Goal: Task Accomplishment & Management: Manage account settings

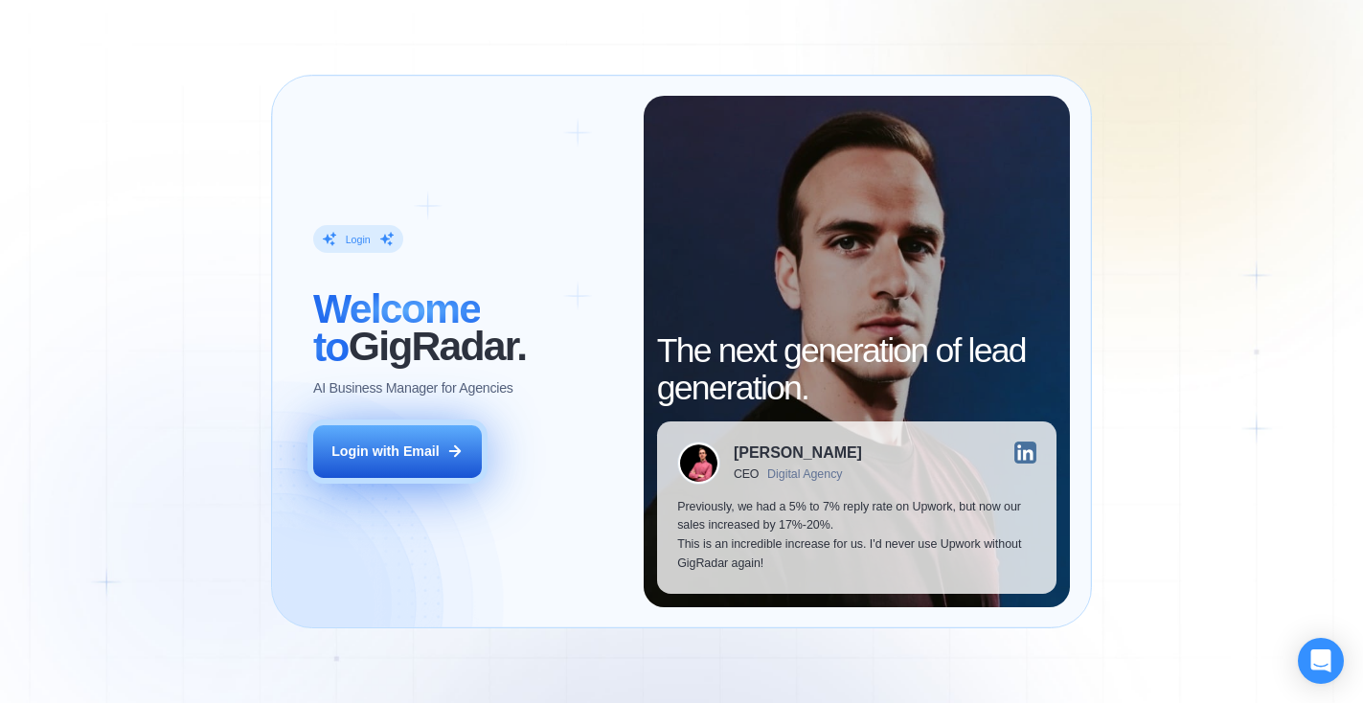
click at [451, 450] on icon at bounding box center [454, 450] width 17 height 17
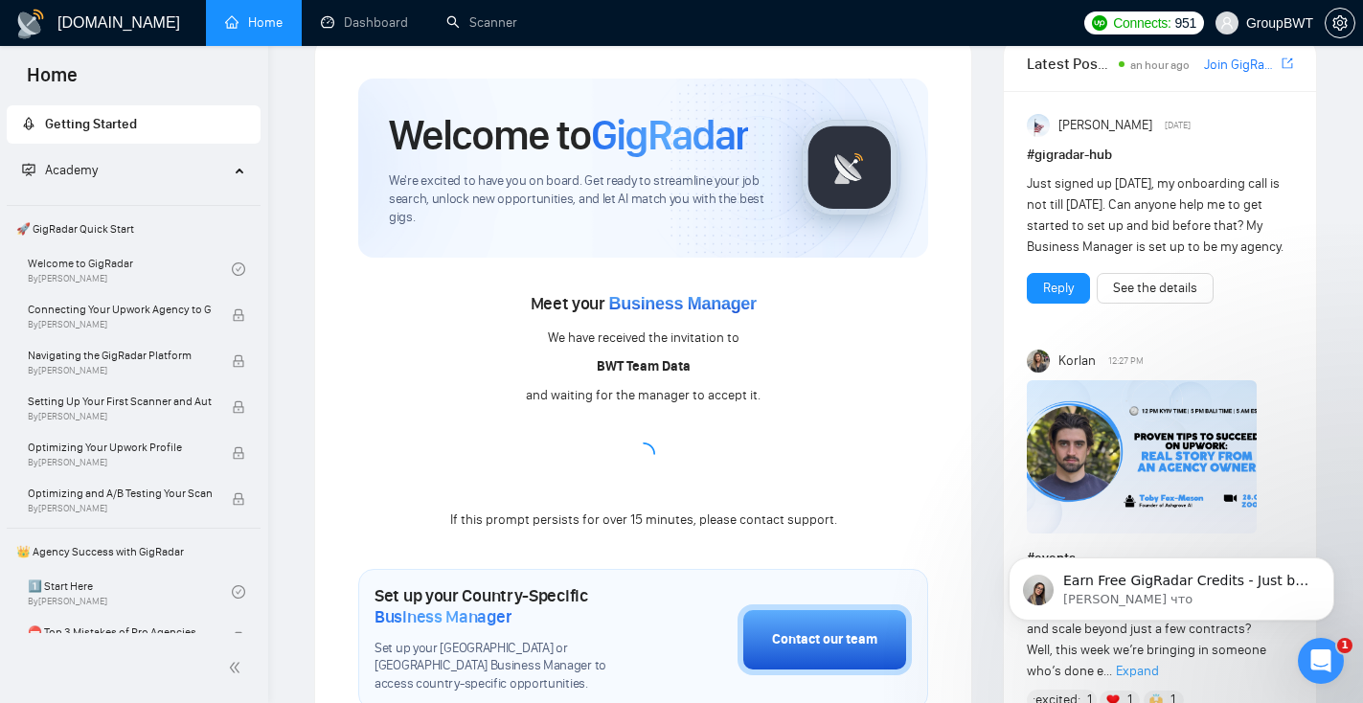
scroll to position [36, 0]
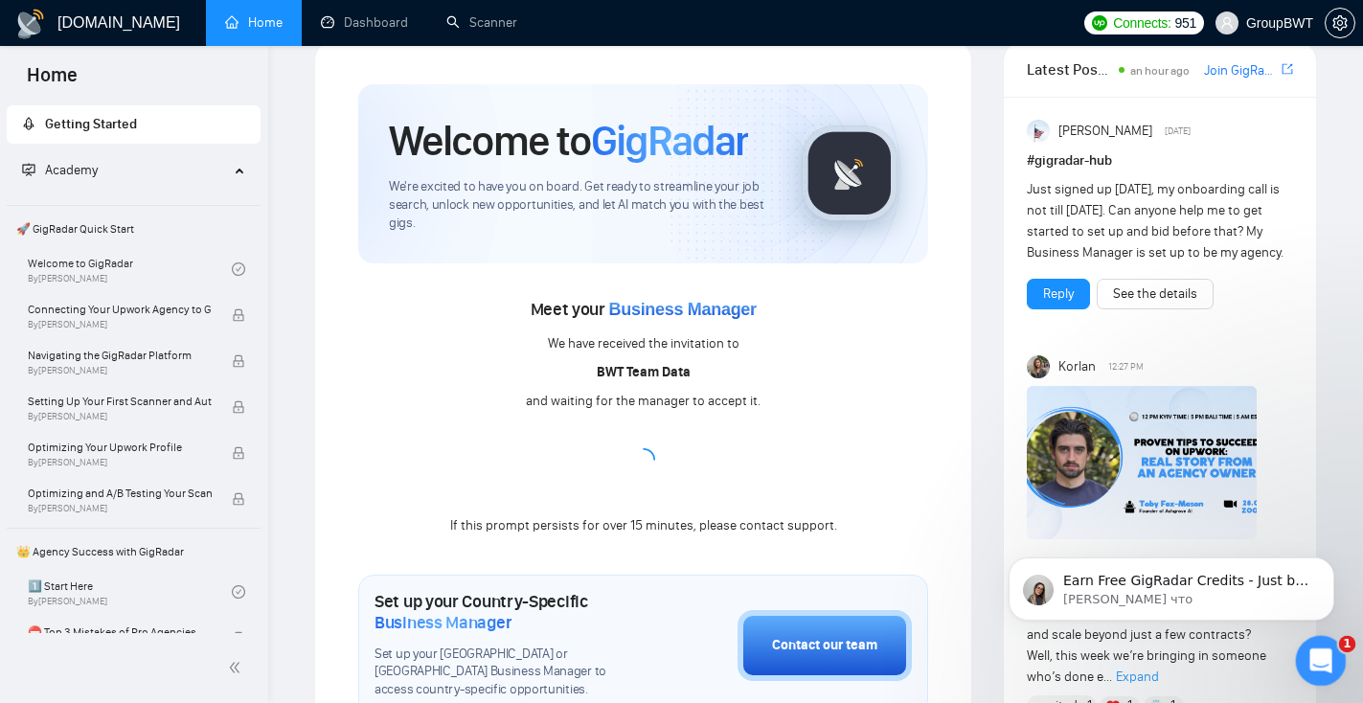
click at [1317, 664] on icon "Открыть службу сообщений Intercom" at bounding box center [1319, 659] width 32 height 32
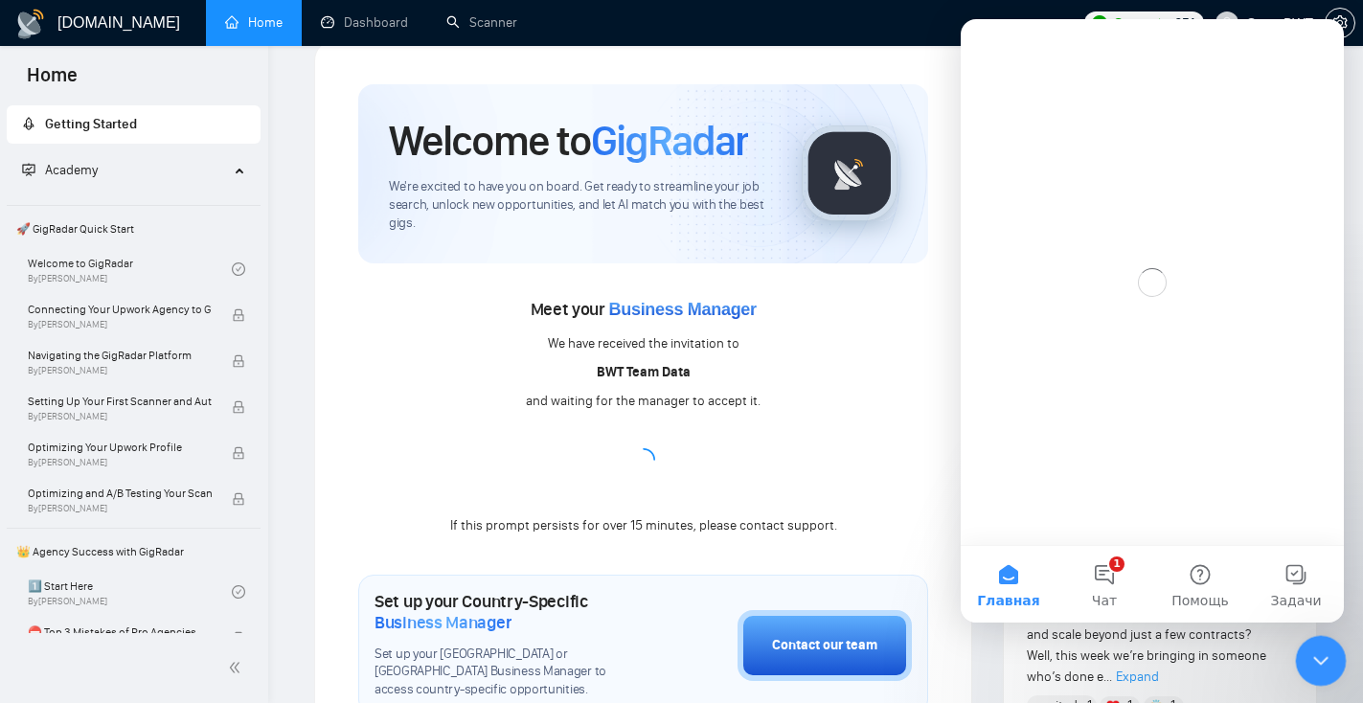
scroll to position [0, 0]
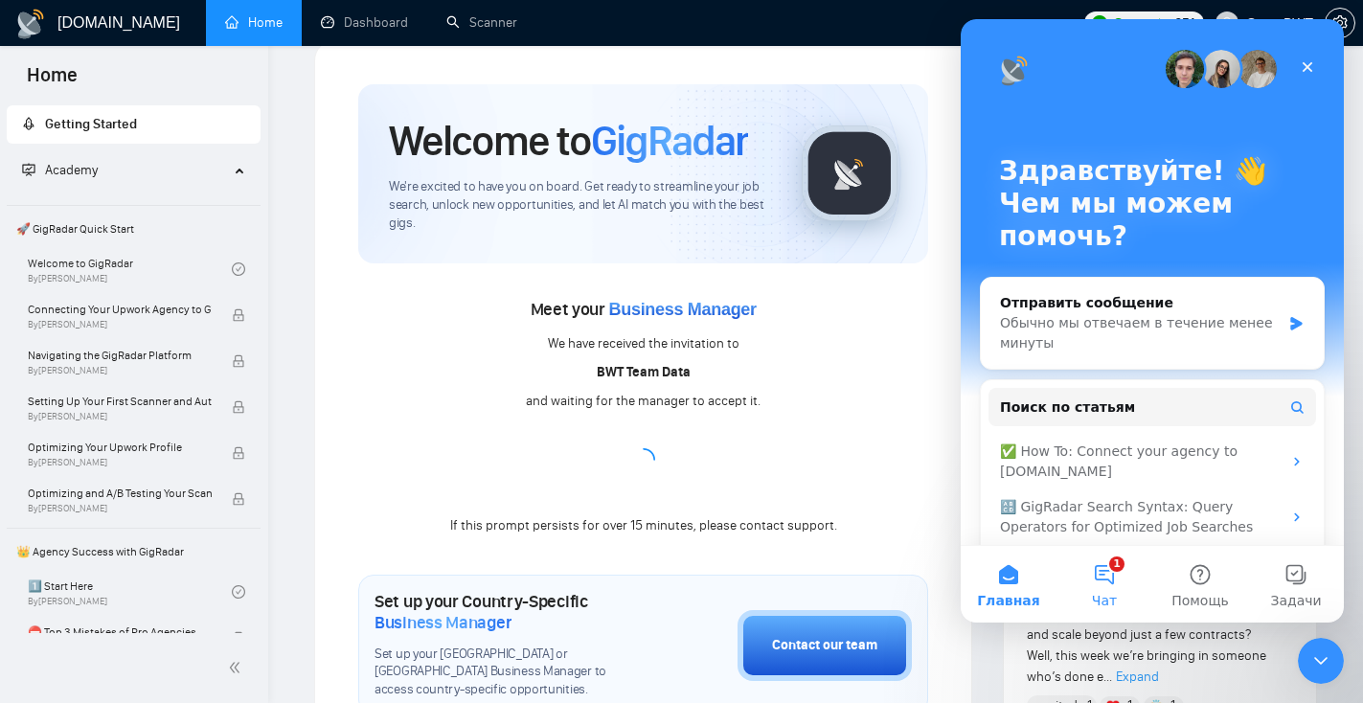
click at [1116, 580] on button "1 Чат" at bounding box center [1104, 584] width 96 height 77
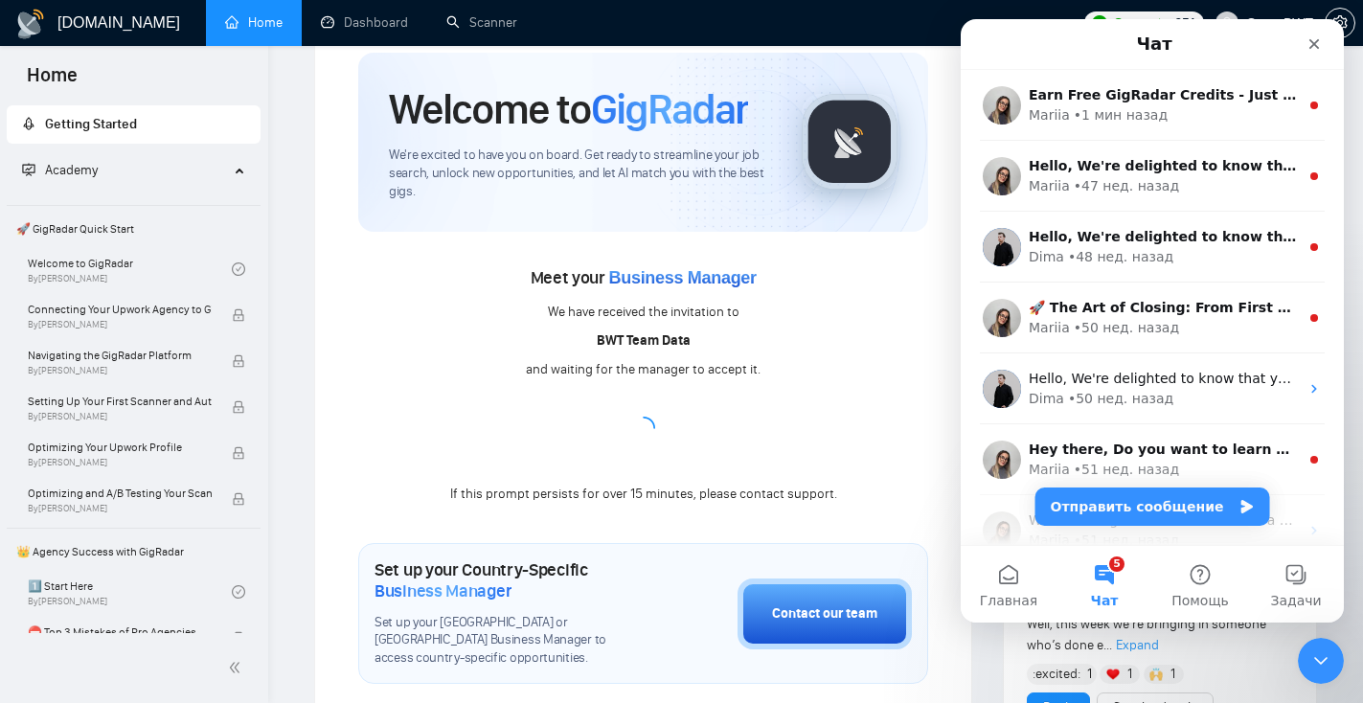
scroll to position [77, 0]
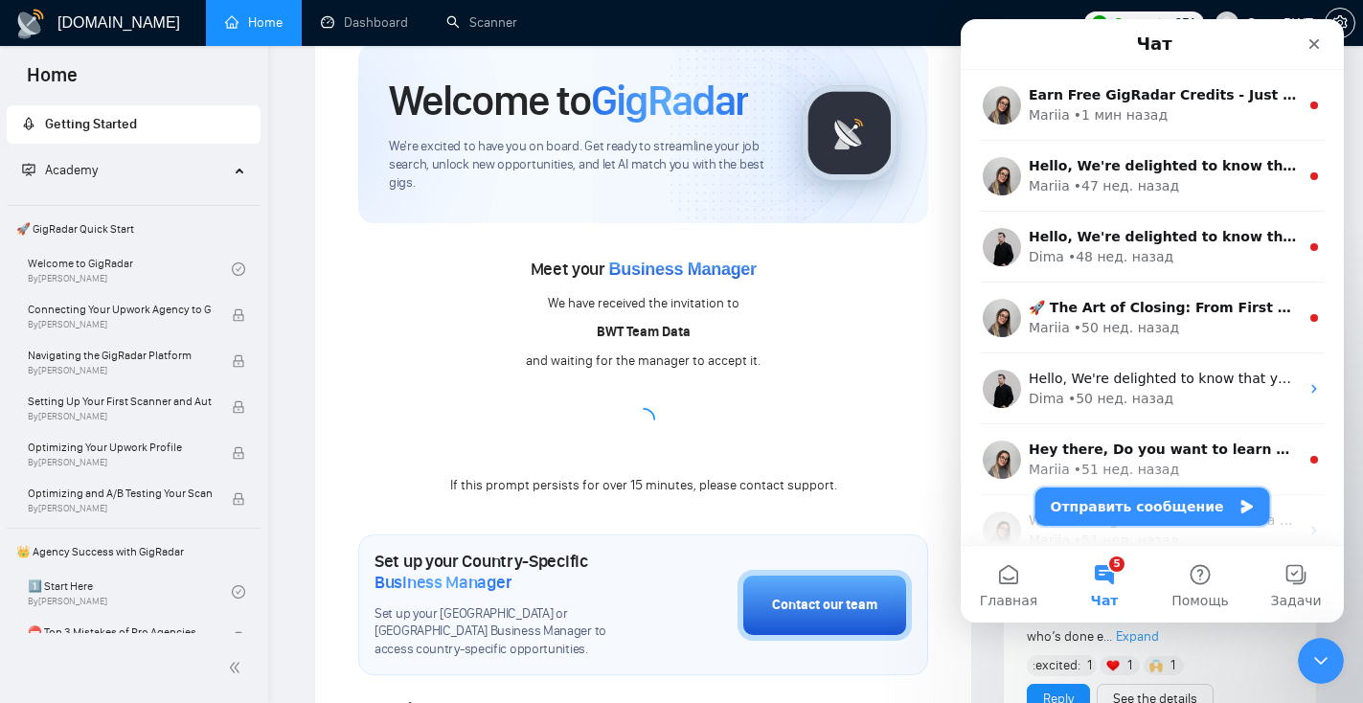
click at [1097, 516] on button "Отправить сообщение" at bounding box center [1152, 506] width 235 height 38
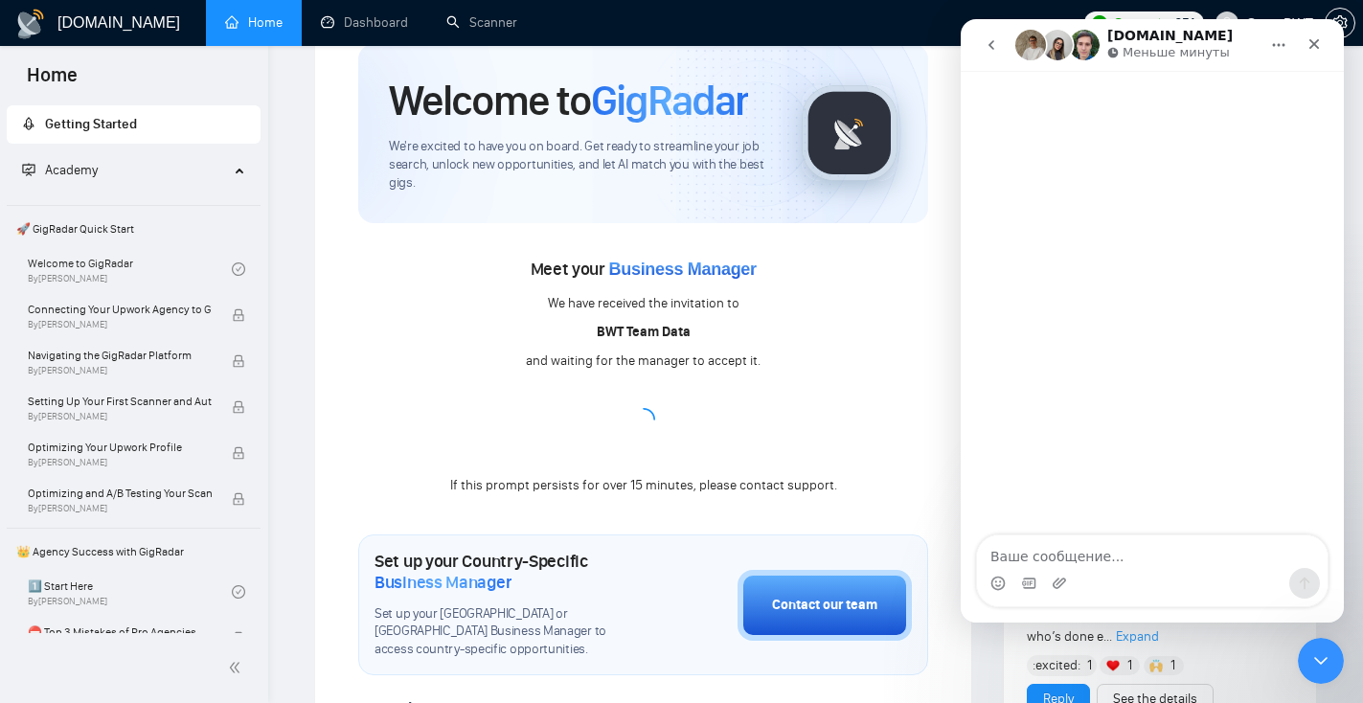
click at [1070, 552] on textarea "Ваше сообщение..." at bounding box center [1152, 551] width 351 height 33
click at [1079, 44] on img "Мессенджер Intercom" at bounding box center [1084, 45] width 31 height 31
click at [1126, 51] on p "Меньше минуты" at bounding box center [1175, 52] width 107 height 19
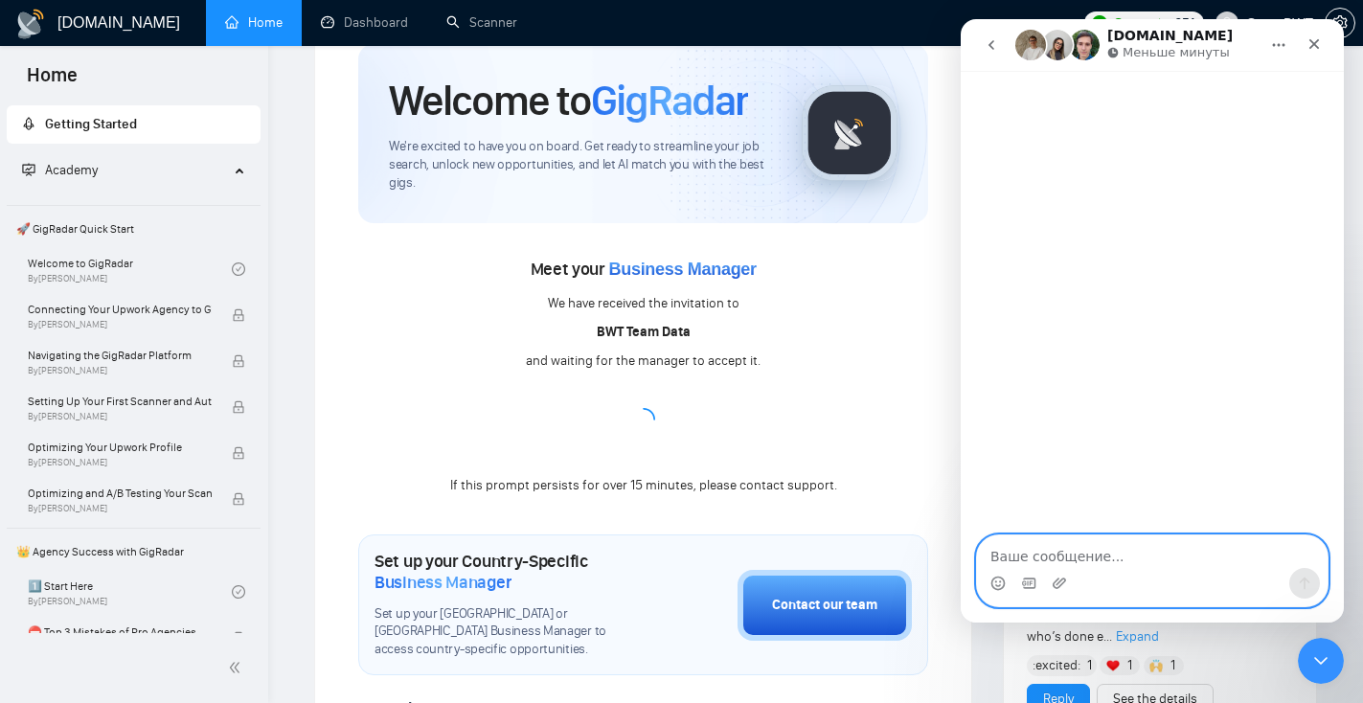
click at [1036, 558] on textarea "Ваше сообщение..." at bounding box center [1152, 551] width 351 height 33
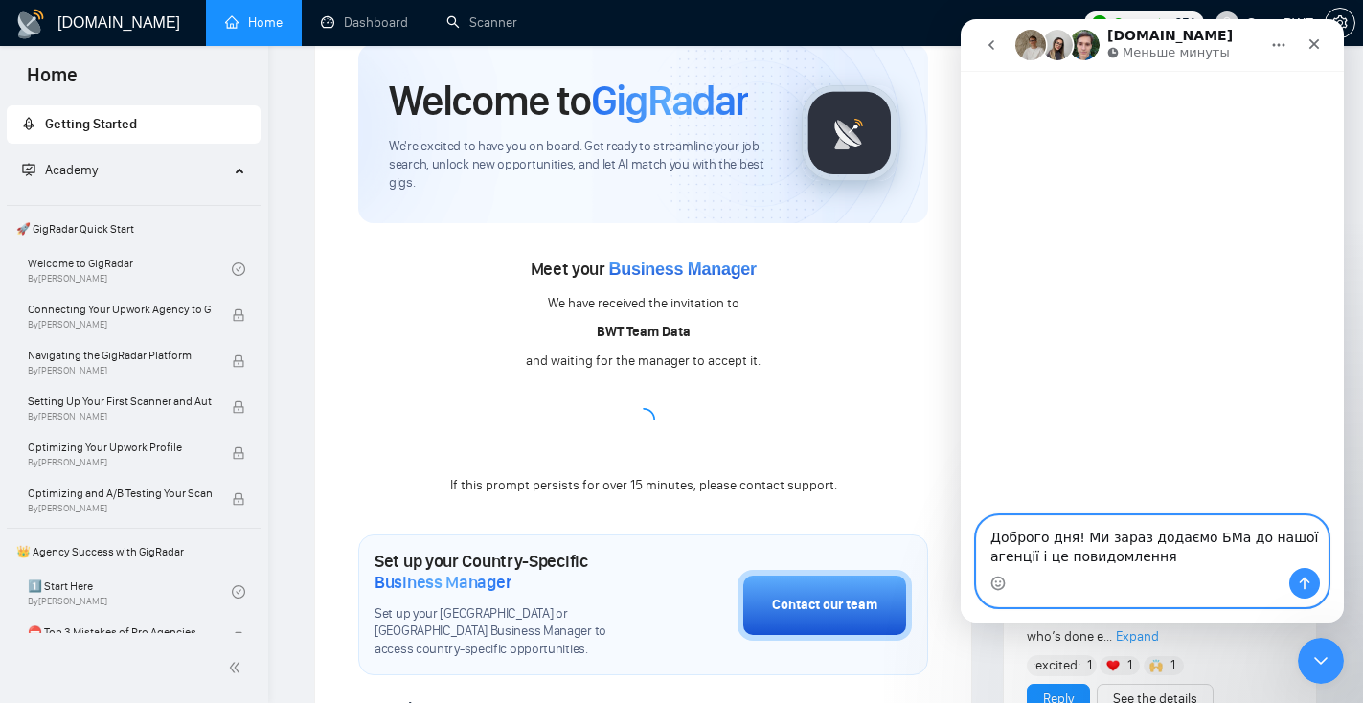
click at [1095, 561] on textarea "Доброго дня! Ми зараз додаємо БМа до нашої агенції і це повидомлення" at bounding box center [1152, 542] width 351 height 52
click at [1180, 559] on textarea "Доброго дня! Ми зараз додаємо БМа до нашої агенції і це повідомлення" at bounding box center [1152, 542] width 351 height 52
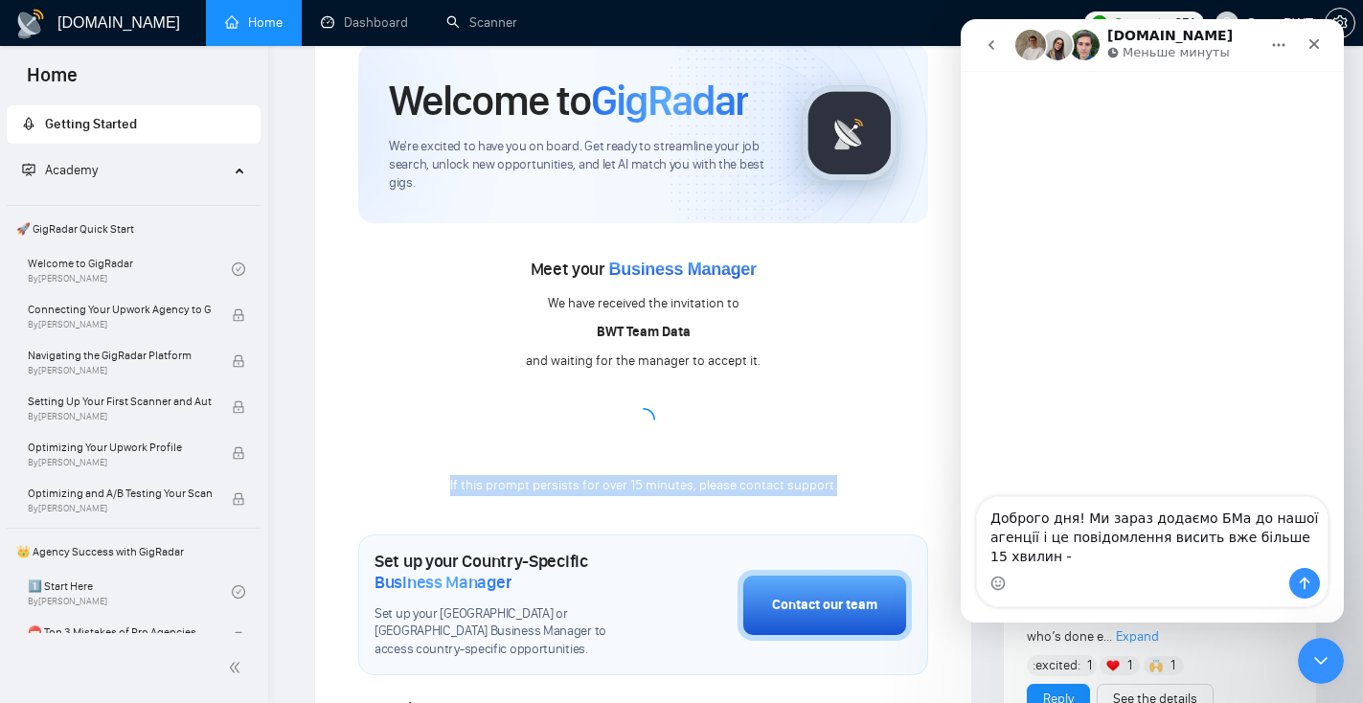
drag, startPoint x: 844, startPoint y: 490, endPoint x: 439, endPoint y: 480, distance: 405.3
click at [441, 482] on div "Meet your Business Manager We have received the invitation to BWT Team Data and…" at bounding box center [643, 375] width 570 height 243
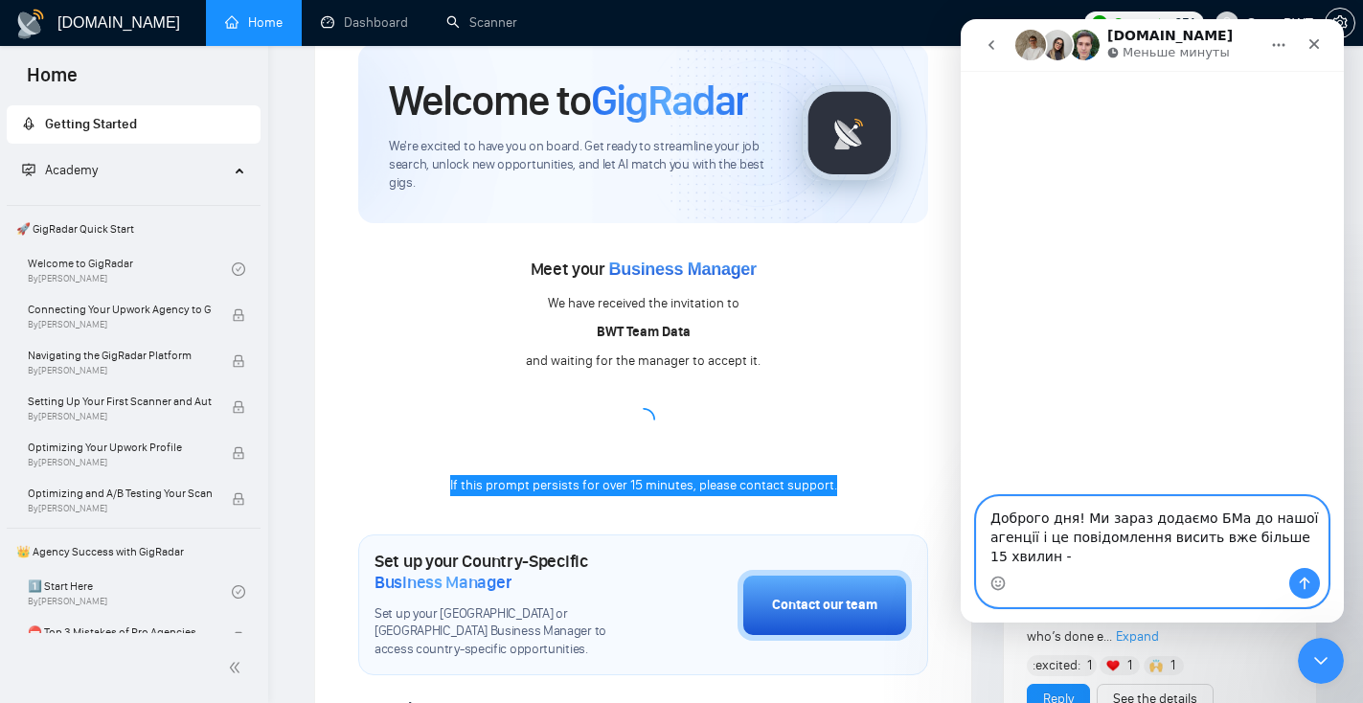
click at [1071, 565] on textarea "Доброго дня! Ми зараз додаємо БМа до нашої агенції і це повідомлення висить вже…" at bounding box center [1152, 532] width 351 height 71
paste textarea "Vyacheslava Zaitseva Street."
drag, startPoint x: 1234, startPoint y: 563, endPoint x: 1059, endPoint y: 553, distance: 174.6
click at [1059, 553] on textarea "Доброго дня! Ми зараз додаємо БМа до нашої агенції і це повідомлення висить вже…" at bounding box center [1152, 532] width 351 height 71
paste textarea "If this prompt persists for over 15 minutes, please contact support."
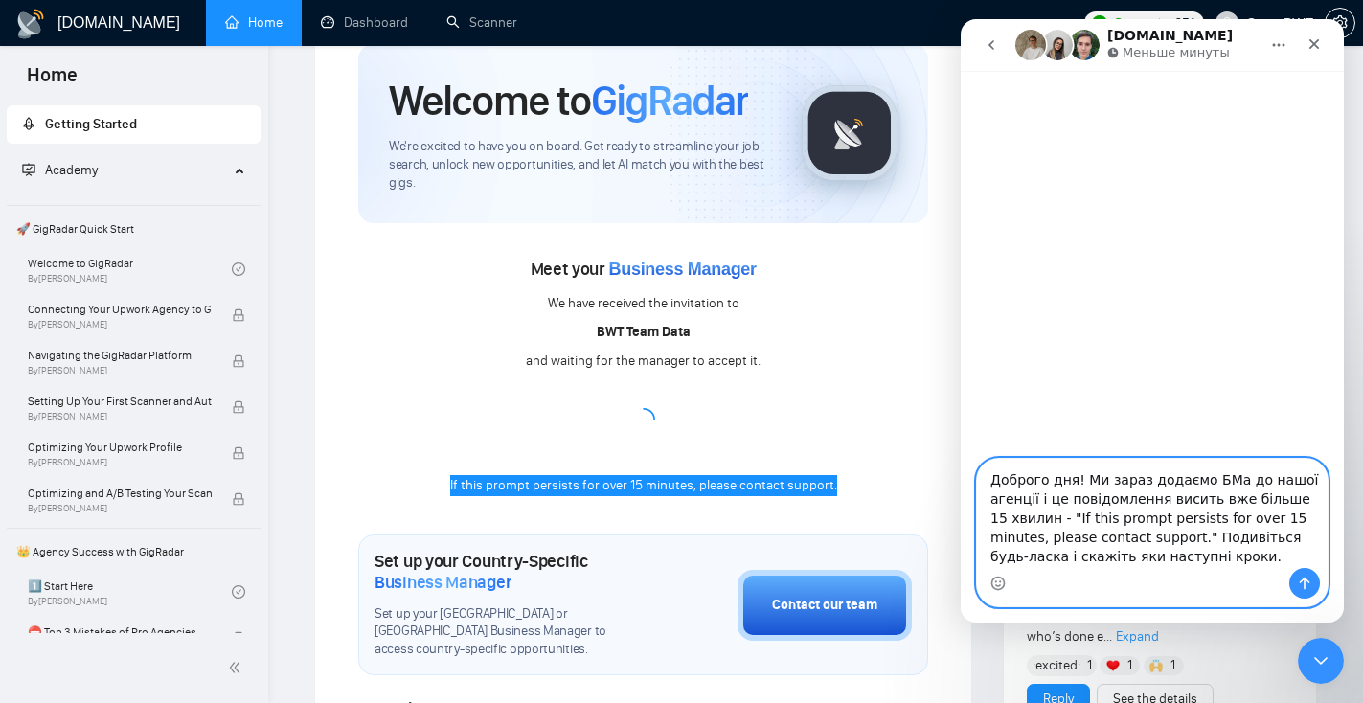
click at [1064, 565] on textarea "Доброго дня! Ми зараз додаємо БМа до нашої агенції і це повідомлення висить вже…" at bounding box center [1152, 513] width 351 height 109
type textarea "Доброго дня! Ми зараз додаємо БМа до нашої агенції і це повідомлення висить вже…"
click at [1299, 578] on icon "Отправить сообщение…" at bounding box center [1304, 583] width 15 height 15
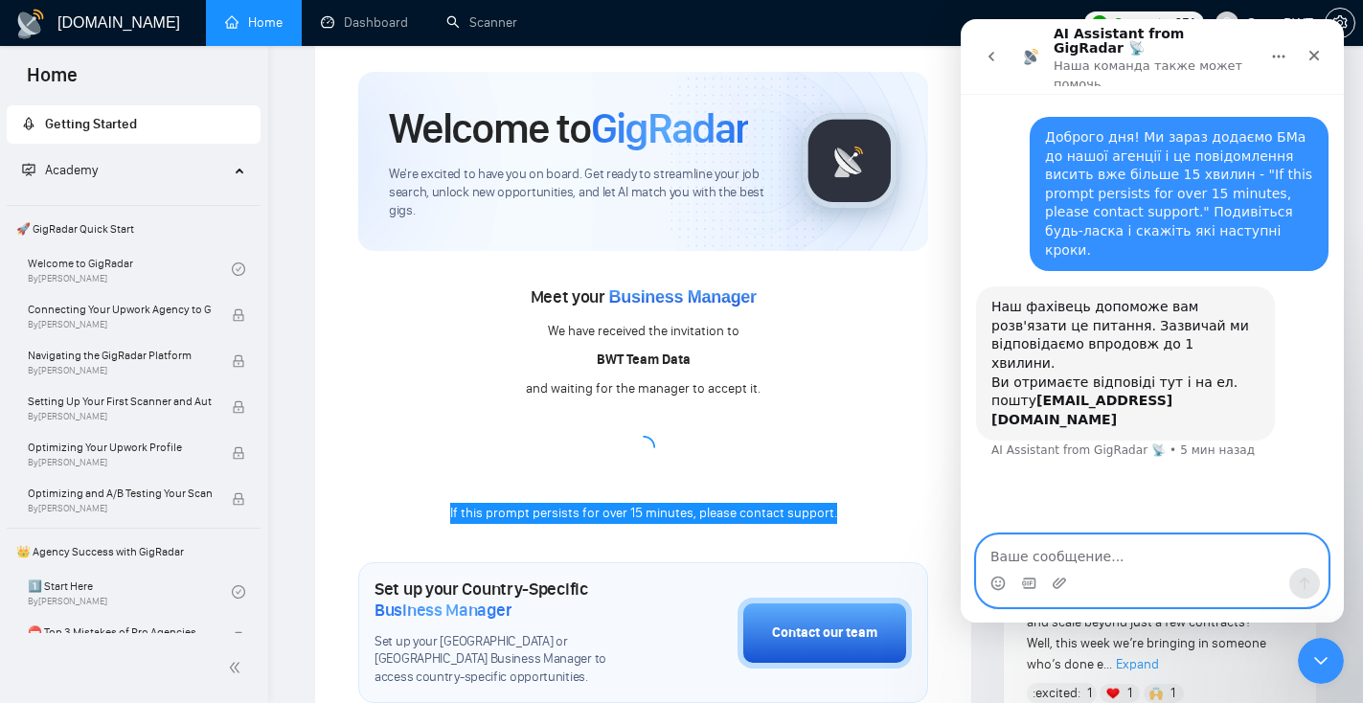
scroll to position [0, 0]
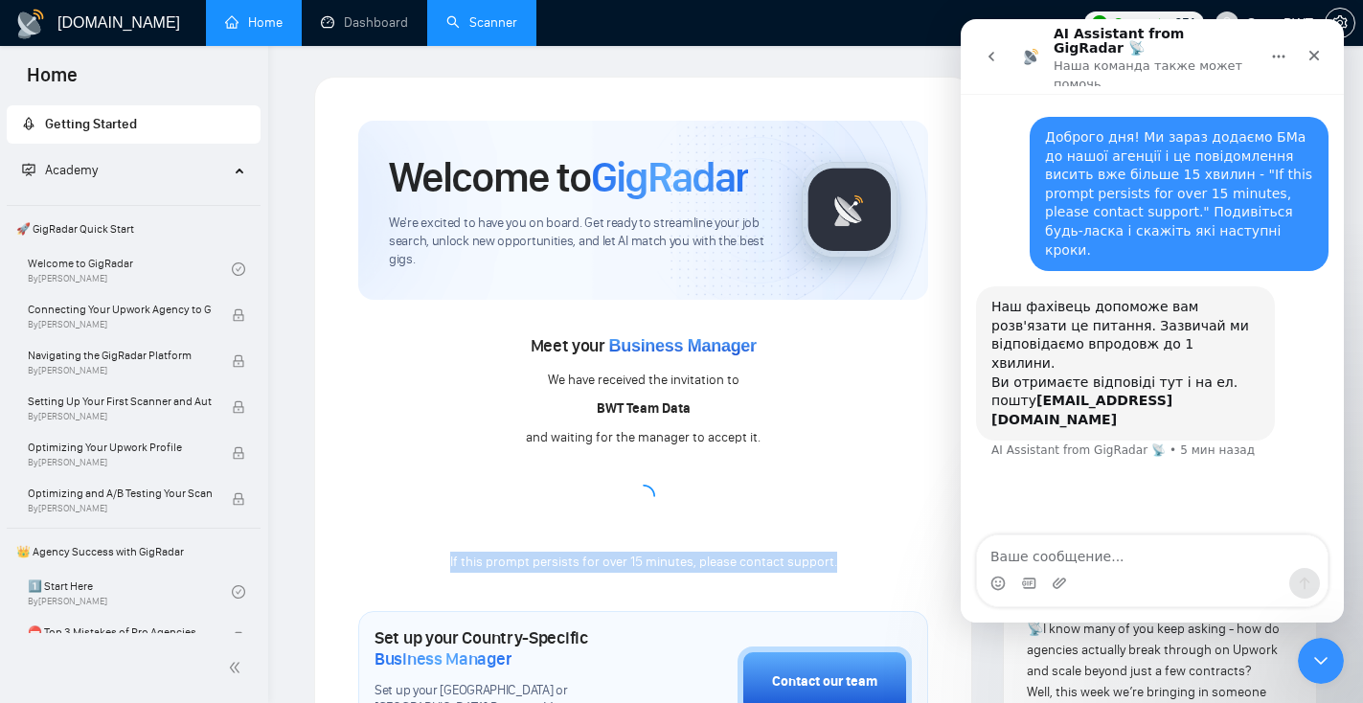
click at [485, 24] on link "Scanner" at bounding box center [481, 22] width 71 height 16
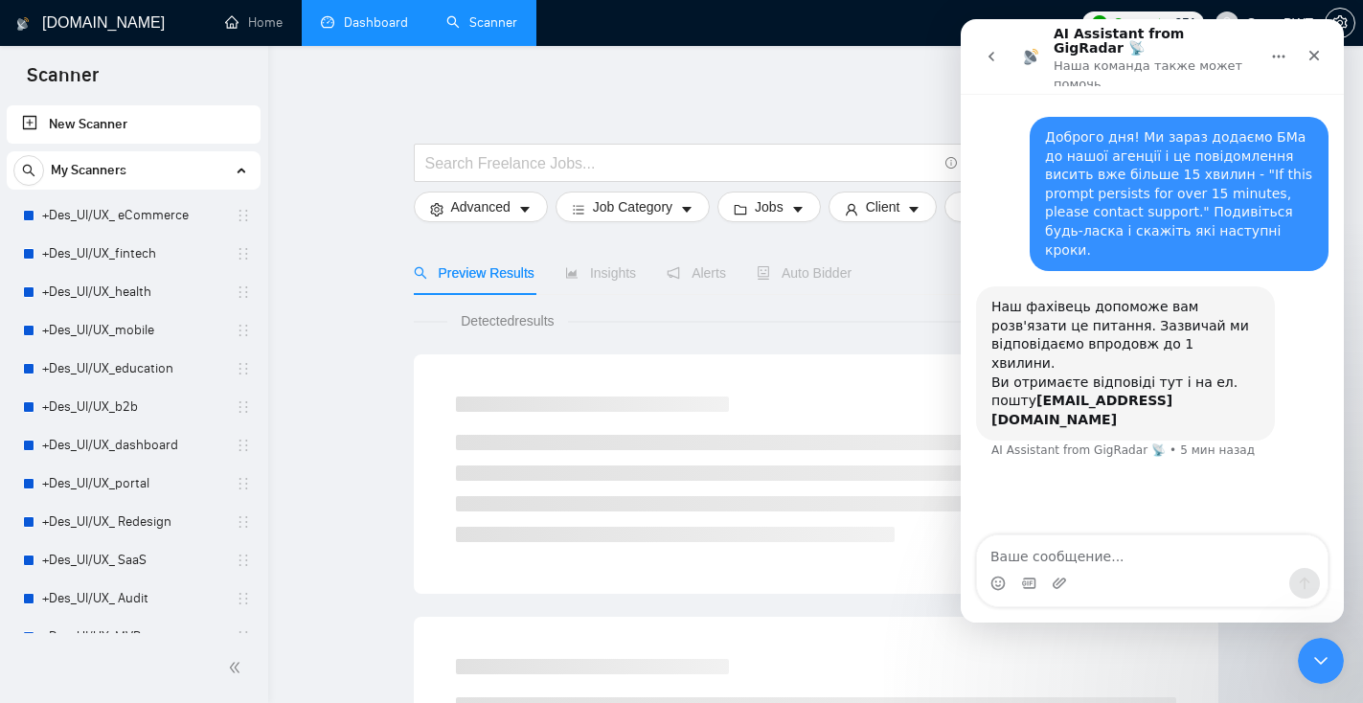
click at [391, 28] on link "Dashboard" at bounding box center [364, 22] width 87 height 16
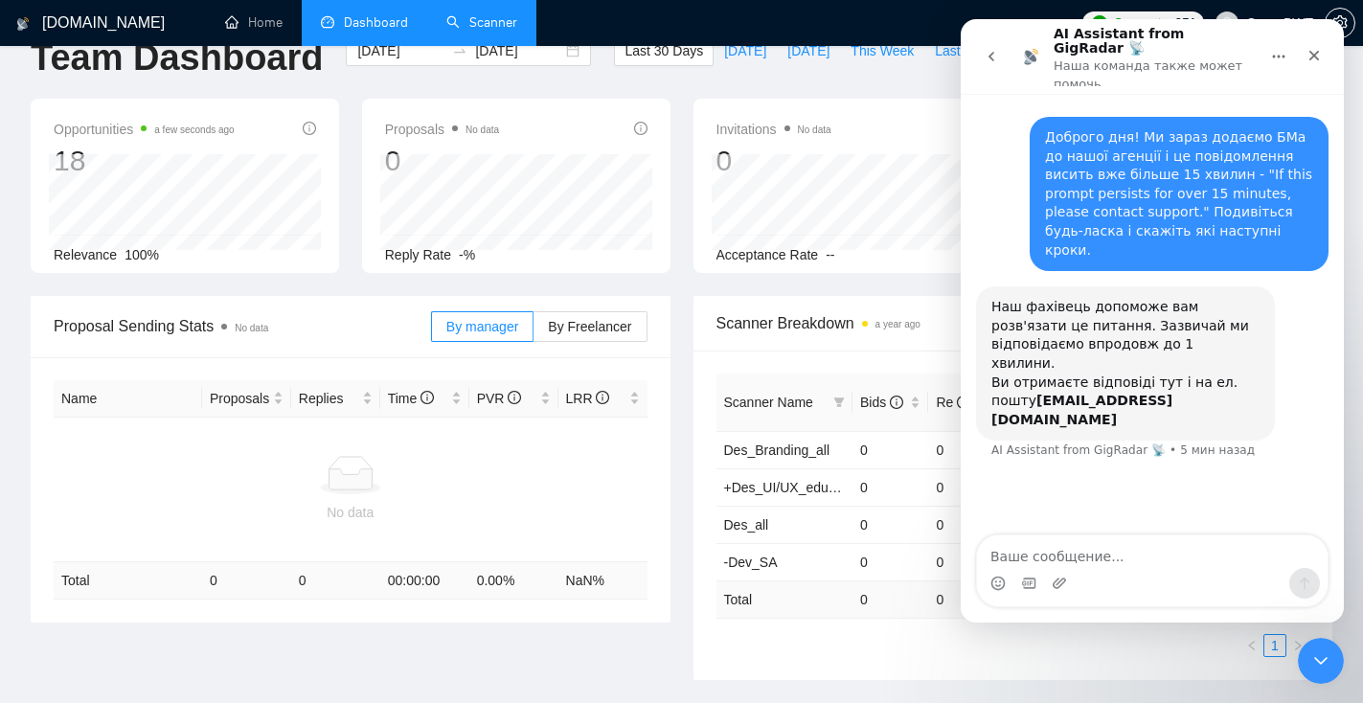
scroll to position [71, 0]
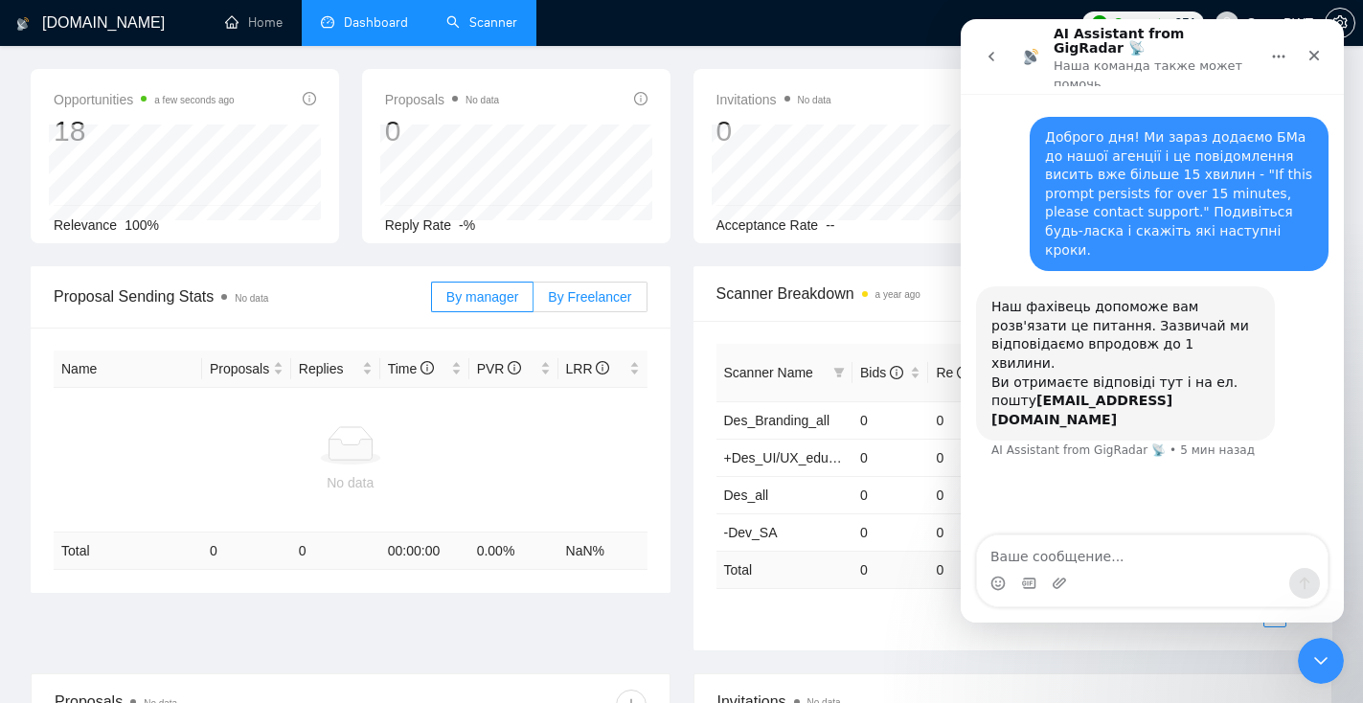
click at [590, 290] on span "By Freelancer" at bounding box center [589, 296] width 83 height 15
click at [533, 302] on input "By Freelancer" at bounding box center [533, 302] width 0 height 0
click at [569, 307] on label "By Freelancer" at bounding box center [589, 297] width 113 height 31
click at [533, 302] on input "By Freelancer" at bounding box center [533, 302] width 0 height 0
click at [493, 18] on link "Scanner" at bounding box center [481, 22] width 71 height 16
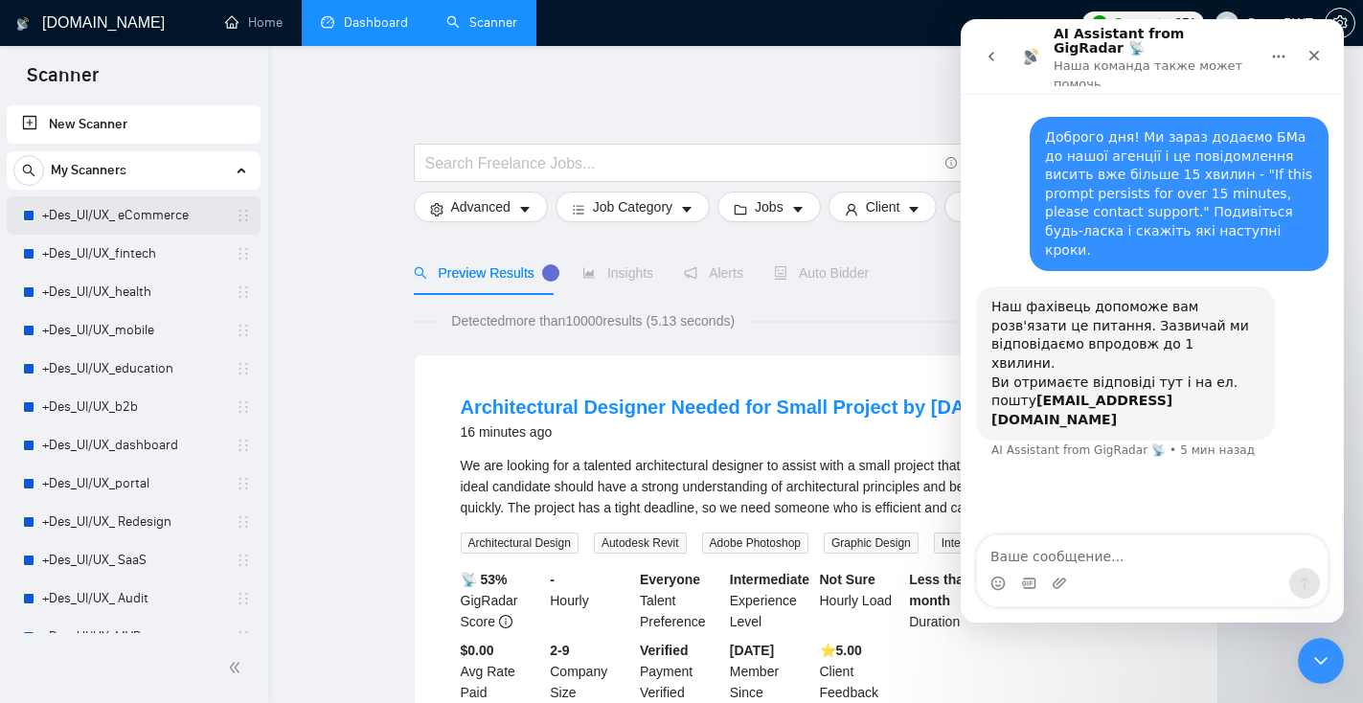
click at [125, 222] on link "+Des_UI/UX_ eCommerce" at bounding box center [133, 215] width 182 height 38
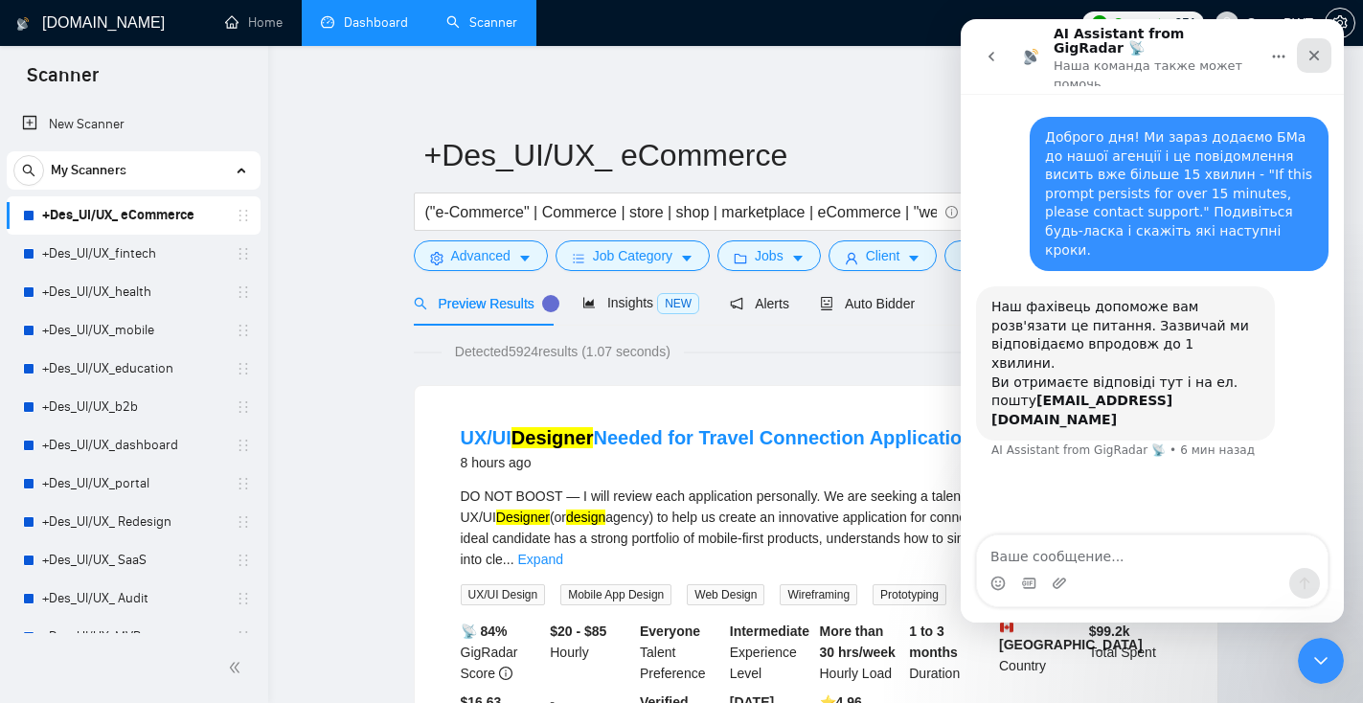
click at [1310, 51] on icon "Закрыть" at bounding box center [1314, 56] width 11 height 11
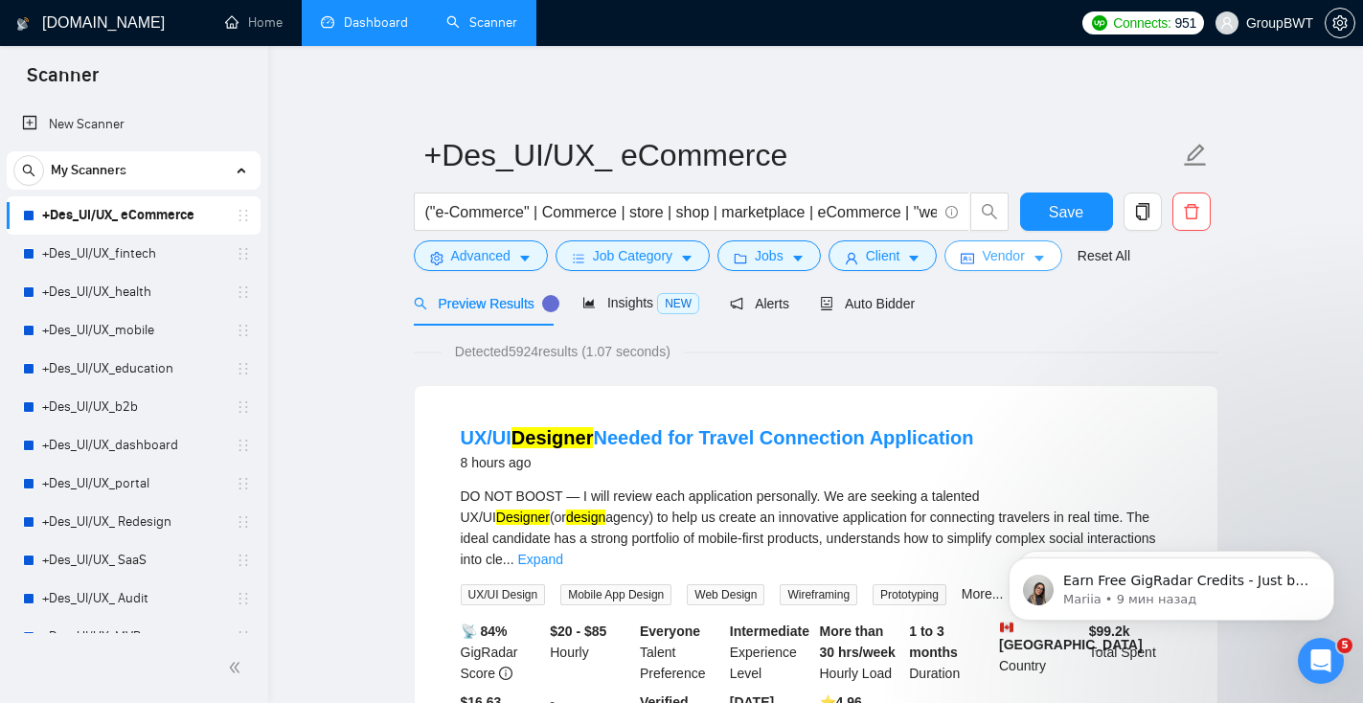
click at [998, 262] on span "Vendor" at bounding box center [1003, 255] width 42 height 21
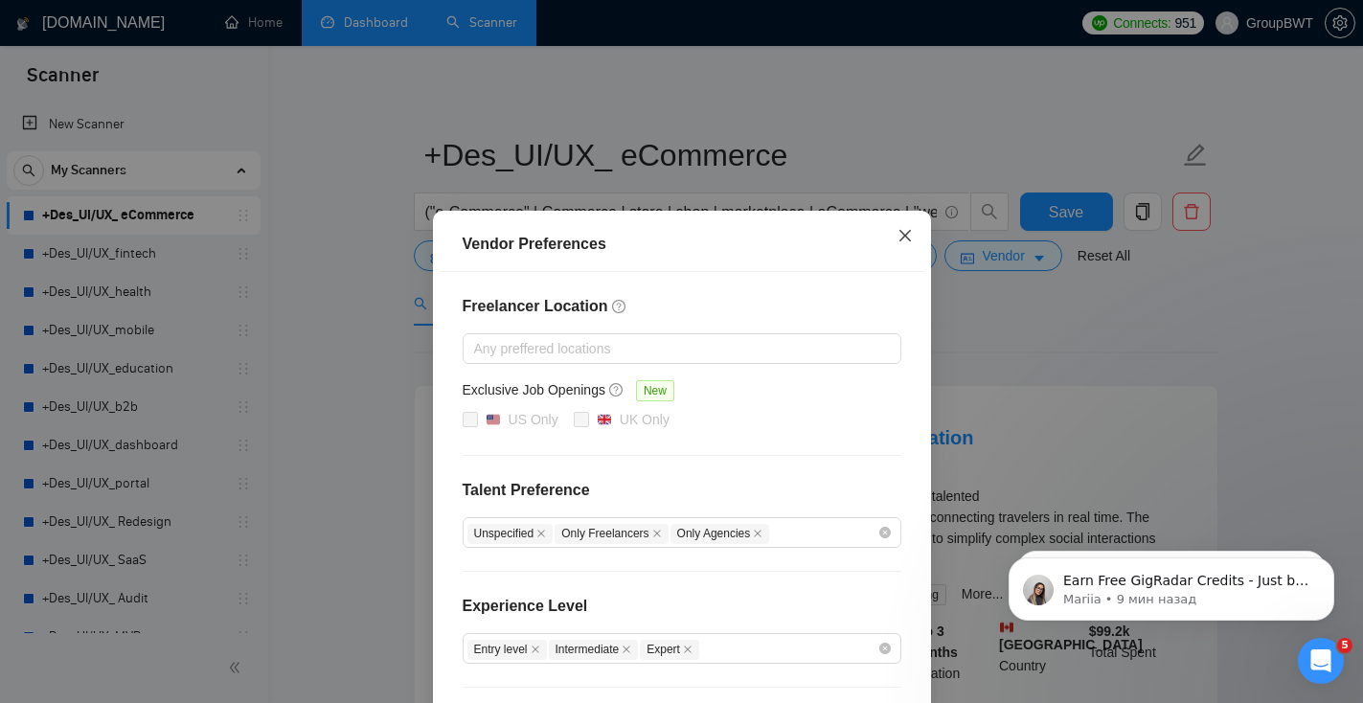
click at [921, 234] on span "Close" at bounding box center [905, 237] width 52 height 52
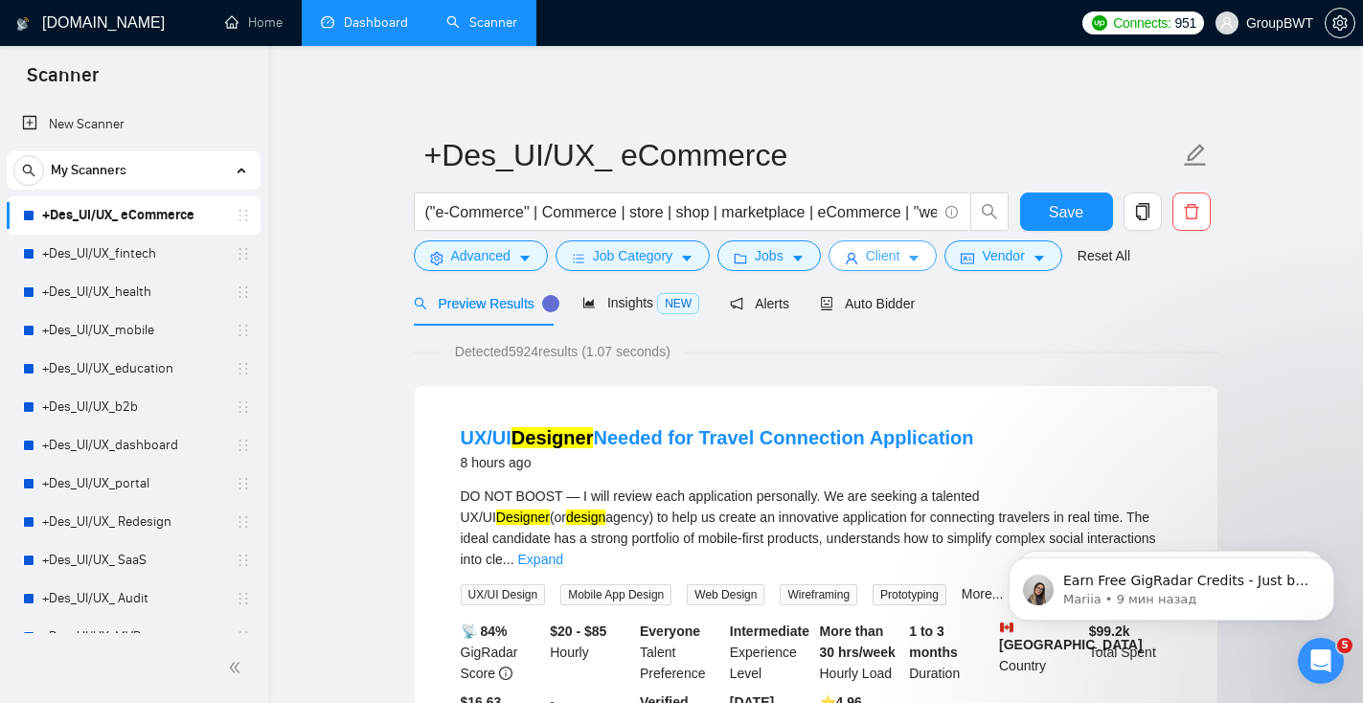
click at [890, 261] on span "Client" at bounding box center [883, 255] width 34 height 21
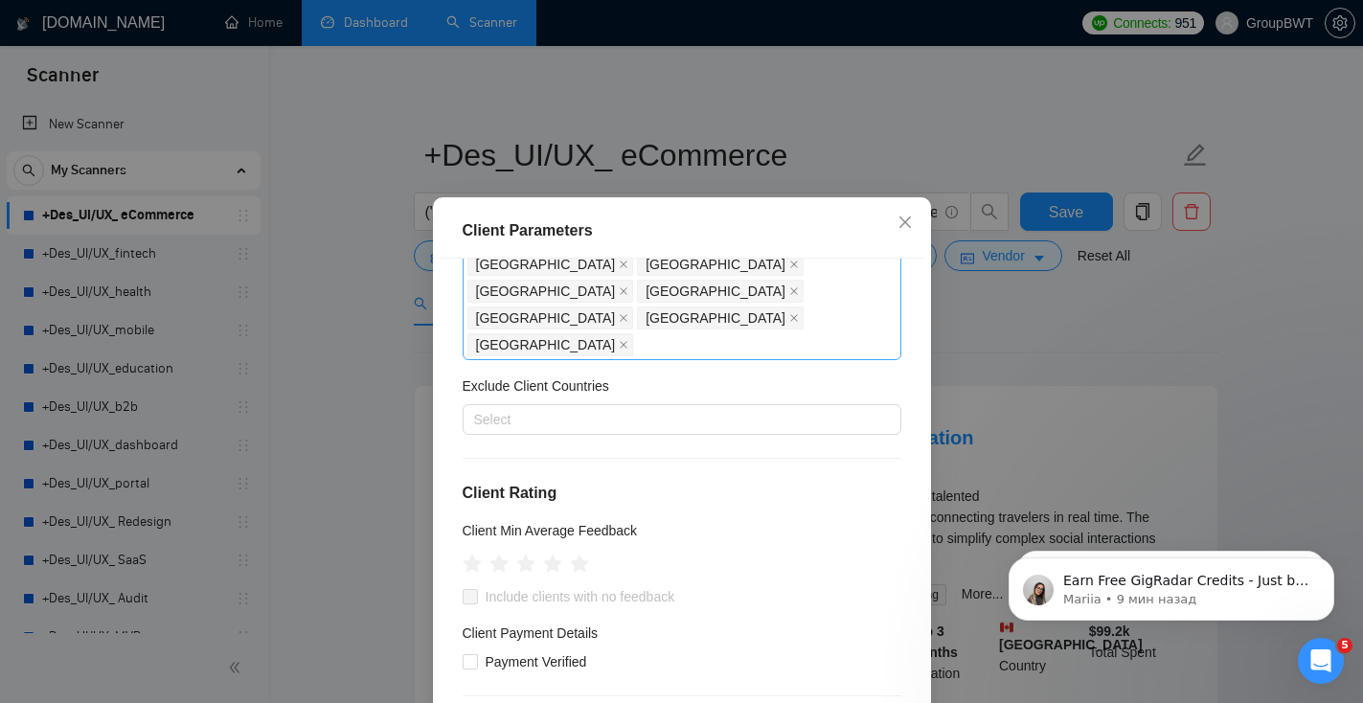
scroll to position [987, 0]
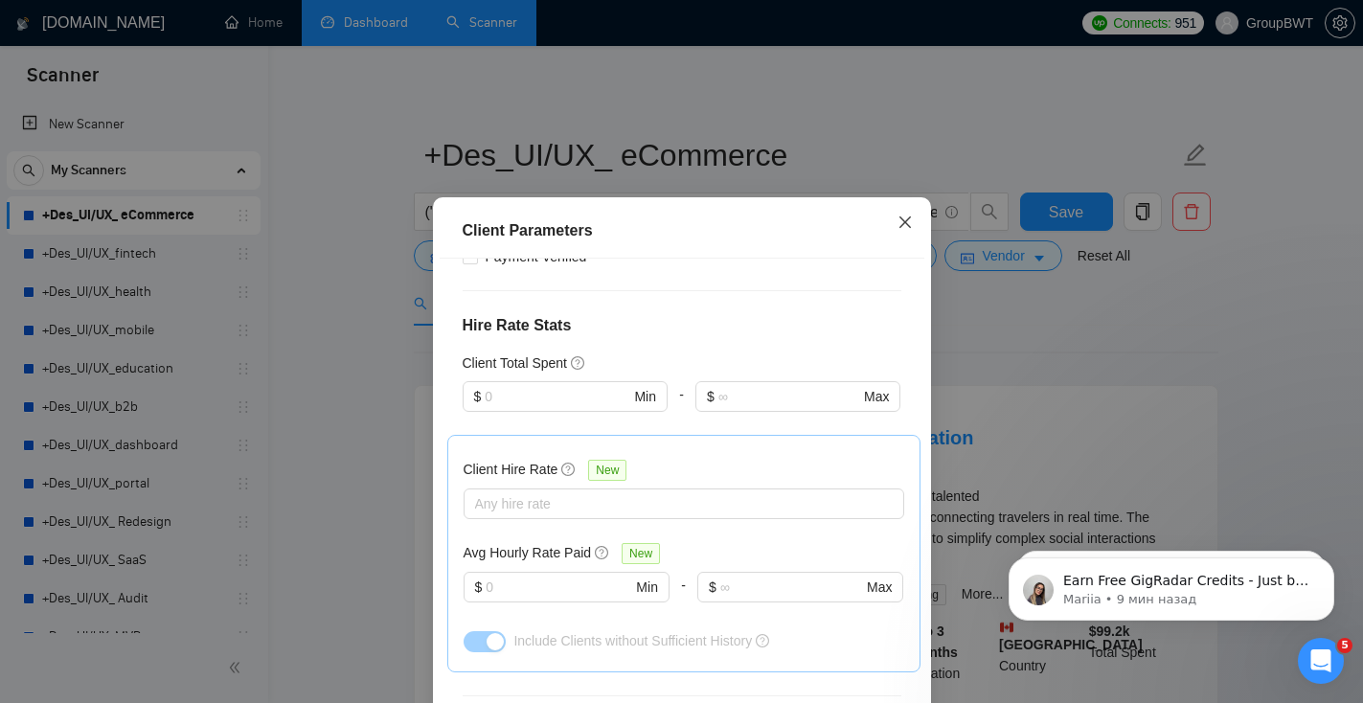
click at [905, 226] on icon "close" at bounding box center [904, 222] width 15 height 15
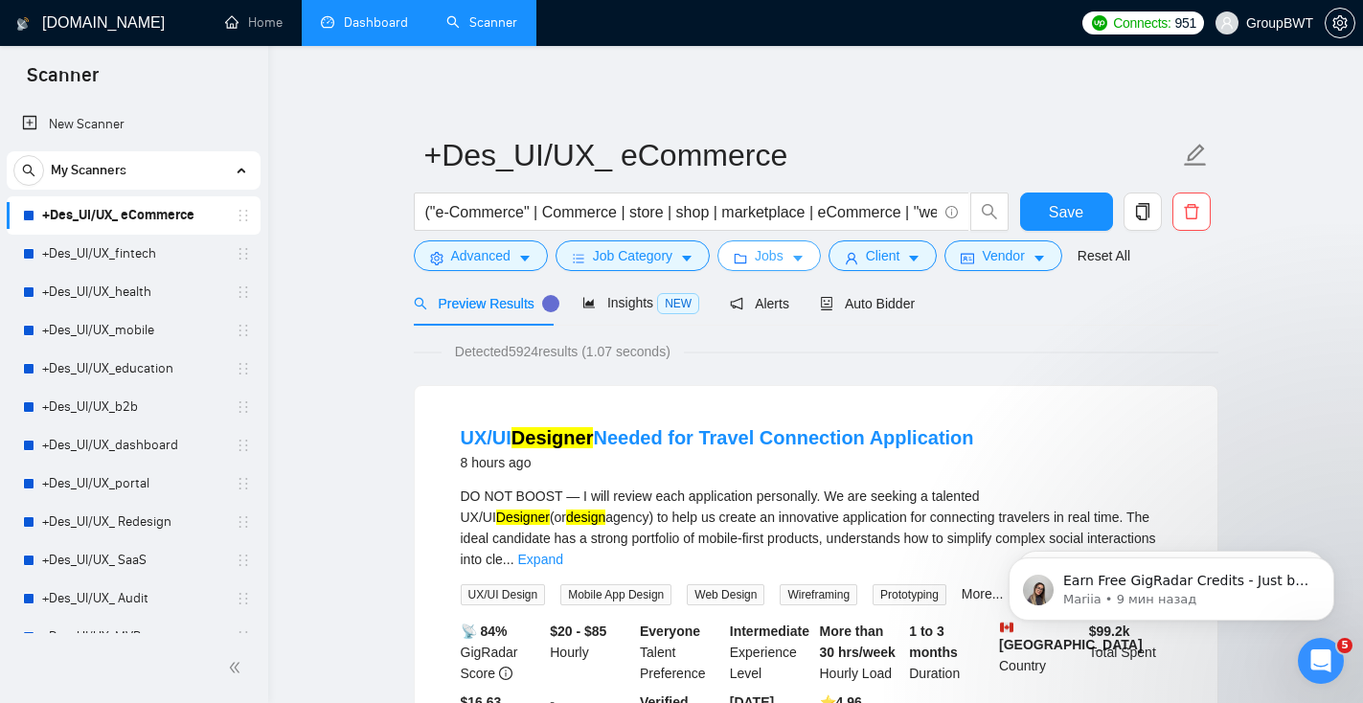
click at [773, 268] on button "Jobs" at bounding box center [768, 255] width 103 height 31
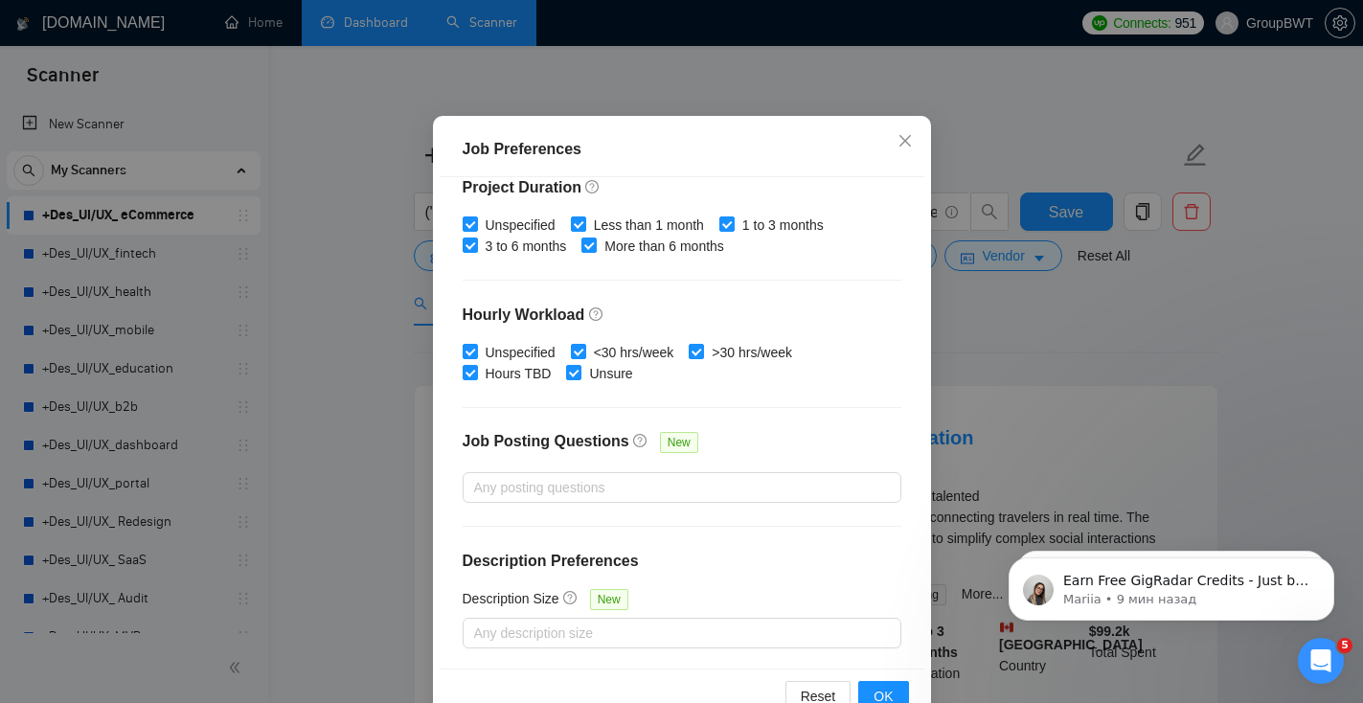
scroll to position [98, 0]
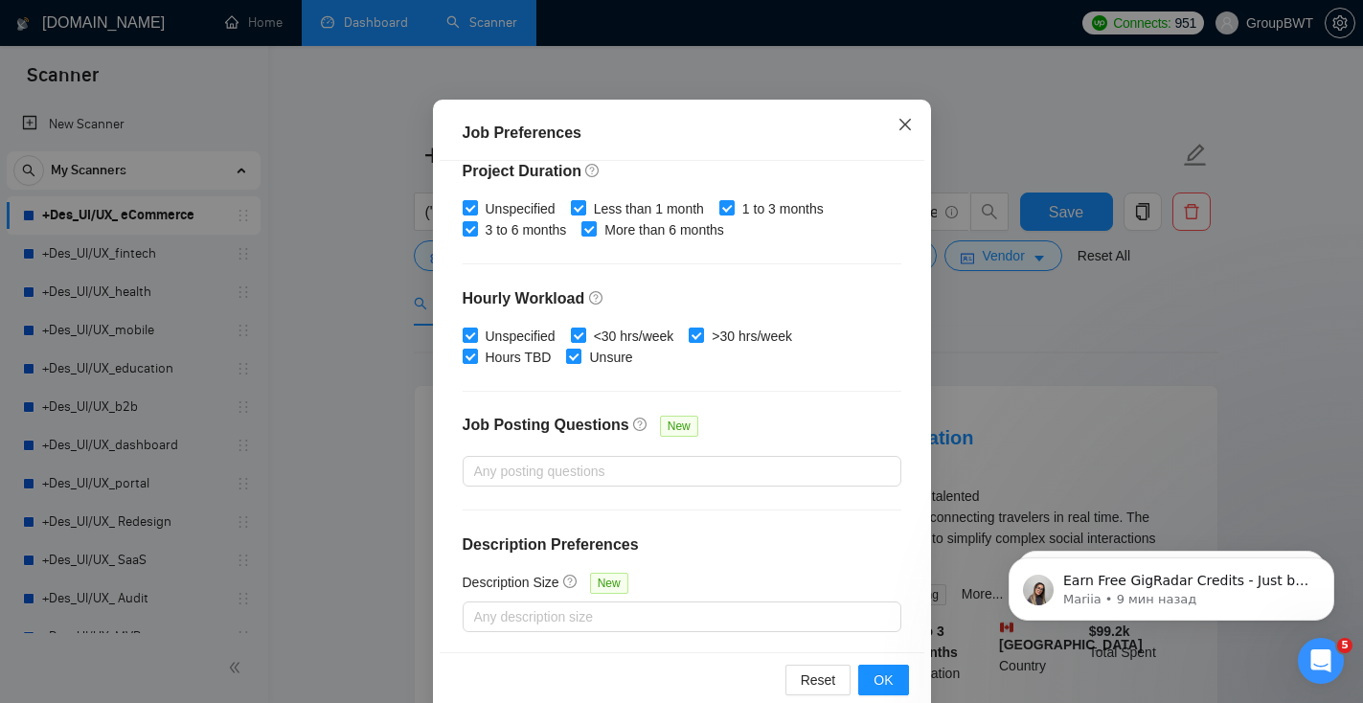
click at [901, 124] on icon "close" at bounding box center [904, 124] width 15 height 15
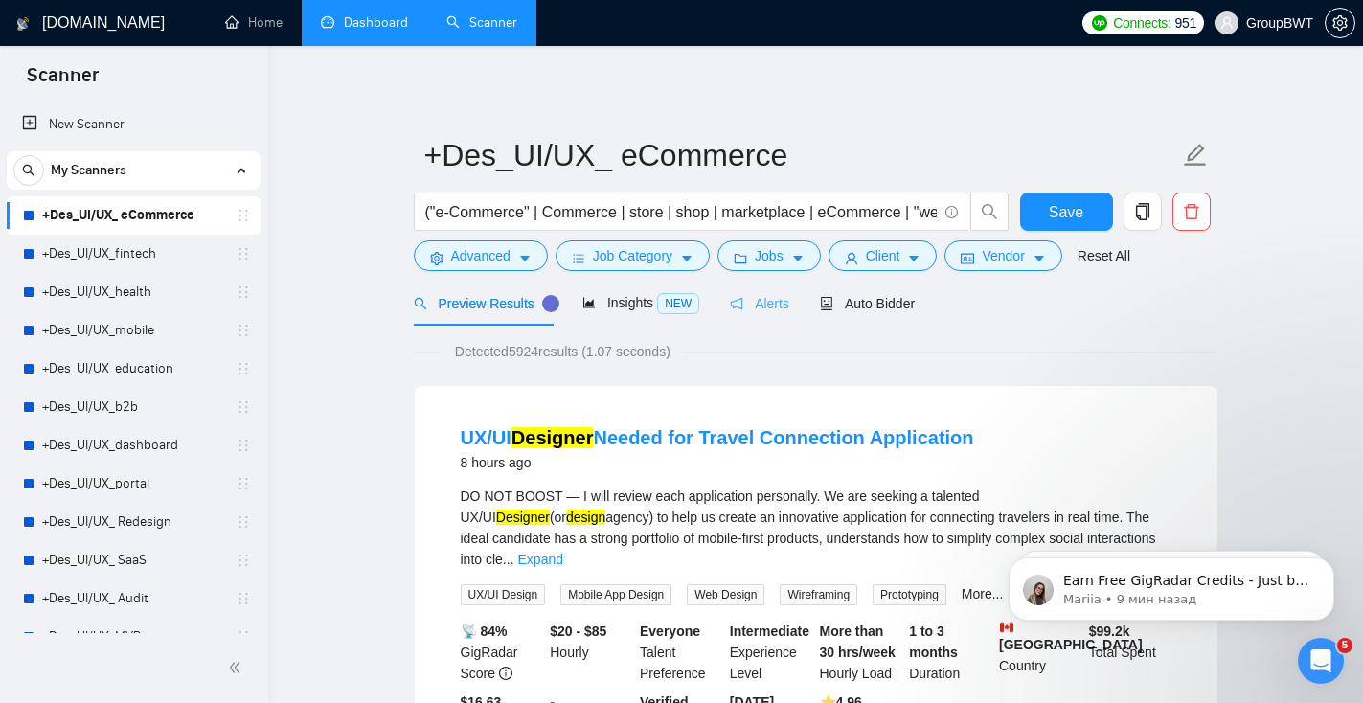
scroll to position [50, 0]
click at [691, 266] on button "Job Category" at bounding box center [632, 255] width 154 height 31
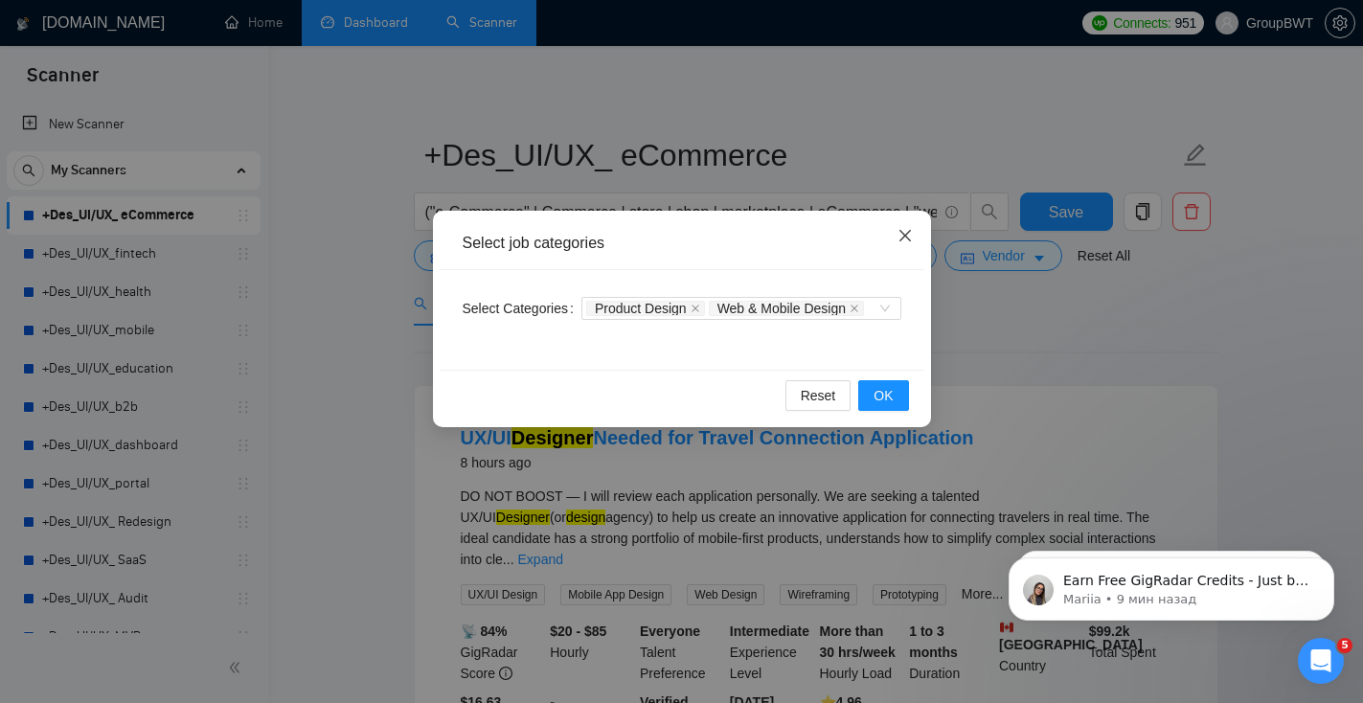
click at [896, 246] on span "Close" at bounding box center [905, 237] width 52 height 52
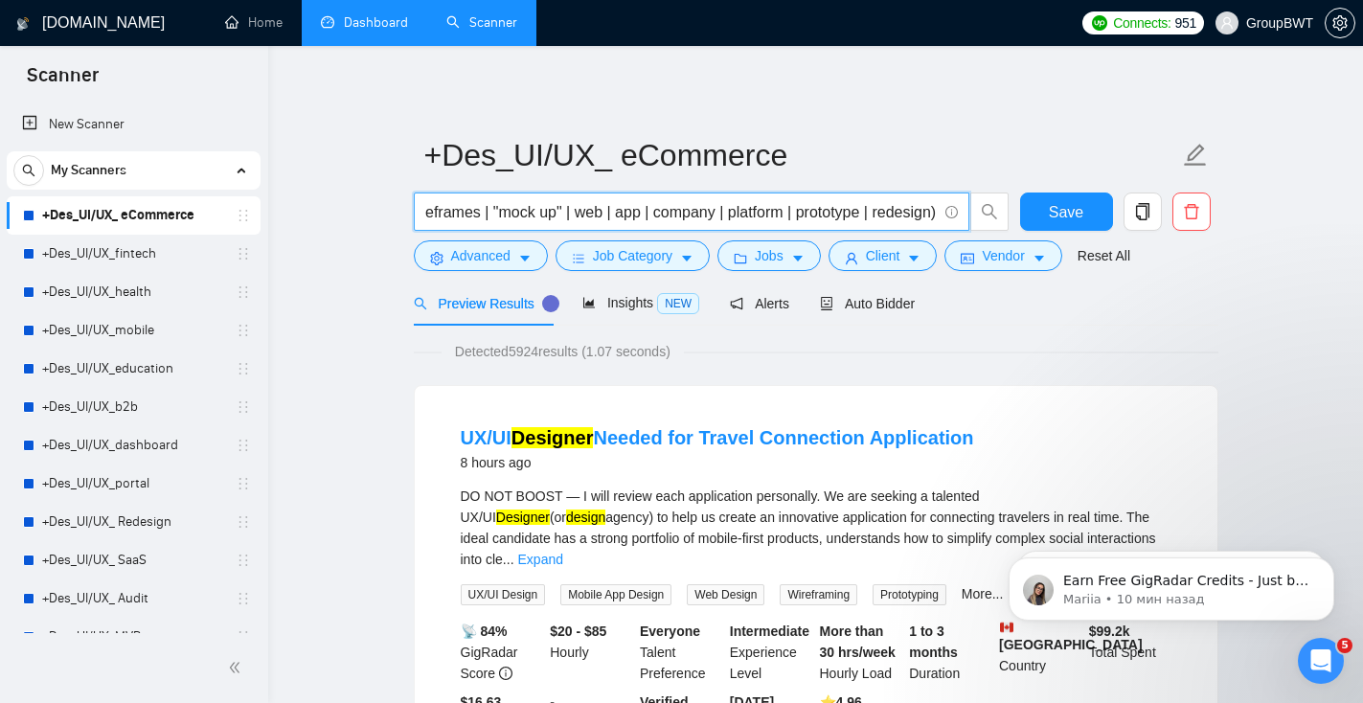
scroll to position [0, 1320]
drag, startPoint x: 428, startPoint y: 215, endPoint x: 932, endPoint y: 237, distance: 504.2
click at [932, 237] on div "("e-Commerce" | Commerce | store | shop | marketplace | eCommerce | "web store"…" at bounding box center [711, 217] width 603 height 48
click at [515, 263] on button "Advanced" at bounding box center [481, 255] width 134 height 31
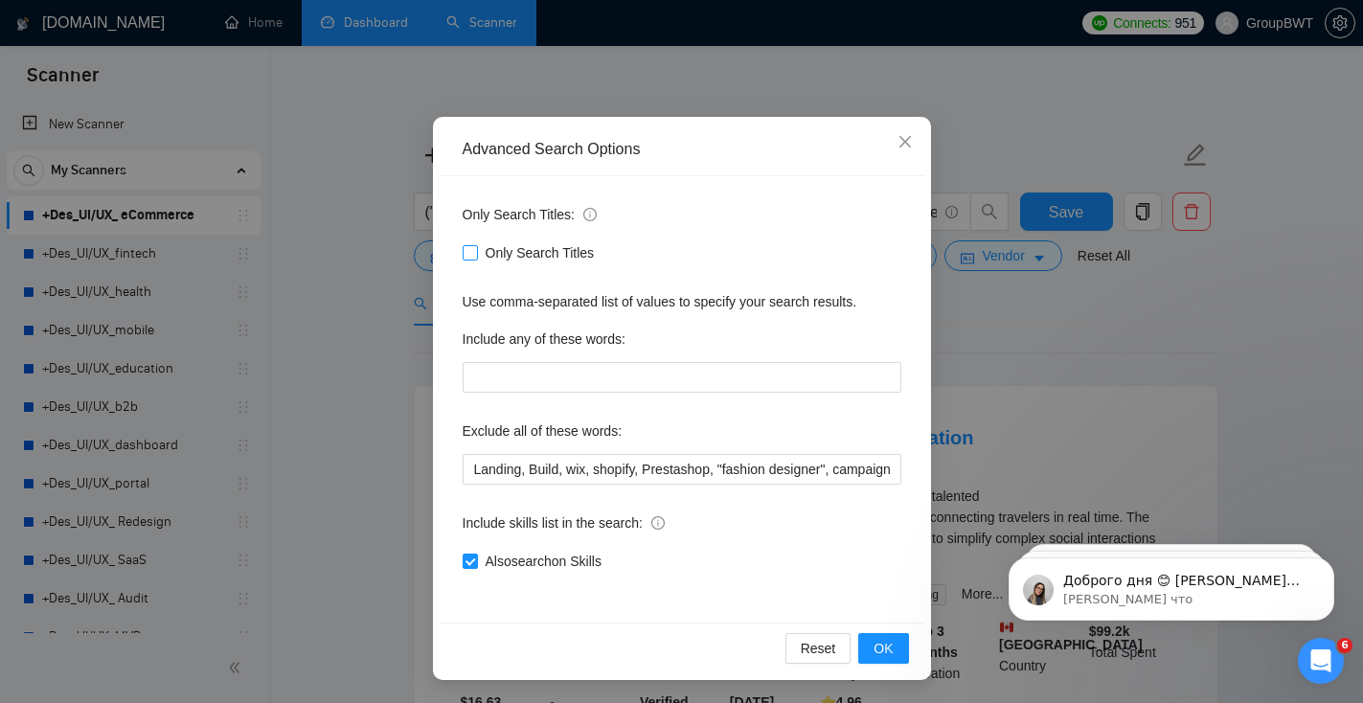
scroll to position [136, 0]
click at [1319, 660] on icon "Открыть службу сообщений Intercom" at bounding box center [1317, 657] width 13 height 15
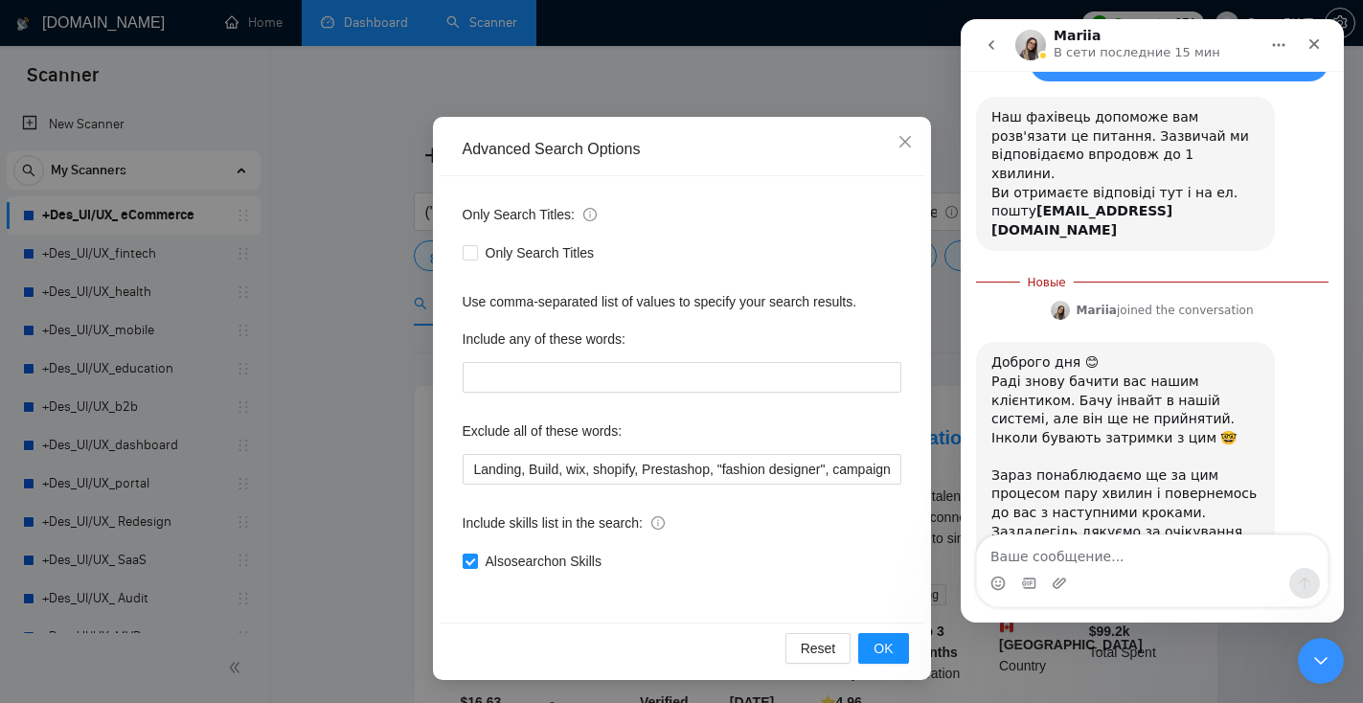
scroll to position [168, 0]
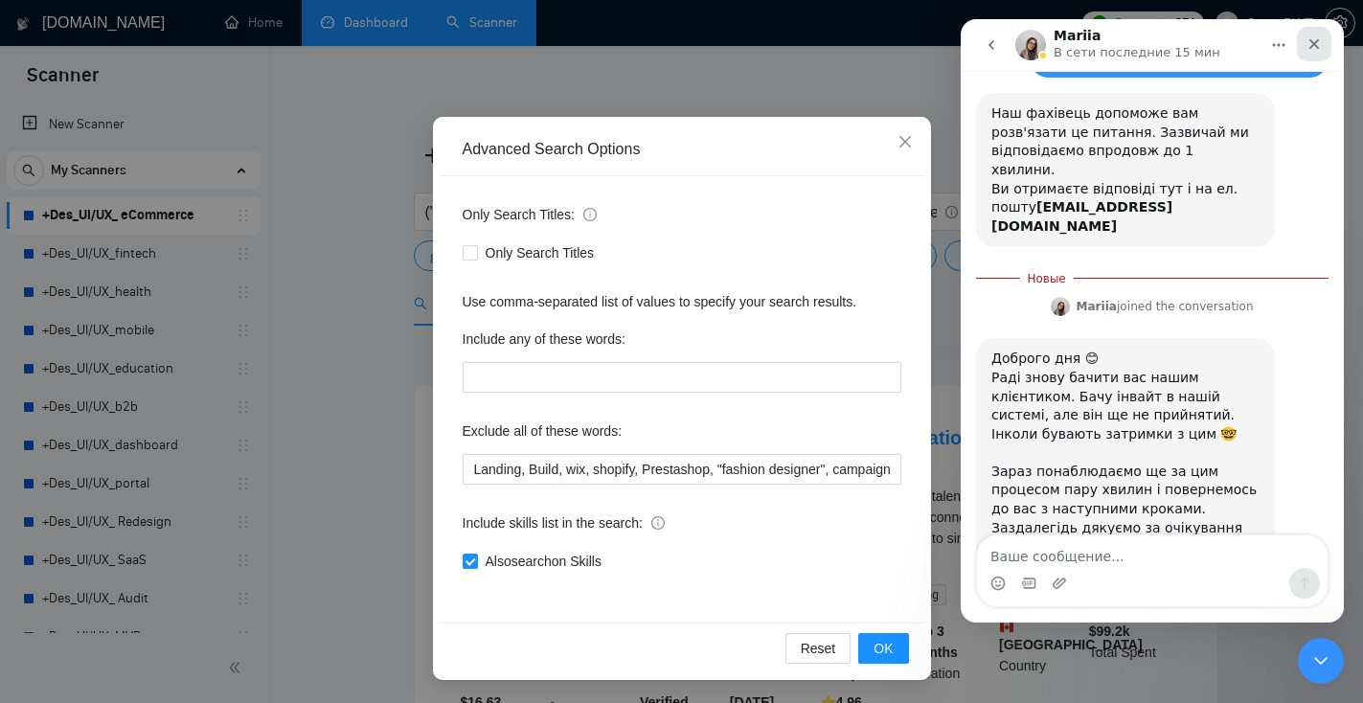
click at [1314, 41] on icon "Закрыть" at bounding box center [1313, 43] width 15 height 15
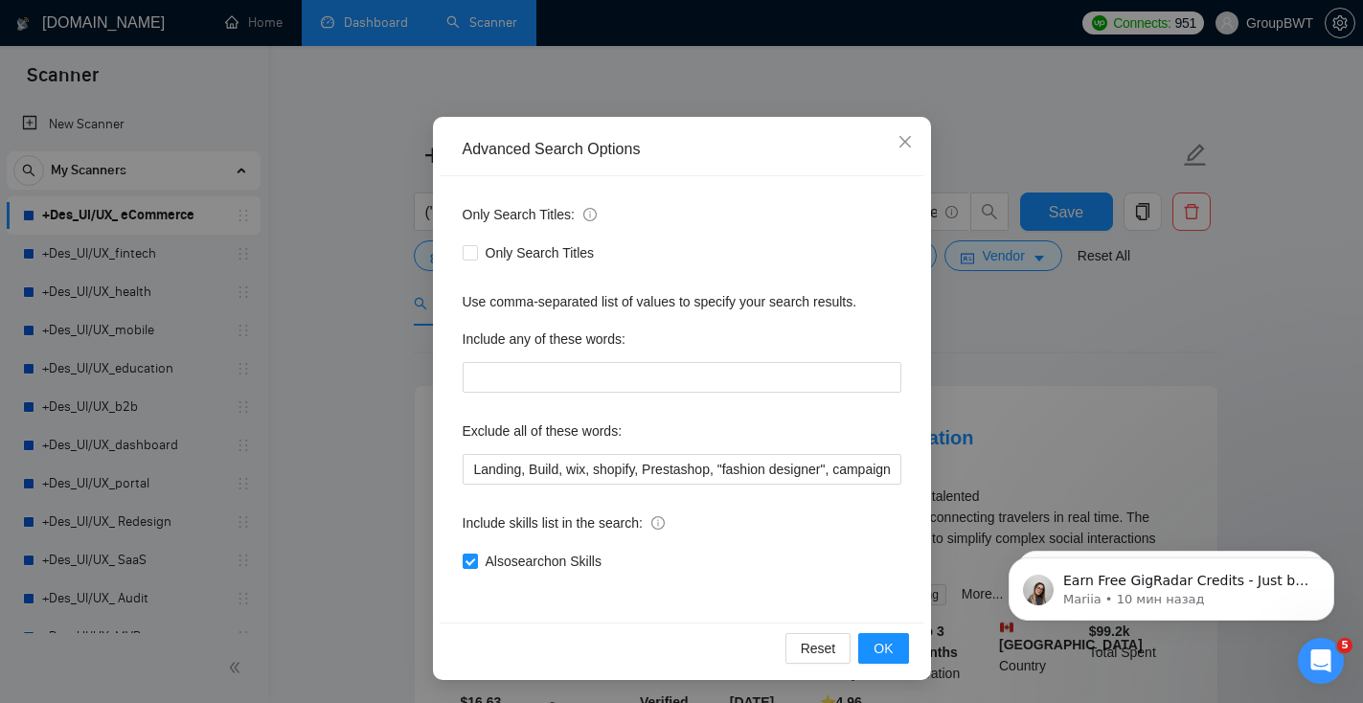
scroll to position [0, 0]
click at [908, 140] on icon "close" at bounding box center [904, 141] width 15 height 15
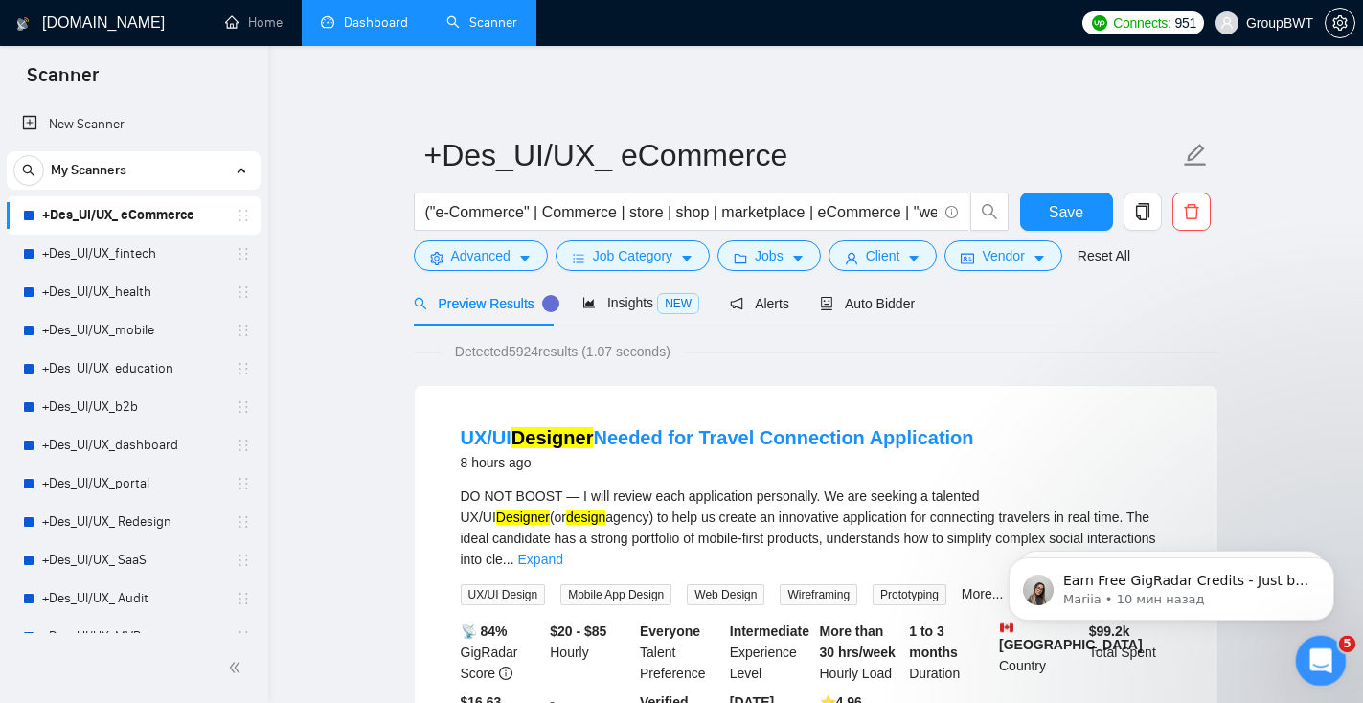
click at [1335, 659] on div "Открыть службу сообщений Intercom" at bounding box center [1317, 657] width 63 height 63
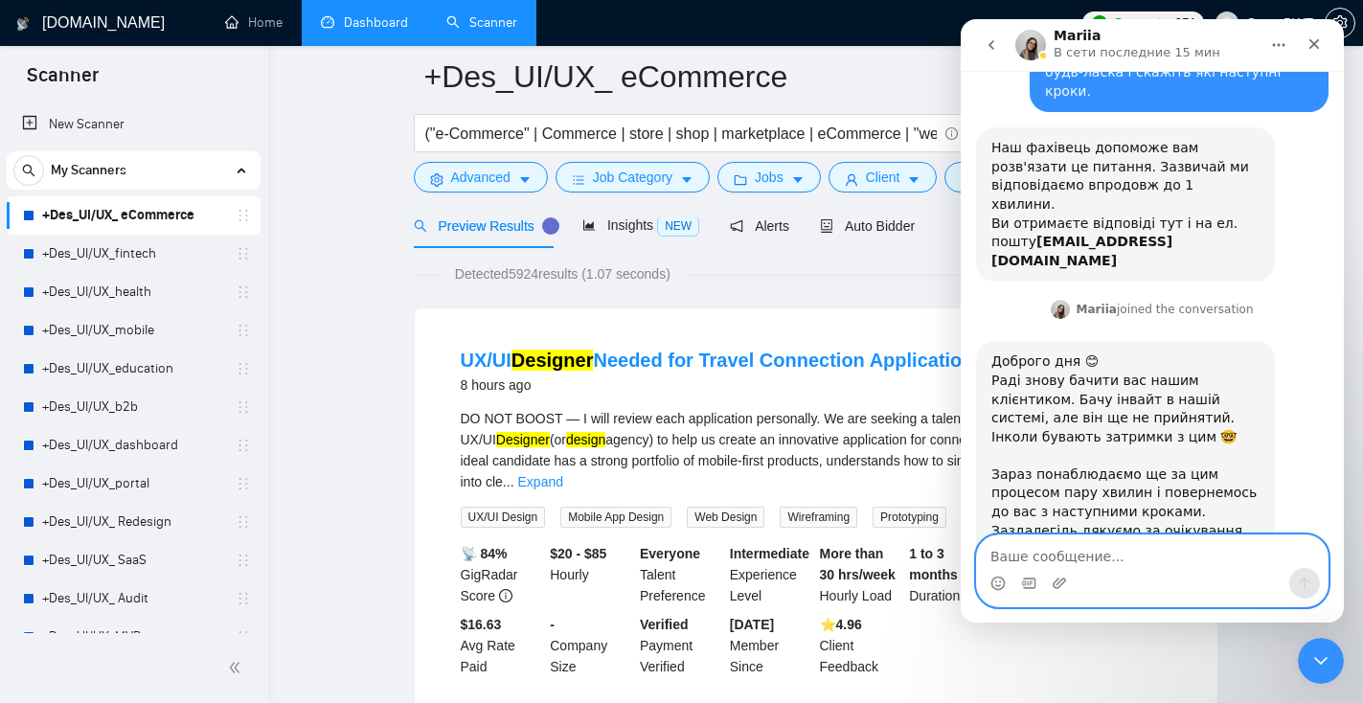
scroll to position [150, 0]
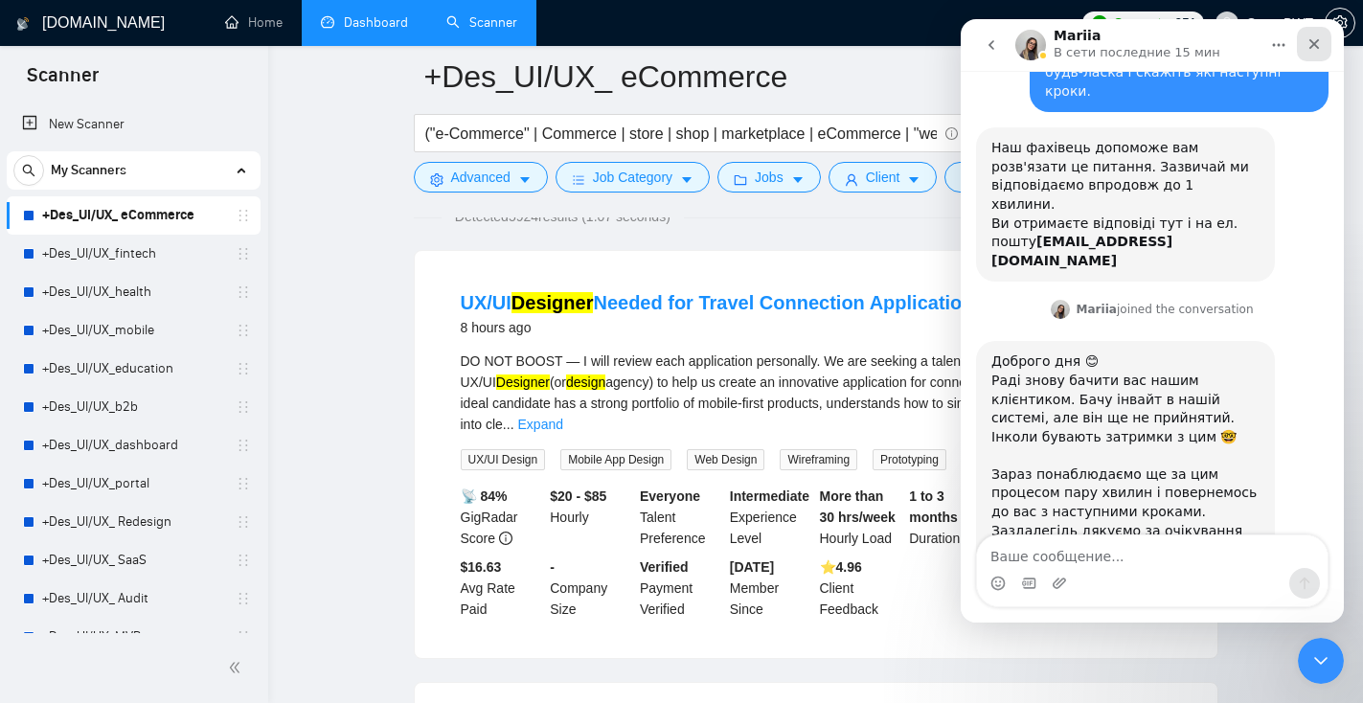
click at [1319, 40] on icon "Закрыть" at bounding box center [1313, 43] width 15 height 15
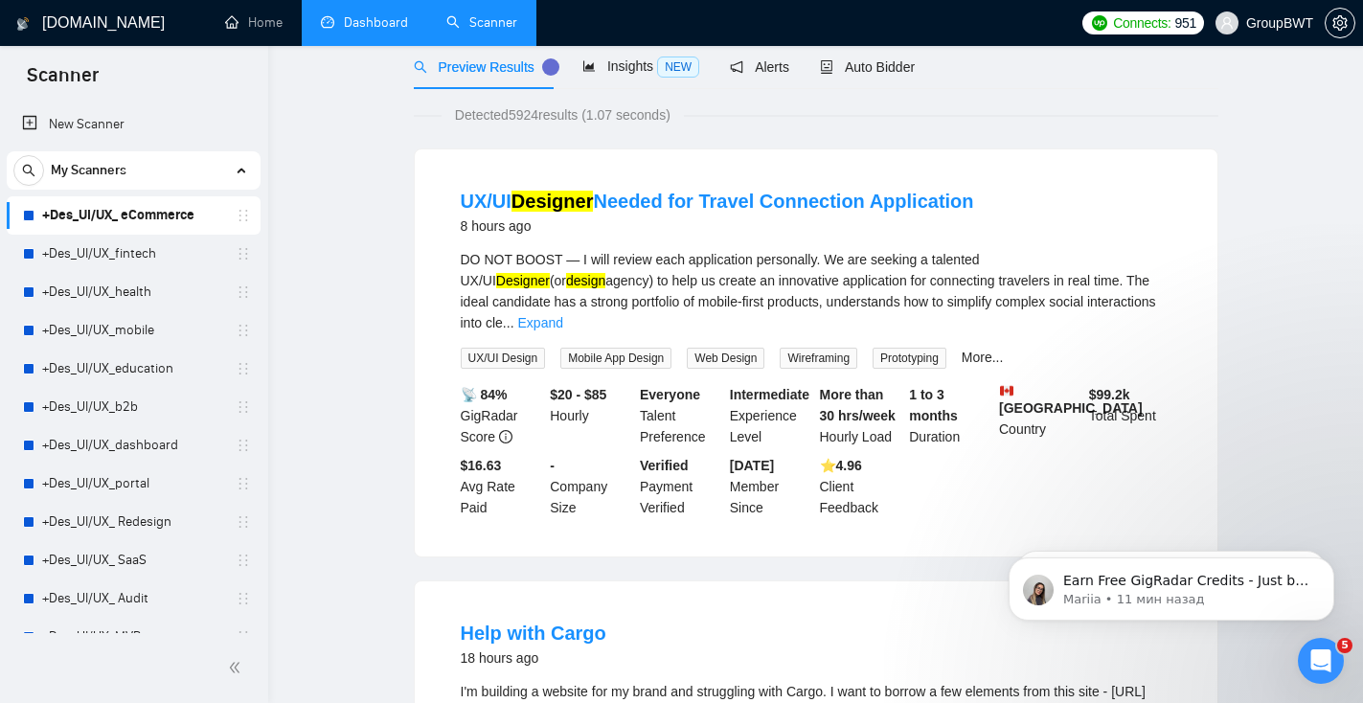
scroll to position [0, 0]
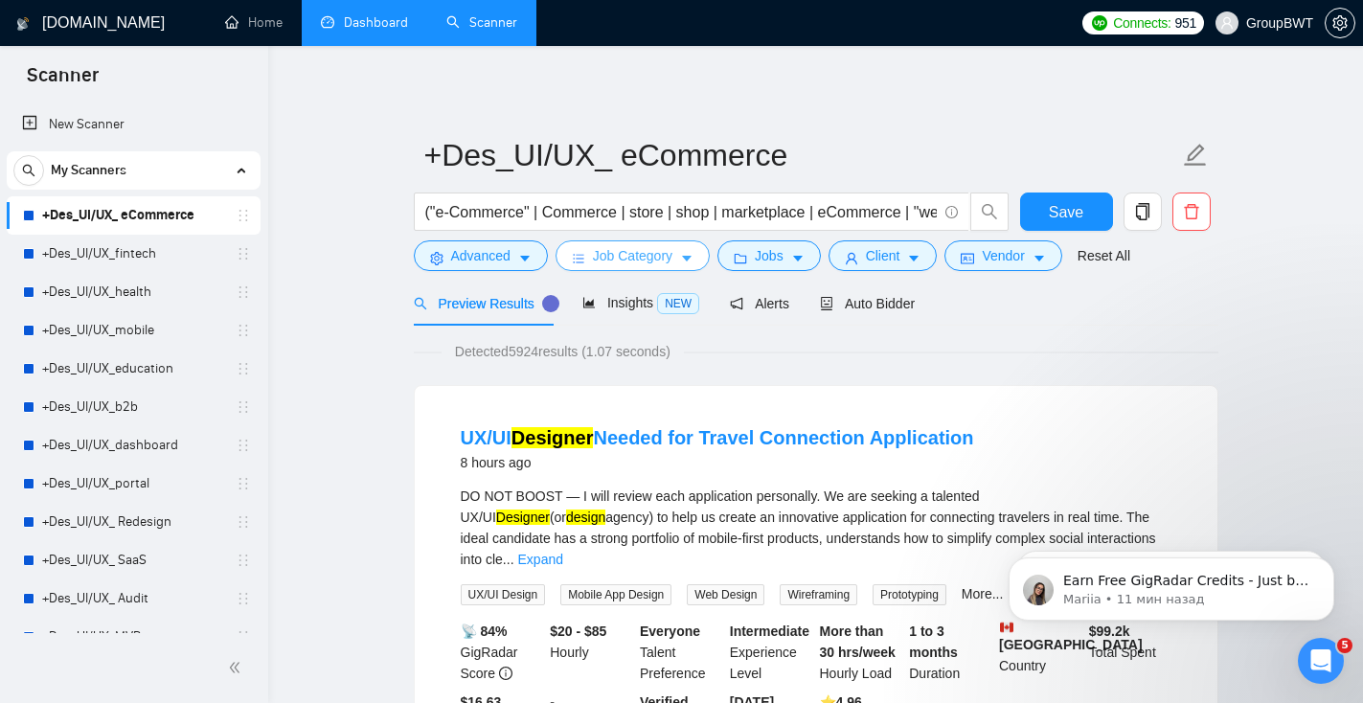
click at [633, 260] on span "Job Category" at bounding box center [632, 255] width 79 height 21
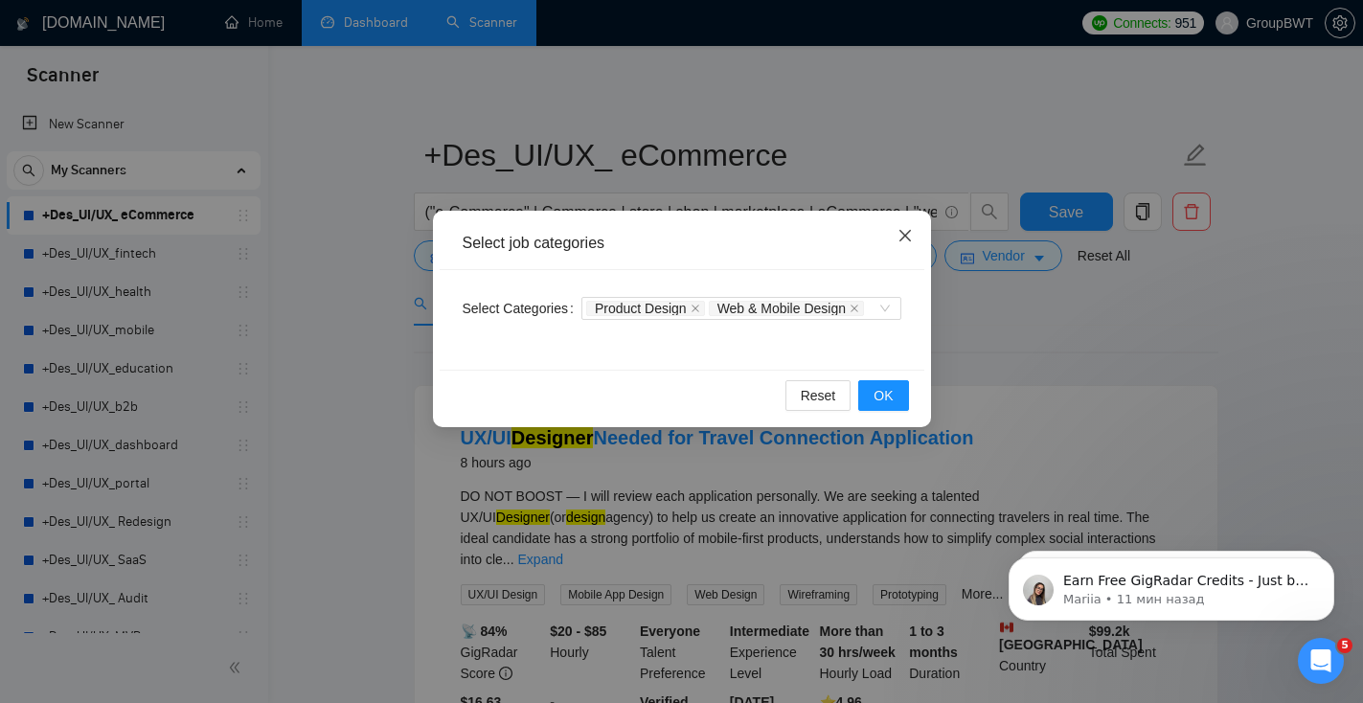
click at [911, 234] on icon "close" at bounding box center [904, 235] width 15 height 15
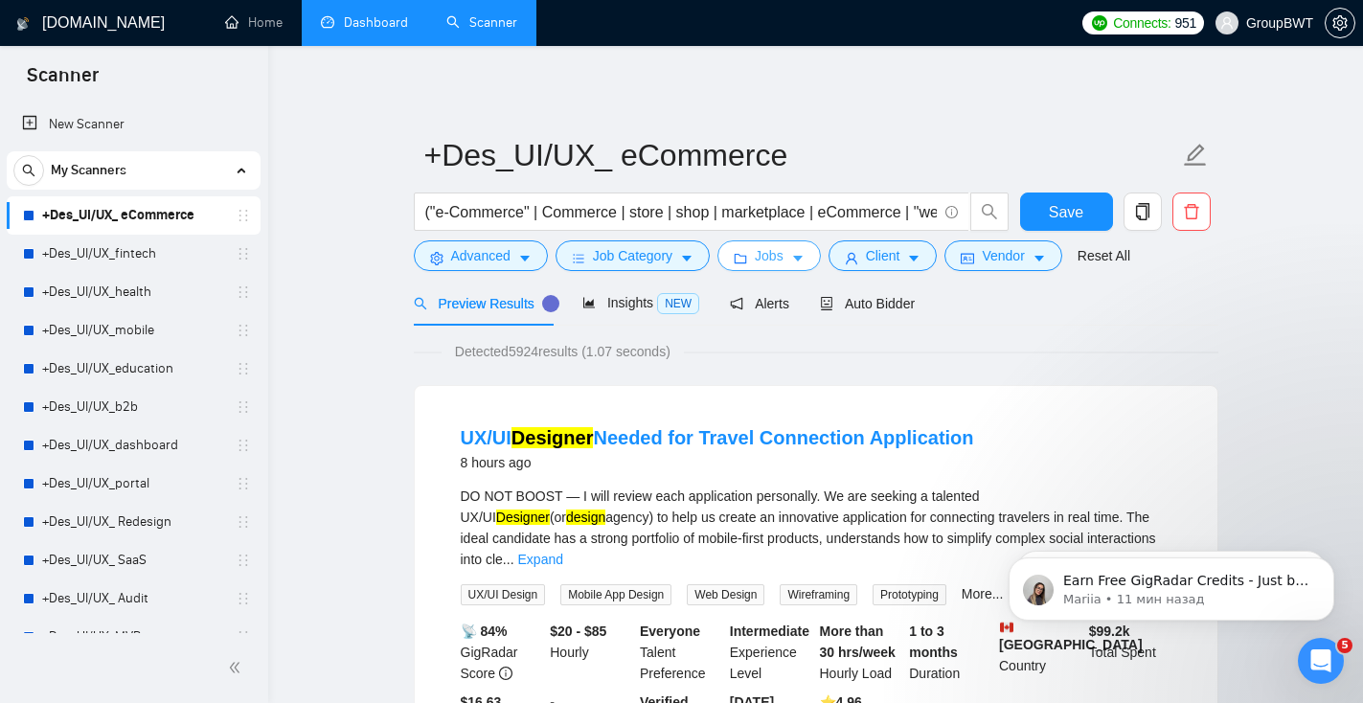
click at [745, 262] on icon "folder" at bounding box center [741, 259] width 12 height 10
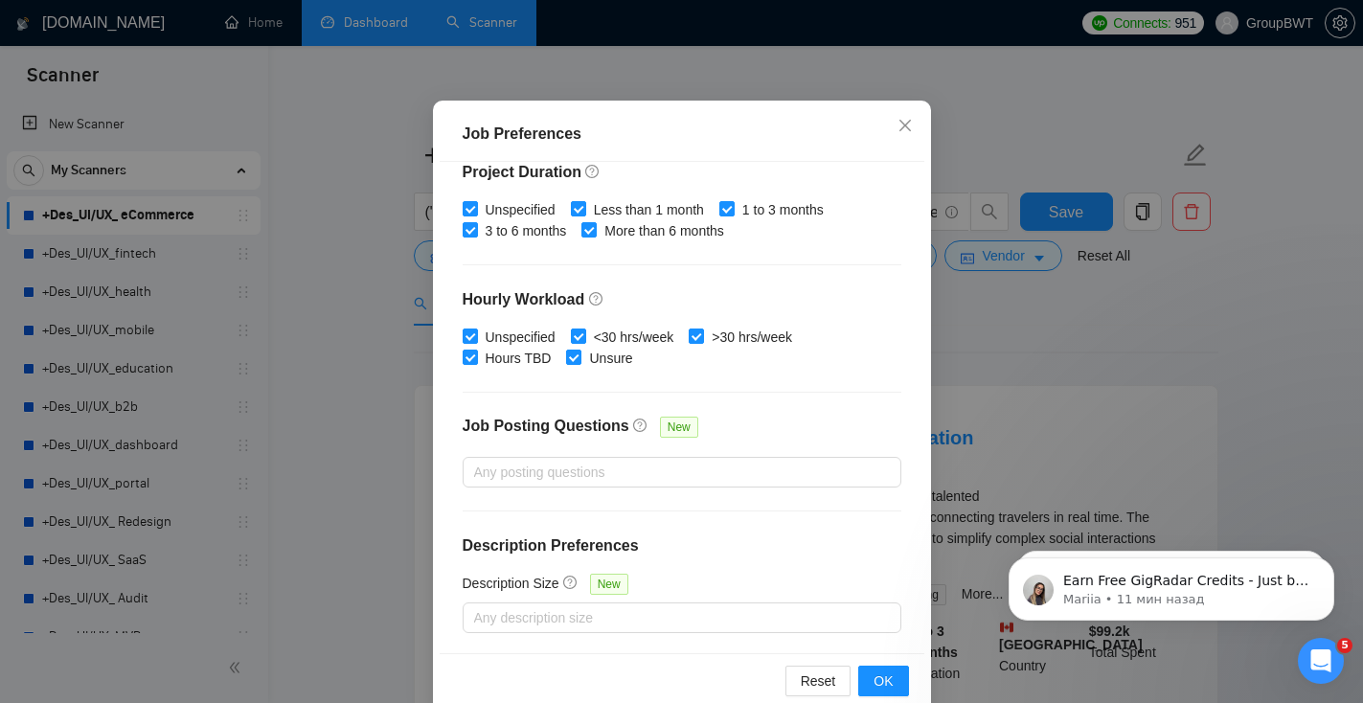
scroll to position [131, 0]
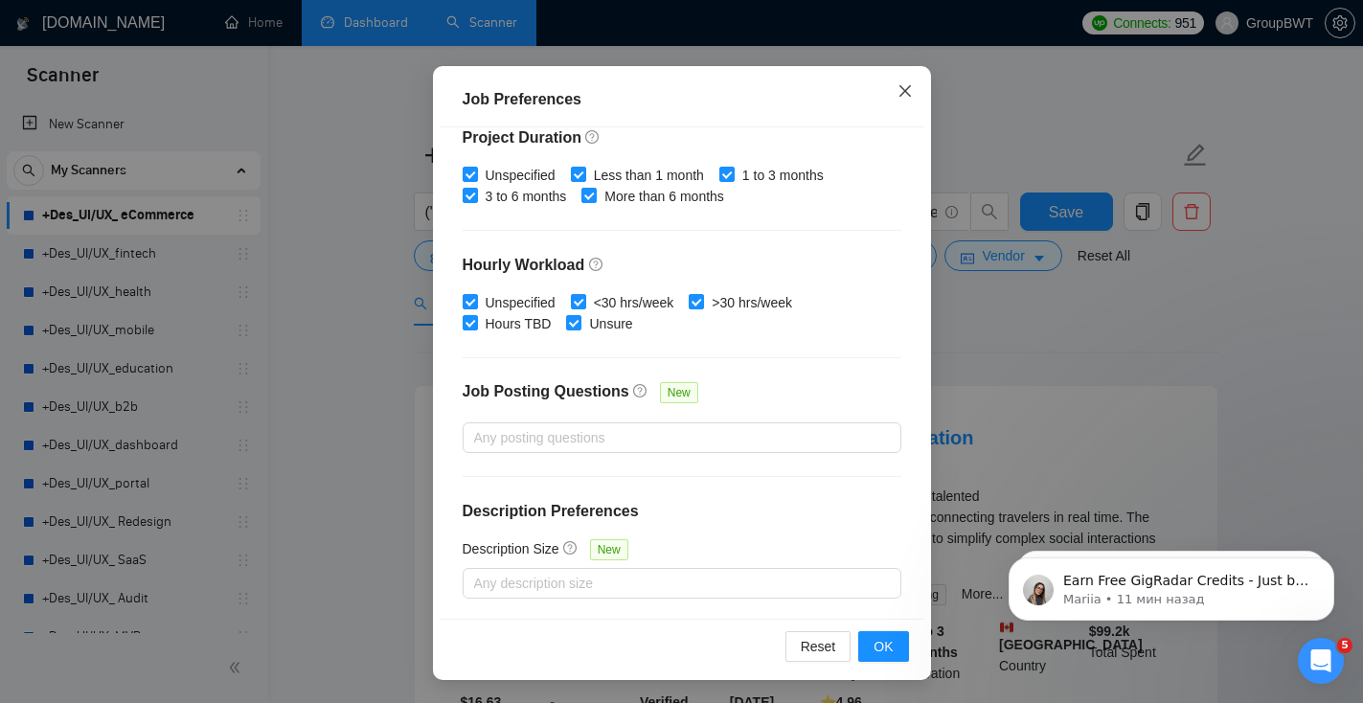
click at [909, 96] on icon "close" at bounding box center [903, 89] width 11 height 11
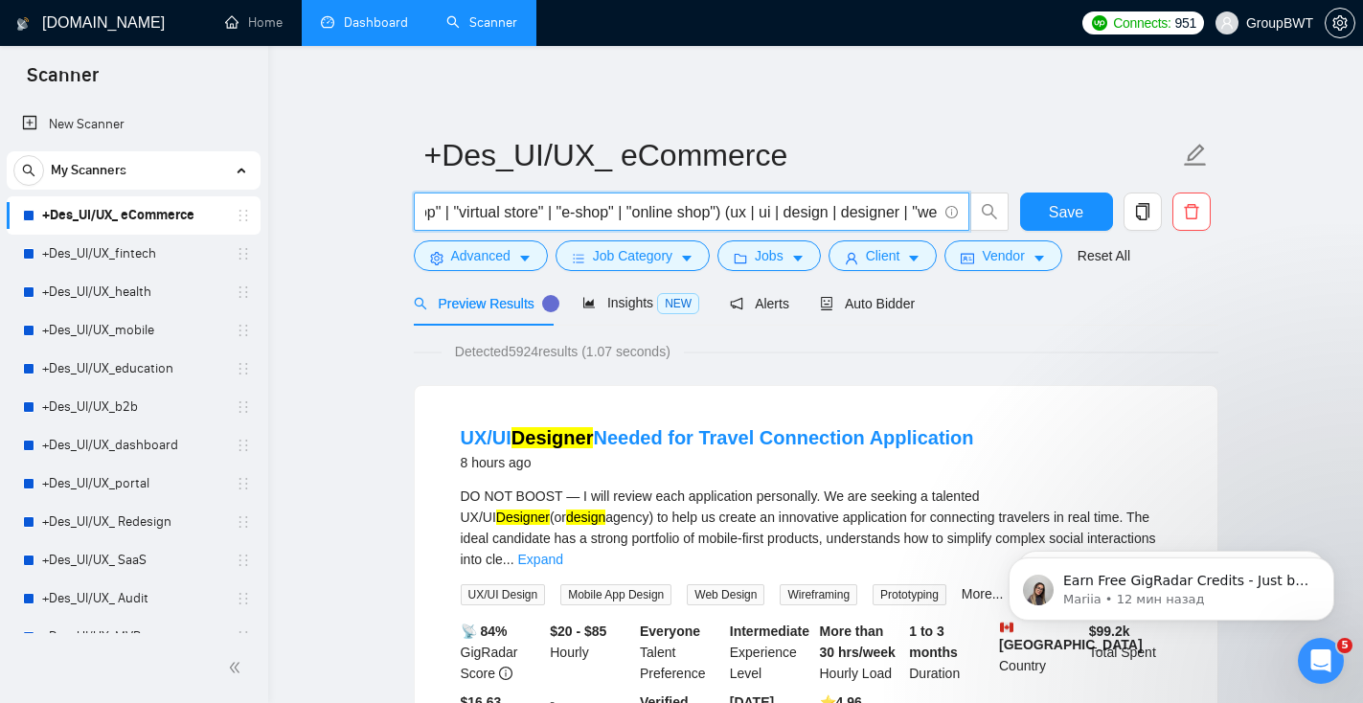
scroll to position [0, 0]
drag, startPoint x: 424, startPoint y: 210, endPoint x: 803, endPoint y: 229, distance: 378.8
click at [803, 229] on span "("e-Commerce" | Commerce | store | shop | marketplace | eCommerce | "web store"…" at bounding box center [691, 212] width 555 height 38
click at [796, 215] on input "("e-Commerce" | Commerce | store | shop | marketplace | eCommerce | "web store"…" at bounding box center [680, 212] width 511 height 24
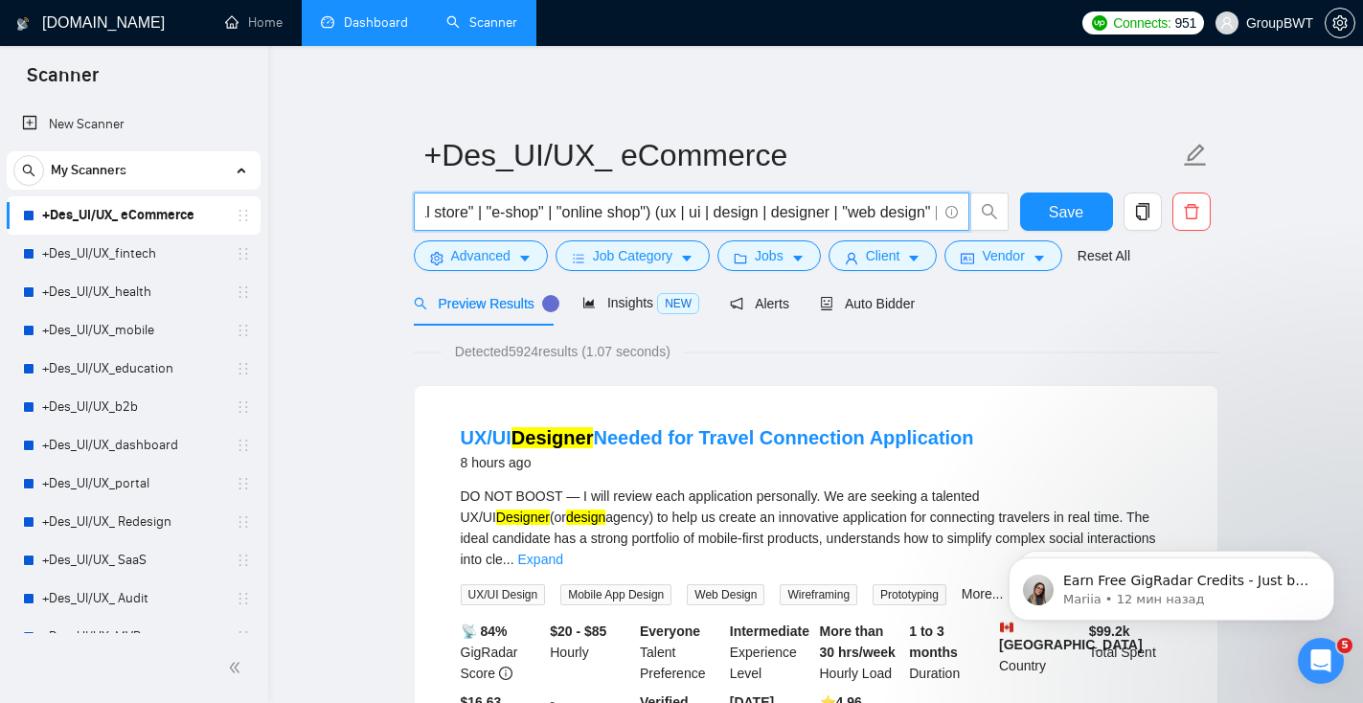
drag, startPoint x: 795, startPoint y: 212, endPoint x: 678, endPoint y: 215, distance: 116.9
click at [678, 215] on input "("e-Commerce" | Commerce | store | shop | marketplace | eCommerce | "web store"…" at bounding box center [680, 212] width 511 height 24
click at [698, 213] on input "("e-Commerce" | Commerce | store | shop | marketplace | eCommerce | "web store"…" at bounding box center [680, 212] width 511 height 24
drag, startPoint x: 688, startPoint y: 215, endPoint x: 938, endPoint y: 218, distance: 250.0
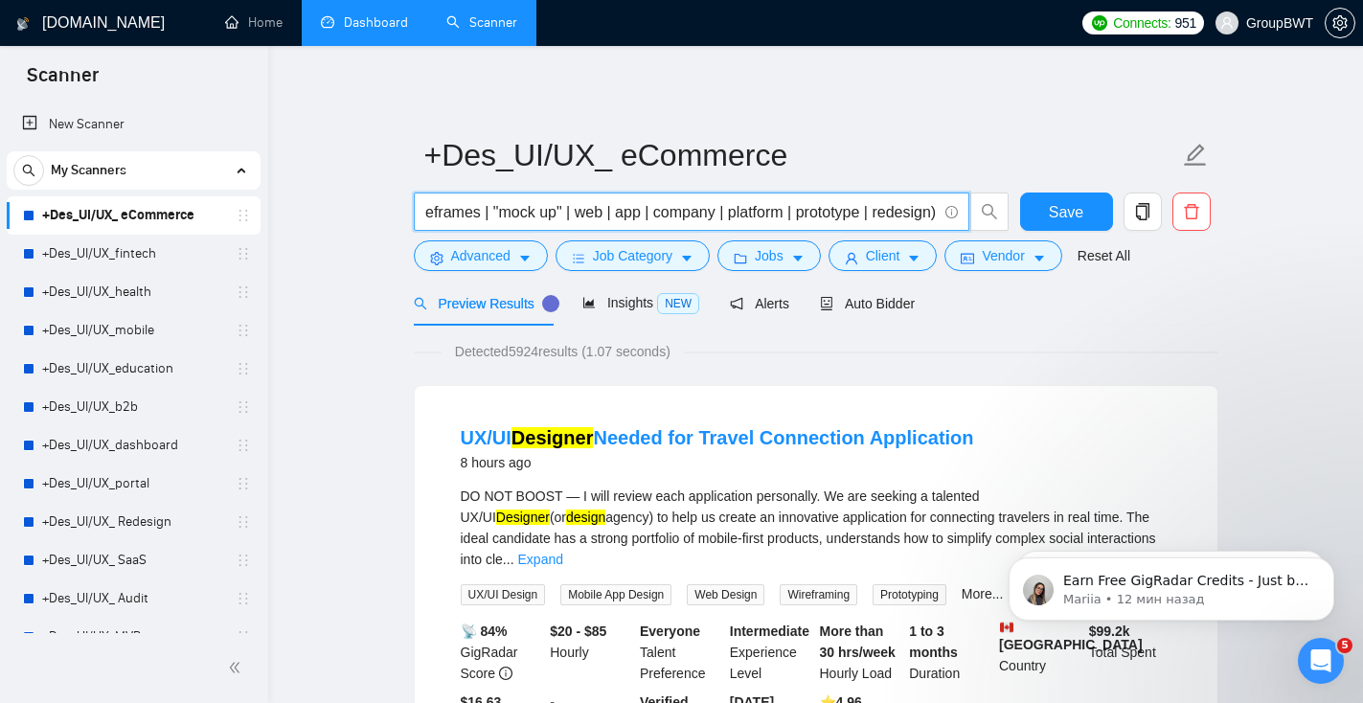
click at [940, 220] on span "("e-Commerce" | Commerce | store | shop | marketplace | eCommerce | "web store"…" at bounding box center [691, 212] width 555 height 38
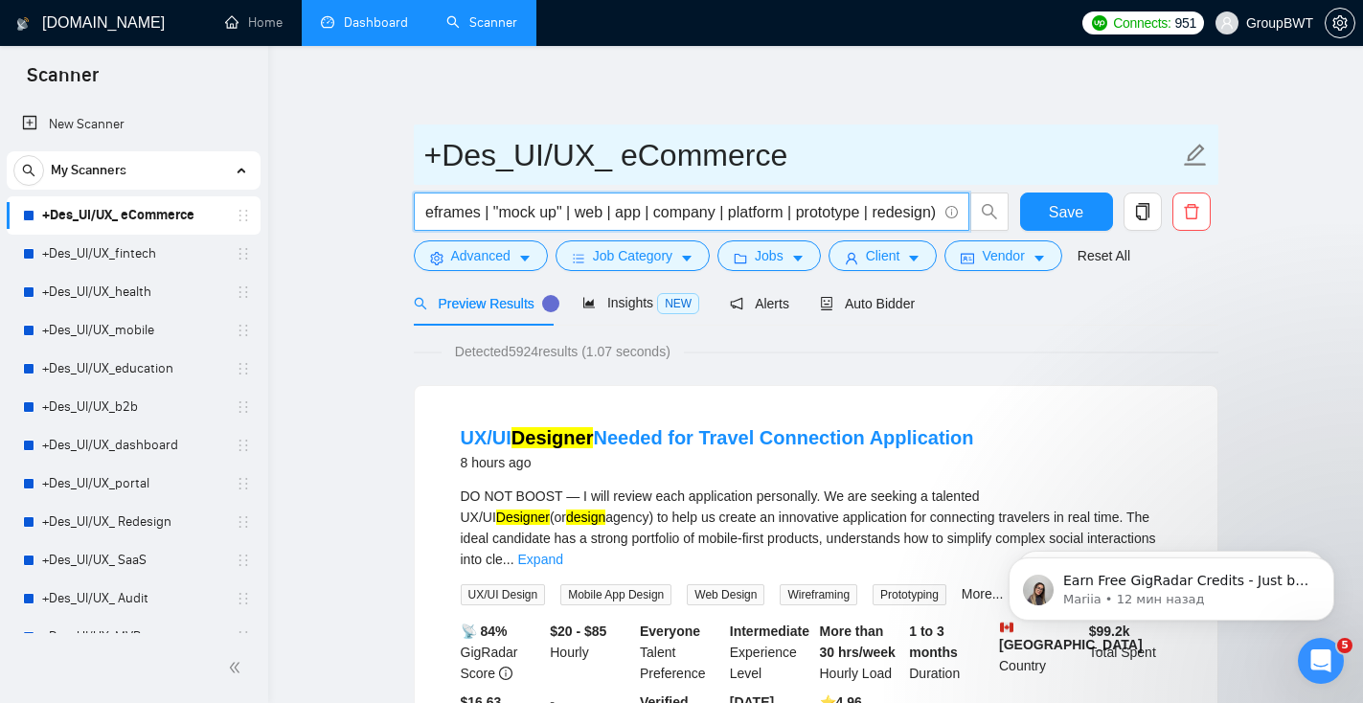
click at [885, 145] on input "+Des_UI/UX_ eCommerce" at bounding box center [801, 155] width 755 height 48
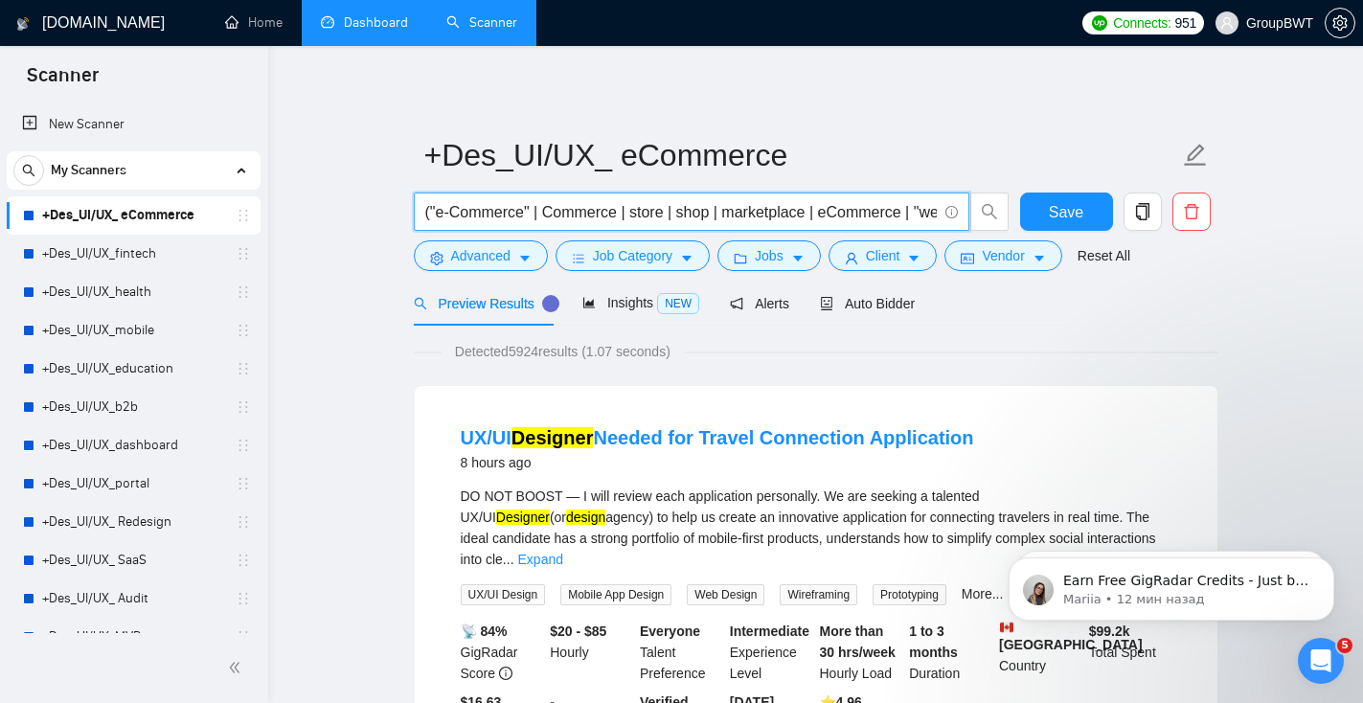
drag, startPoint x: 623, startPoint y: 217, endPoint x: 257, endPoint y: 214, distance: 366.8
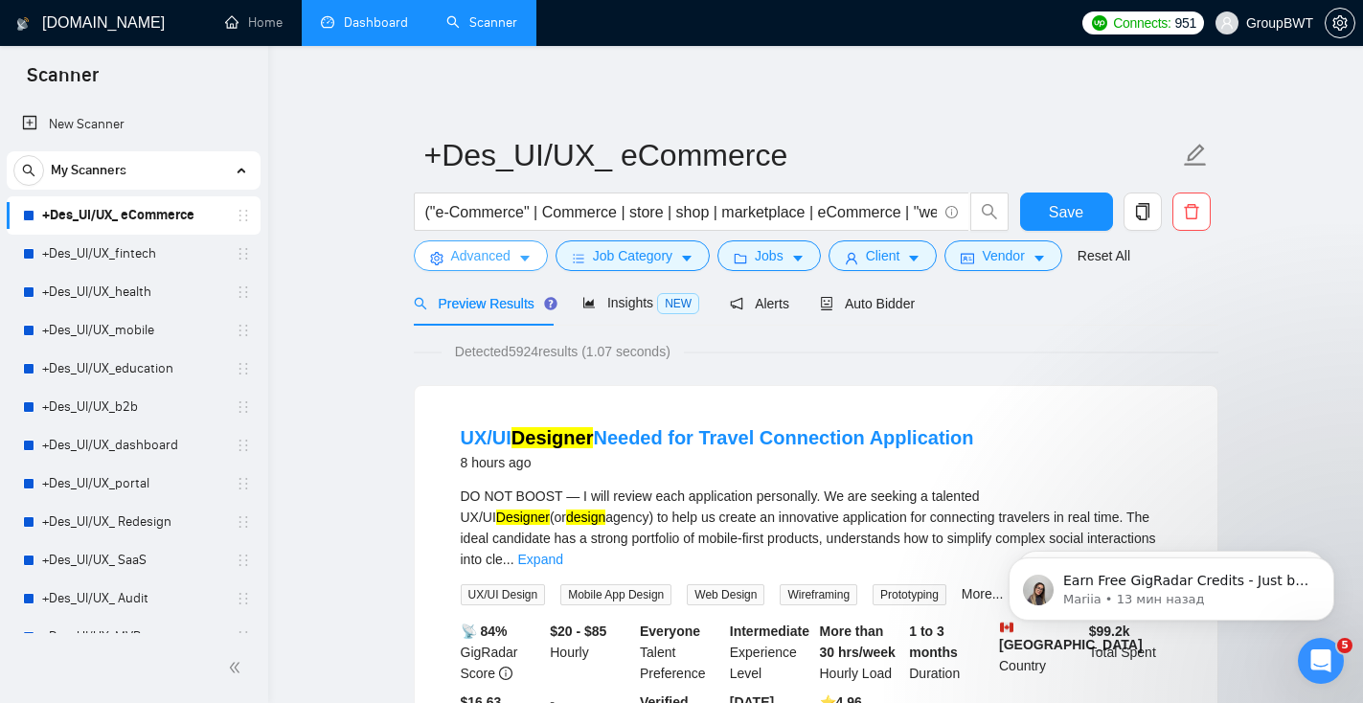
click at [496, 261] on span "Advanced" at bounding box center [480, 255] width 59 height 21
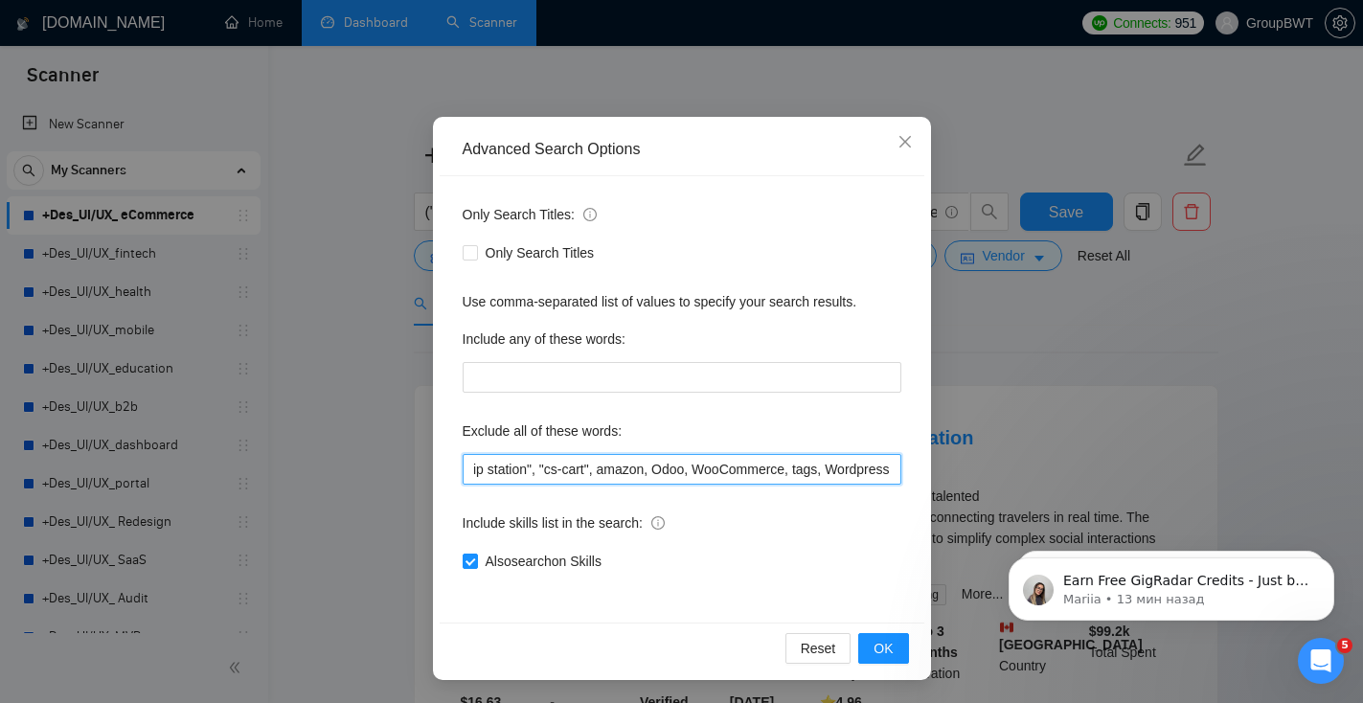
scroll to position [0, 2183]
drag, startPoint x: 529, startPoint y: 466, endPoint x: 890, endPoint y: 472, distance: 361.1
click at [890, 473] on input "Landing, Build, wix, shopify, Prestashop, "fashion designer", campaign, canva, …" at bounding box center [682, 469] width 439 height 31
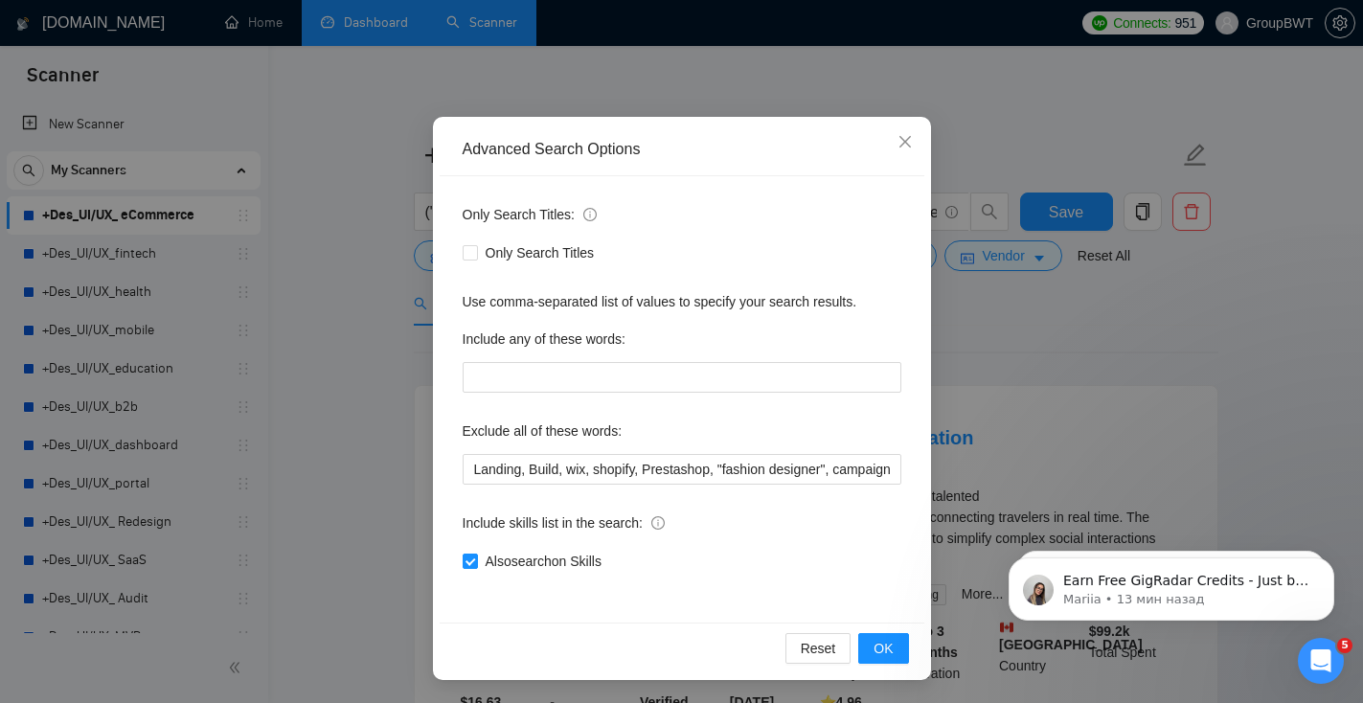
click at [830, 543] on div "Include skills list in the search:" at bounding box center [682, 527] width 439 height 38
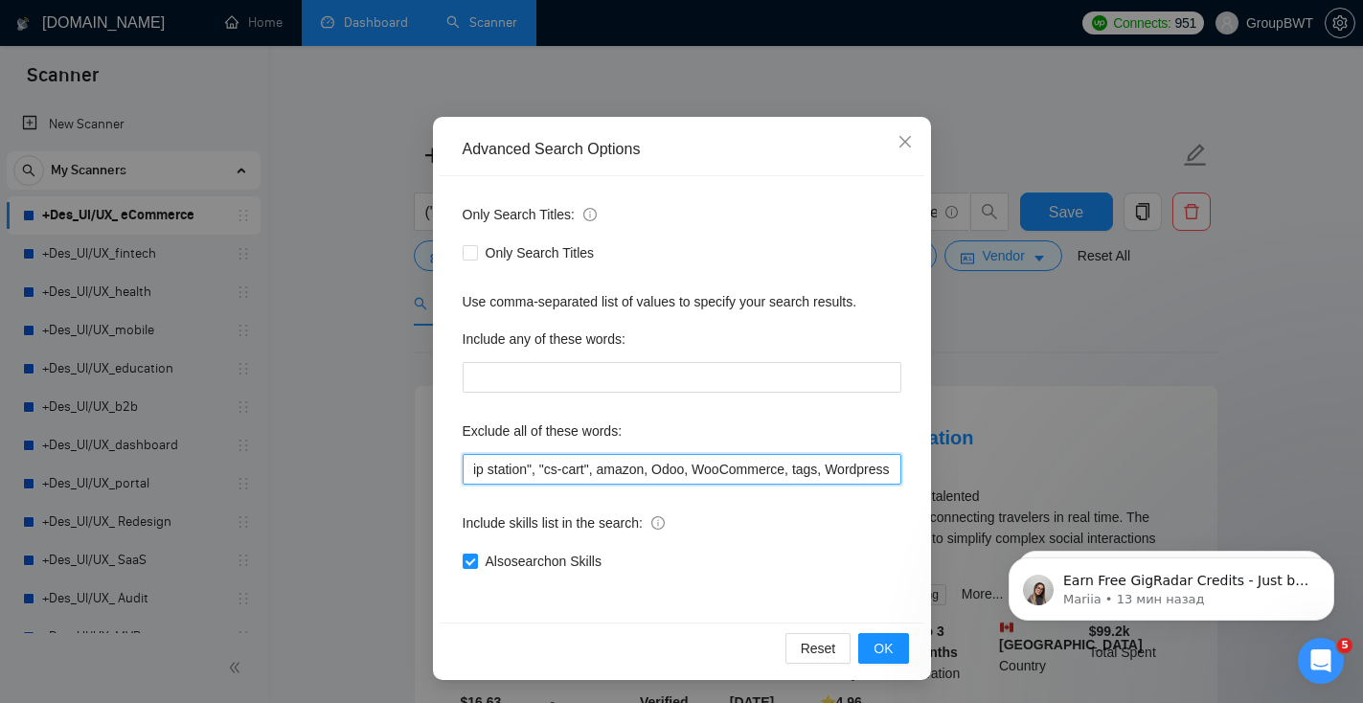
scroll to position [0, 2183]
drag, startPoint x: 832, startPoint y: 466, endPoint x: 1045, endPoint y: 467, distance: 212.6
click at [1045, 467] on div "Advanced Search Options Only Search Titles: Only Search Titles Use comma-separa…" at bounding box center [681, 351] width 1363 height 703
click at [896, 534] on div "Include skills list in the search:" at bounding box center [682, 527] width 439 height 38
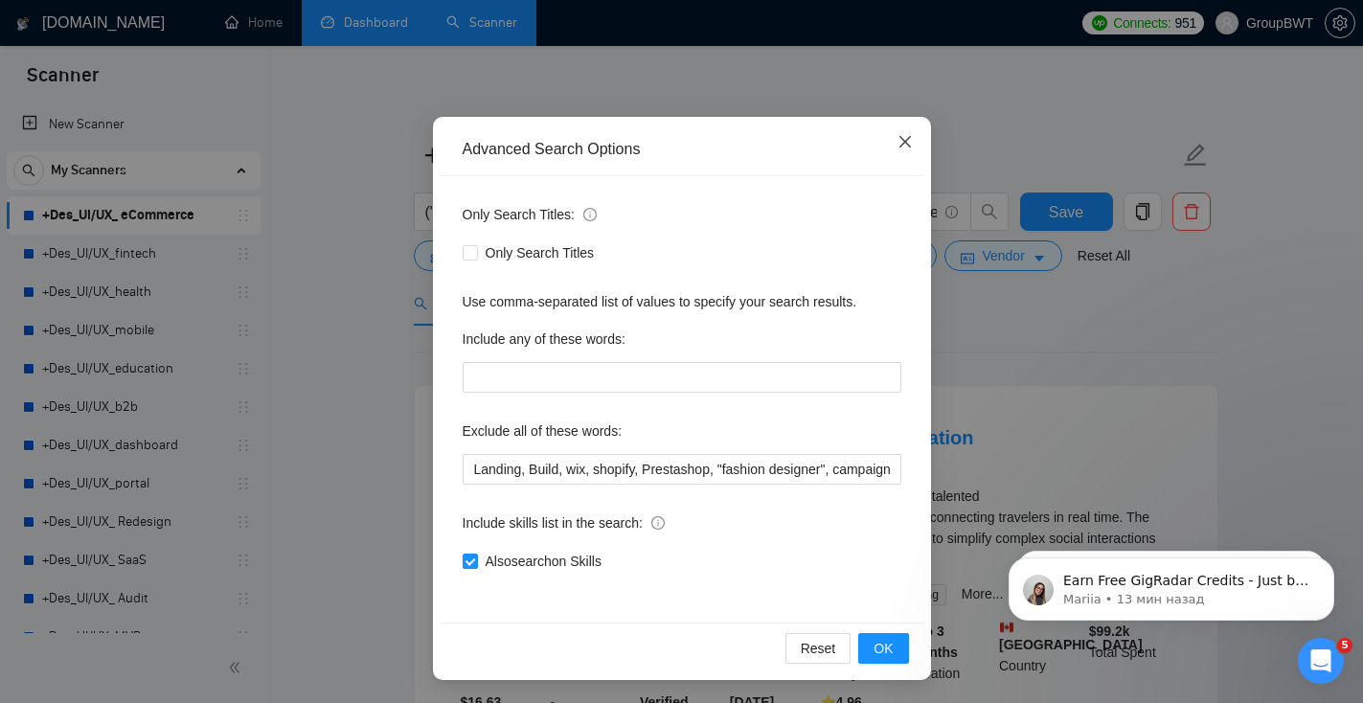
click at [910, 142] on icon "close" at bounding box center [904, 141] width 15 height 15
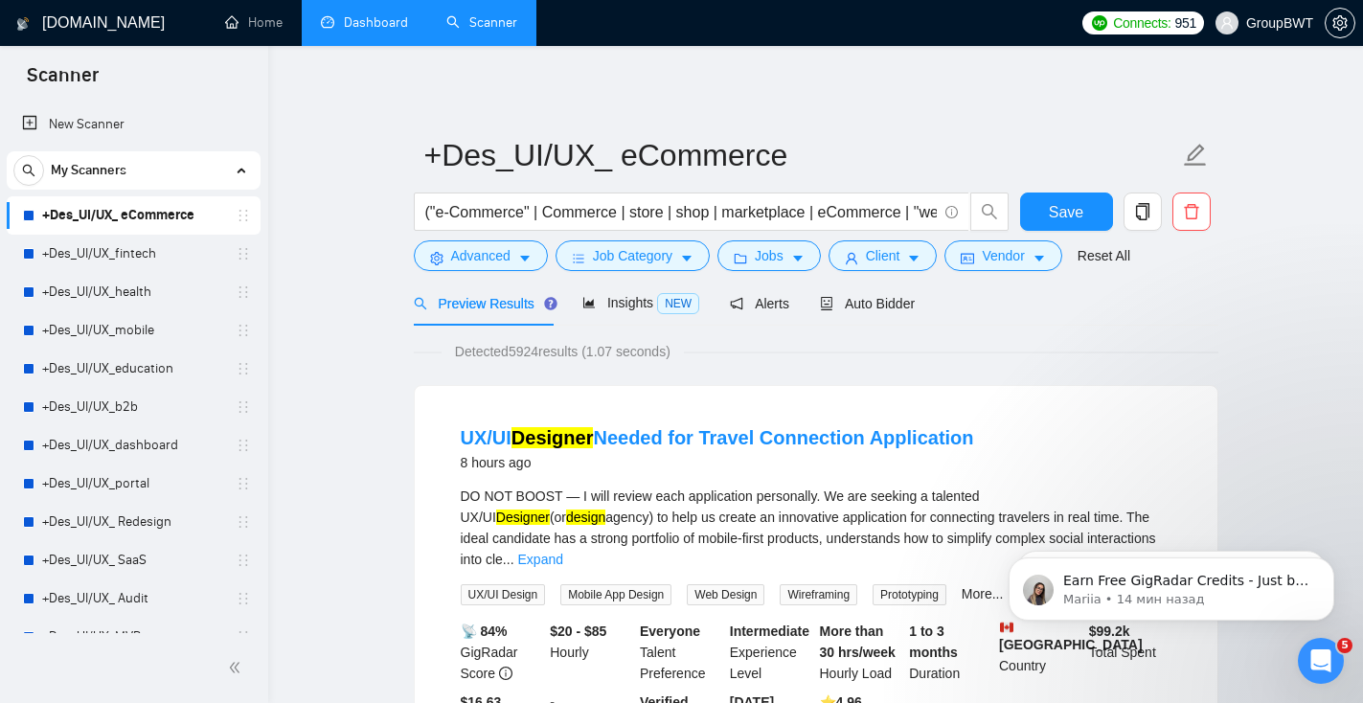
click at [640, 253] on span "Job Category" at bounding box center [632, 255] width 79 height 21
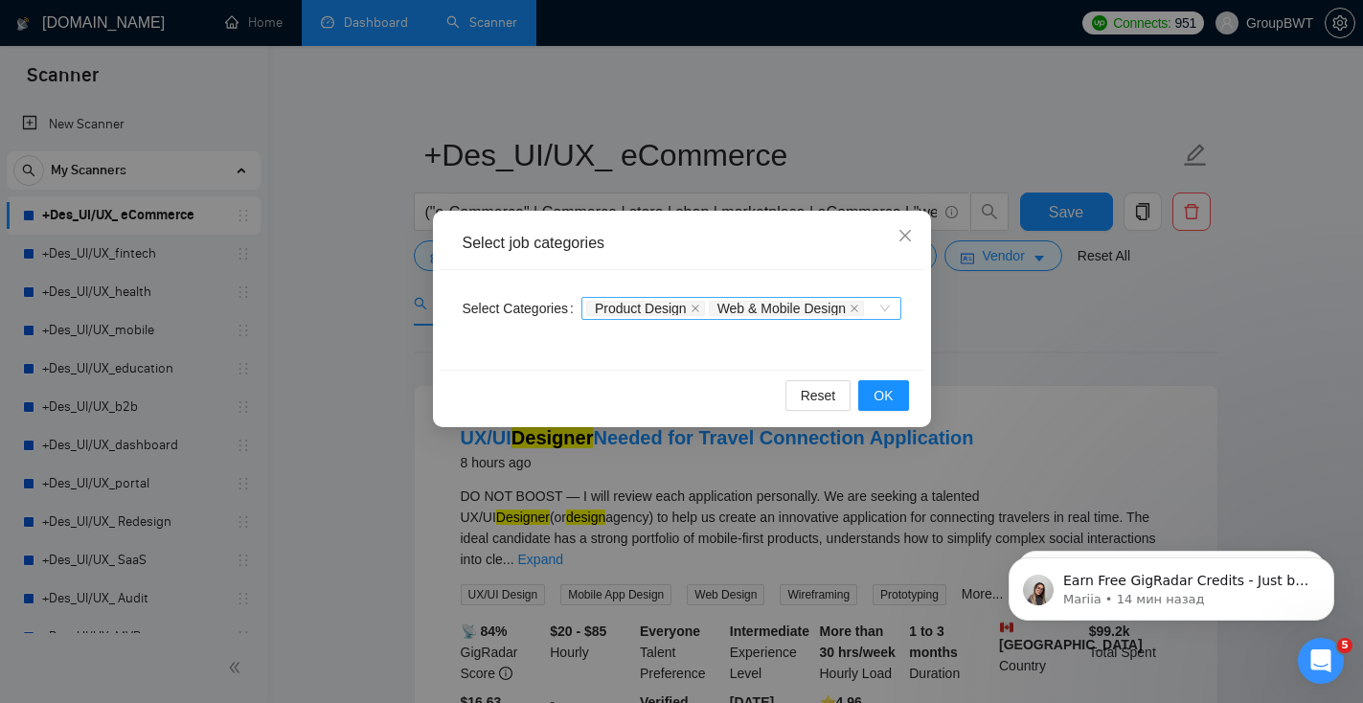
click at [868, 316] on input "Select Categories" at bounding box center [870, 308] width 4 height 15
click at [820, 234] on div "Select job categories" at bounding box center [682, 243] width 439 height 21
click at [916, 235] on span "Close" at bounding box center [905, 237] width 52 height 52
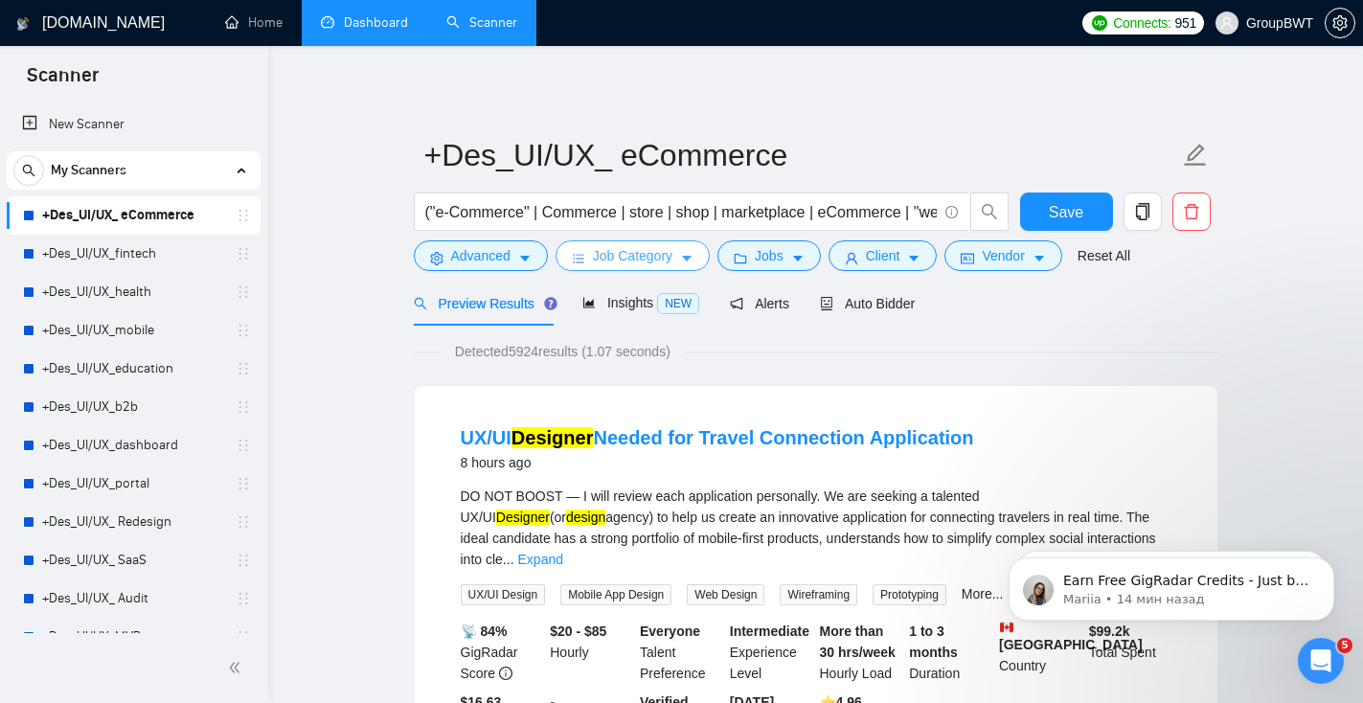
click at [653, 262] on span "Job Category" at bounding box center [632, 255] width 79 height 21
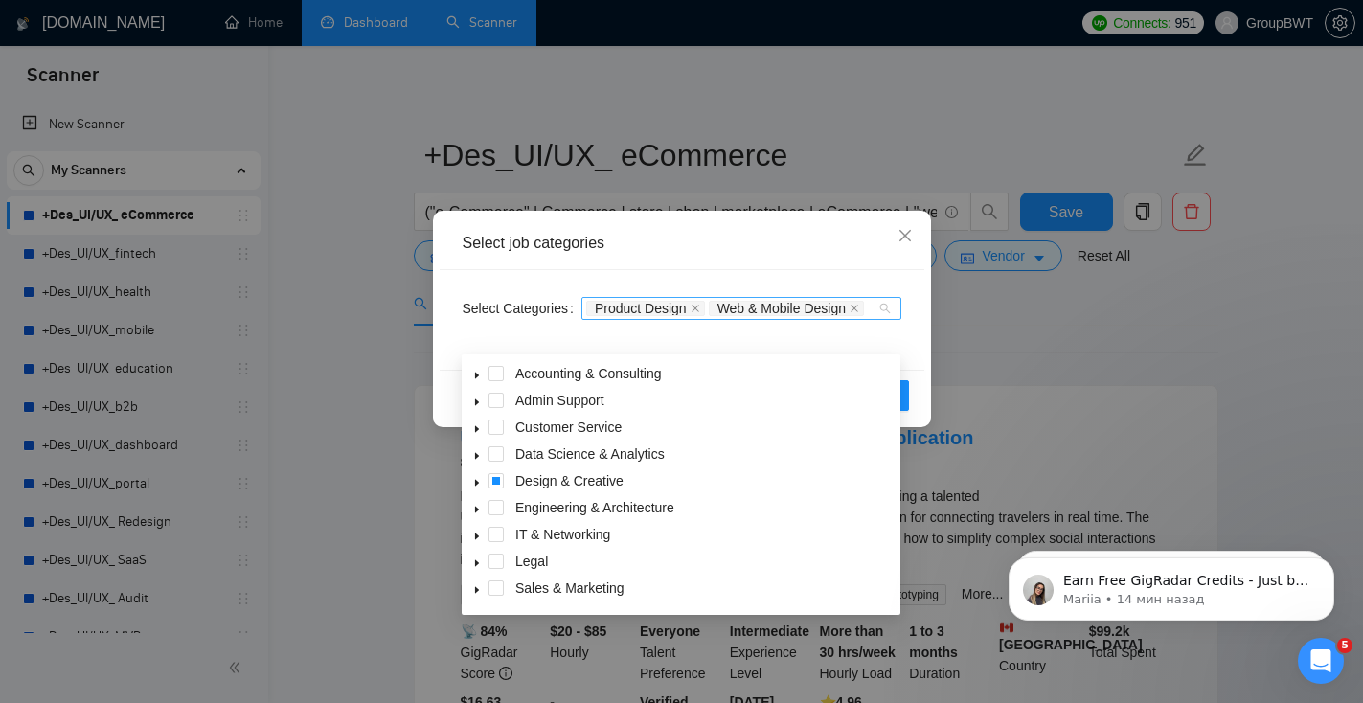
click at [814, 318] on div "Product Design Web & Mobile Design" at bounding box center [731, 308] width 291 height 19
click at [931, 141] on div "Select job categories Select Categories Product Design Web & Mobile Design Rese…" at bounding box center [681, 351] width 1363 height 703
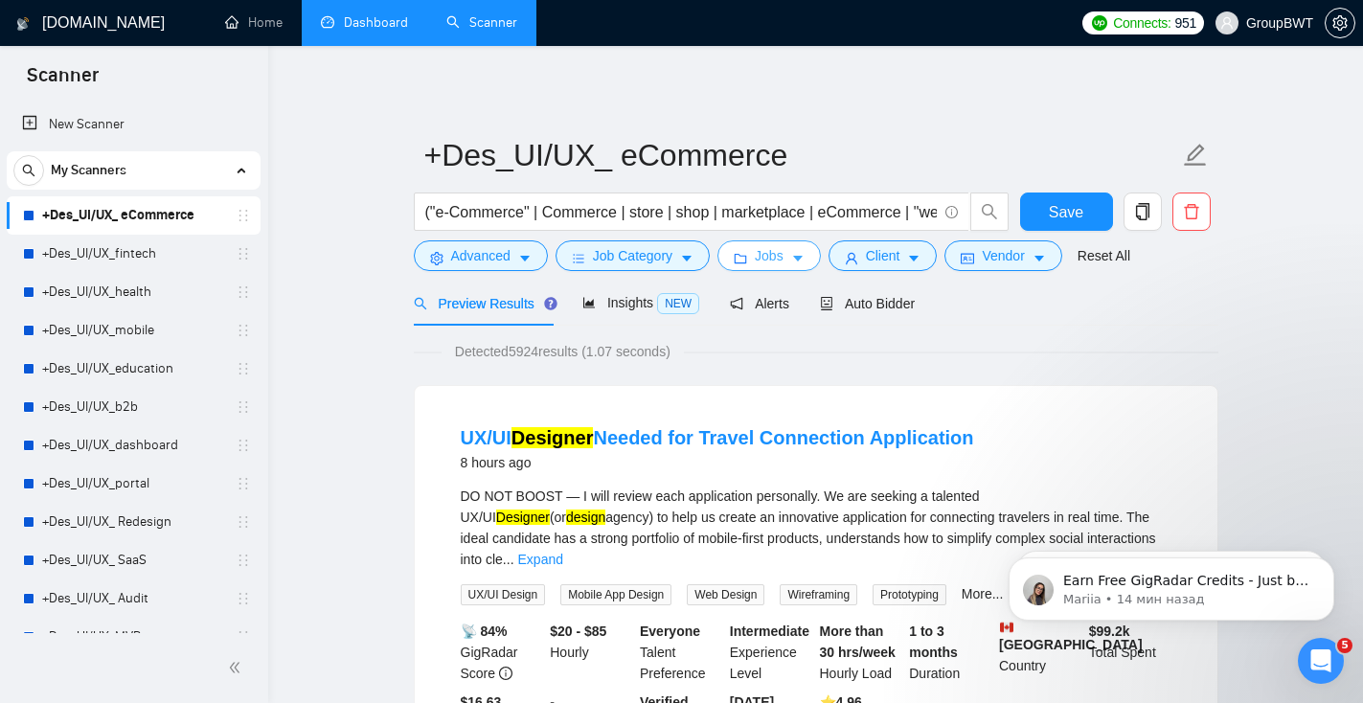
click at [770, 262] on span "Jobs" at bounding box center [769, 255] width 29 height 21
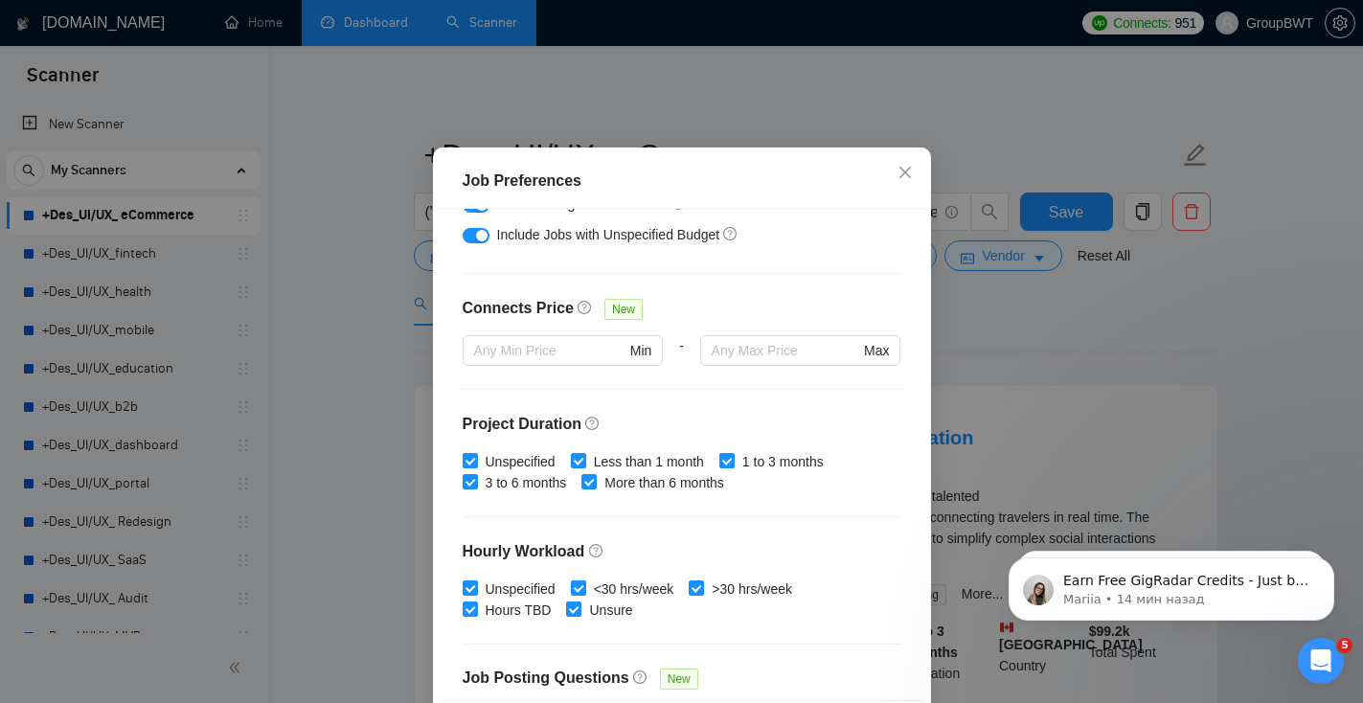
scroll to position [385, 0]
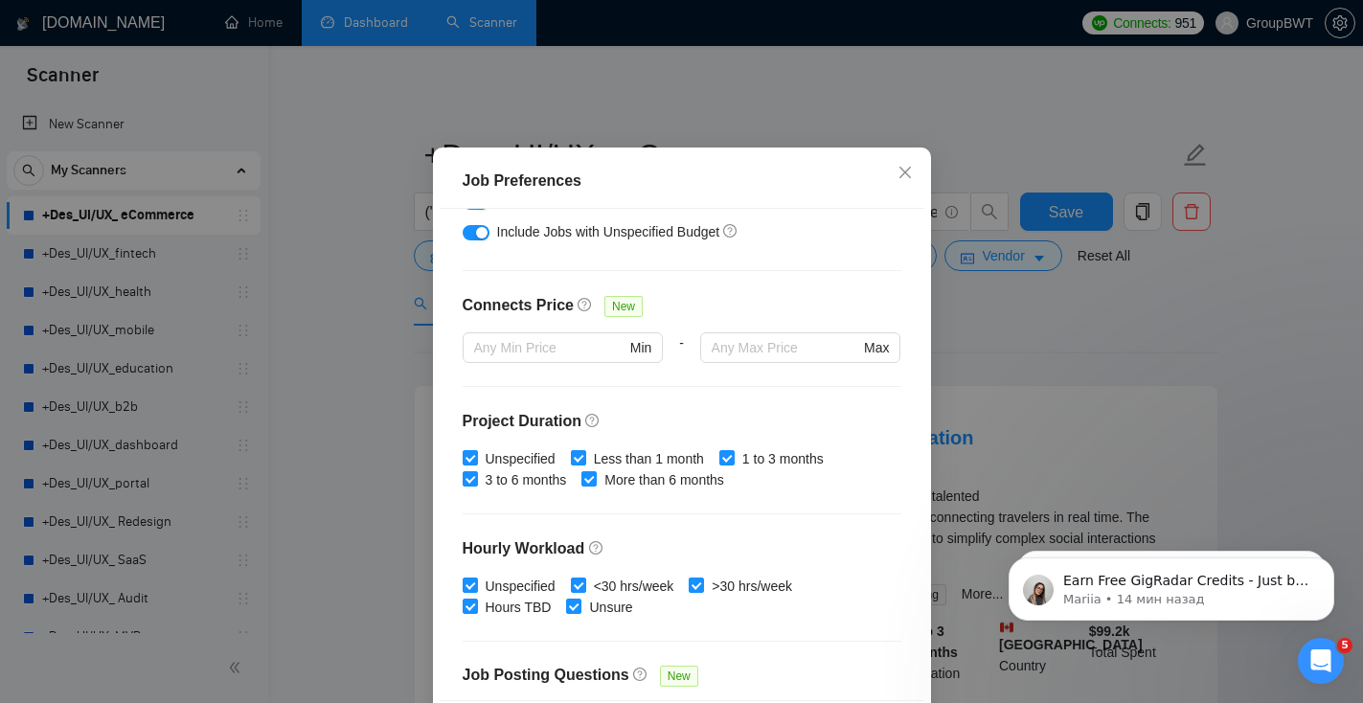
click at [609, 317] on span "New" at bounding box center [623, 306] width 38 height 21
click at [623, 317] on span "New" at bounding box center [623, 306] width 38 height 21
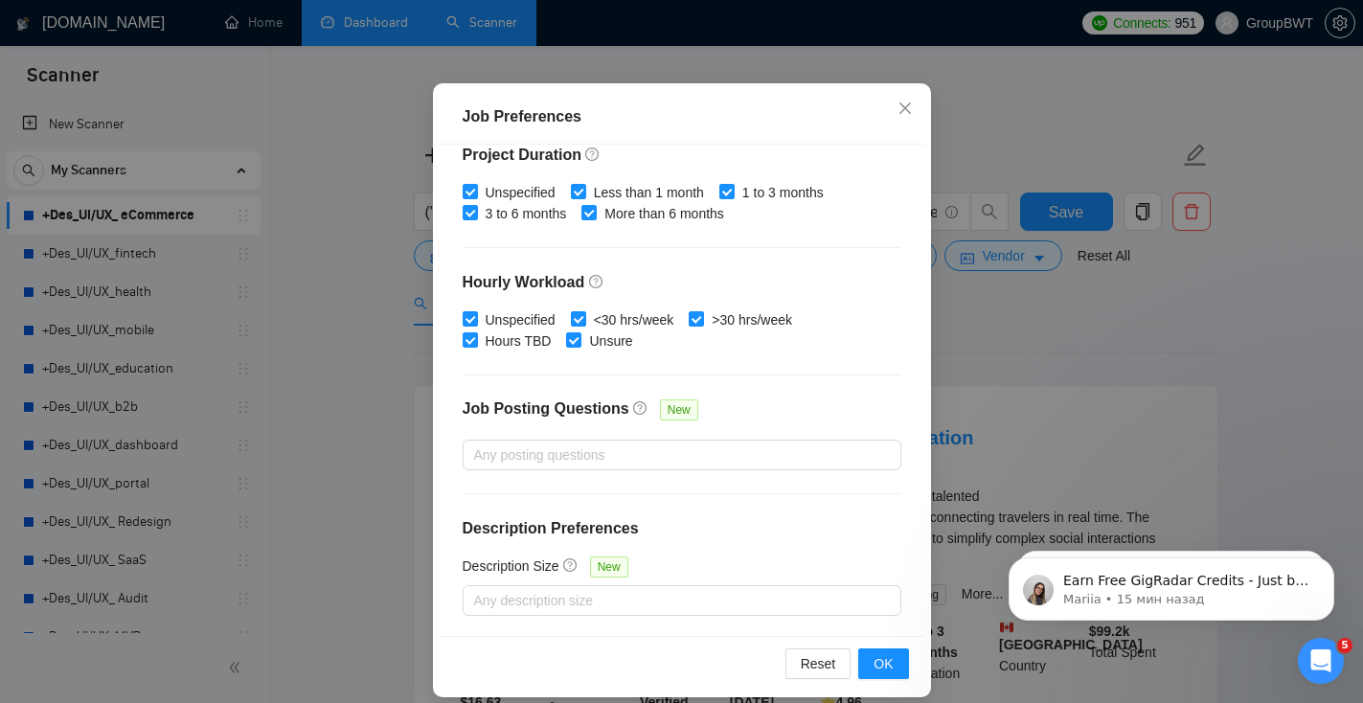
scroll to position [131, 0]
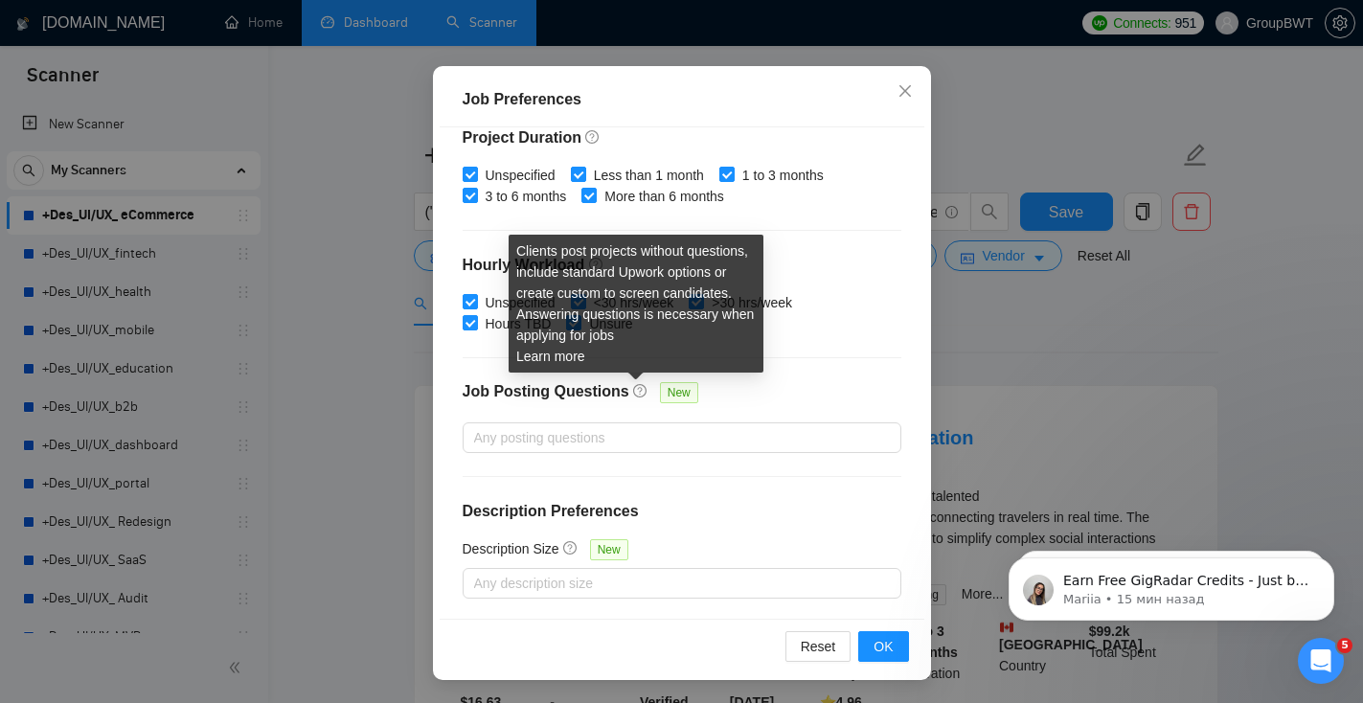
click at [637, 388] on icon "question-circle" at bounding box center [639, 392] width 5 height 8
click at [478, 426] on input "Job Posting Questions New" at bounding box center [476, 437] width 4 height 23
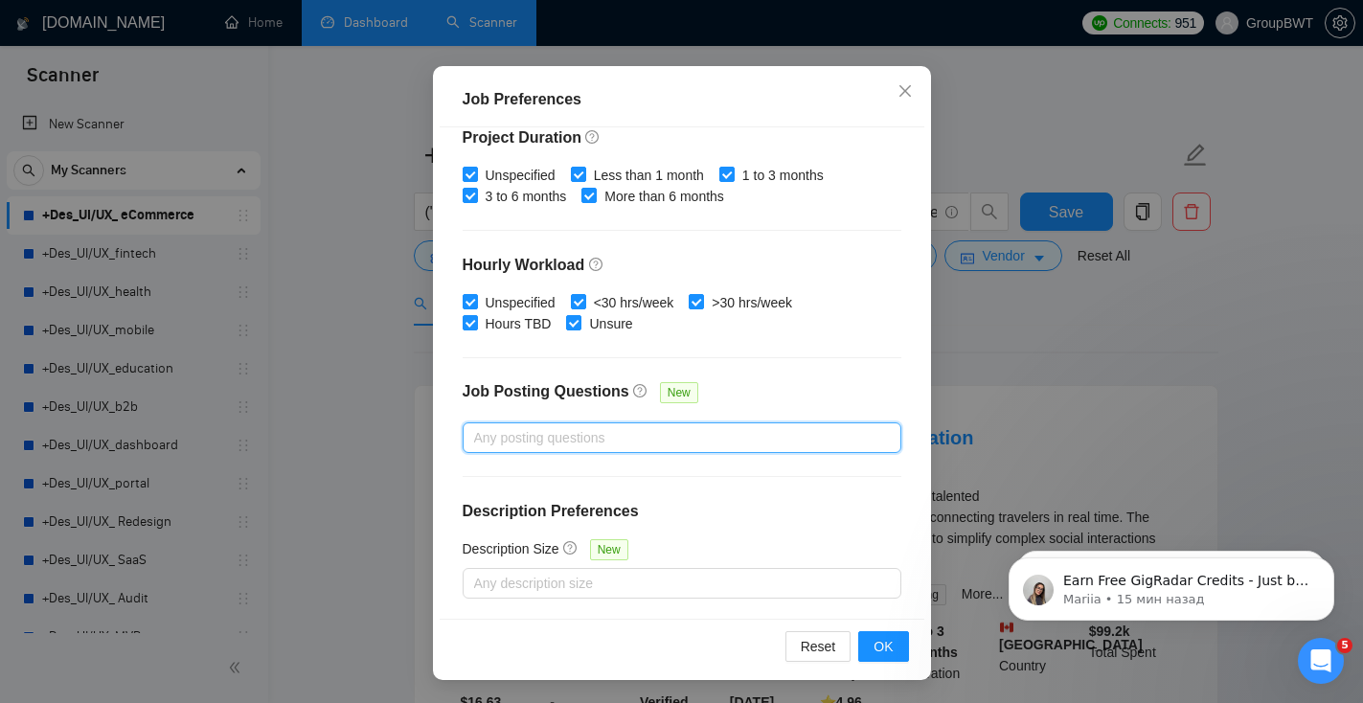
click at [620, 433] on div at bounding box center [672, 437] width 410 height 23
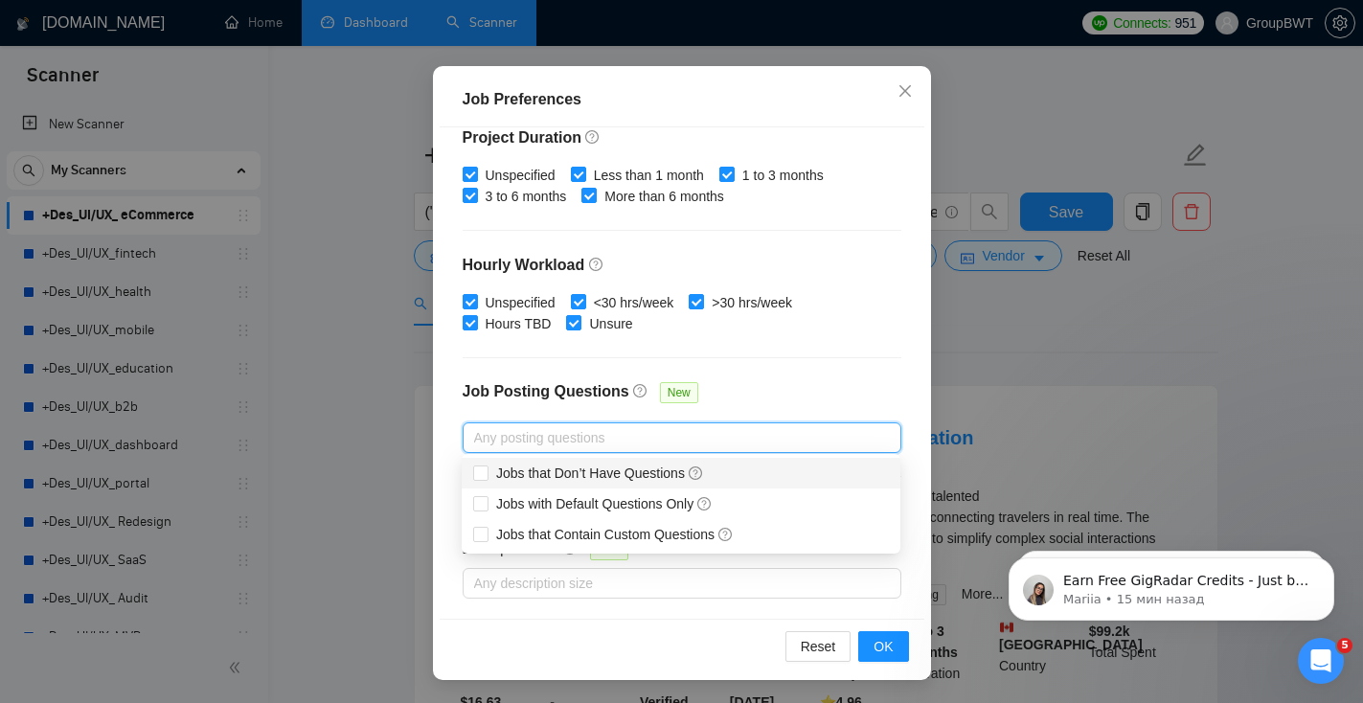
click at [832, 351] on div "Budget Project Type All Fixed Price Hourly Rate Fixed Price Budget $ 500 Min - …" at bounding box center [682, 373] width 485 height 492
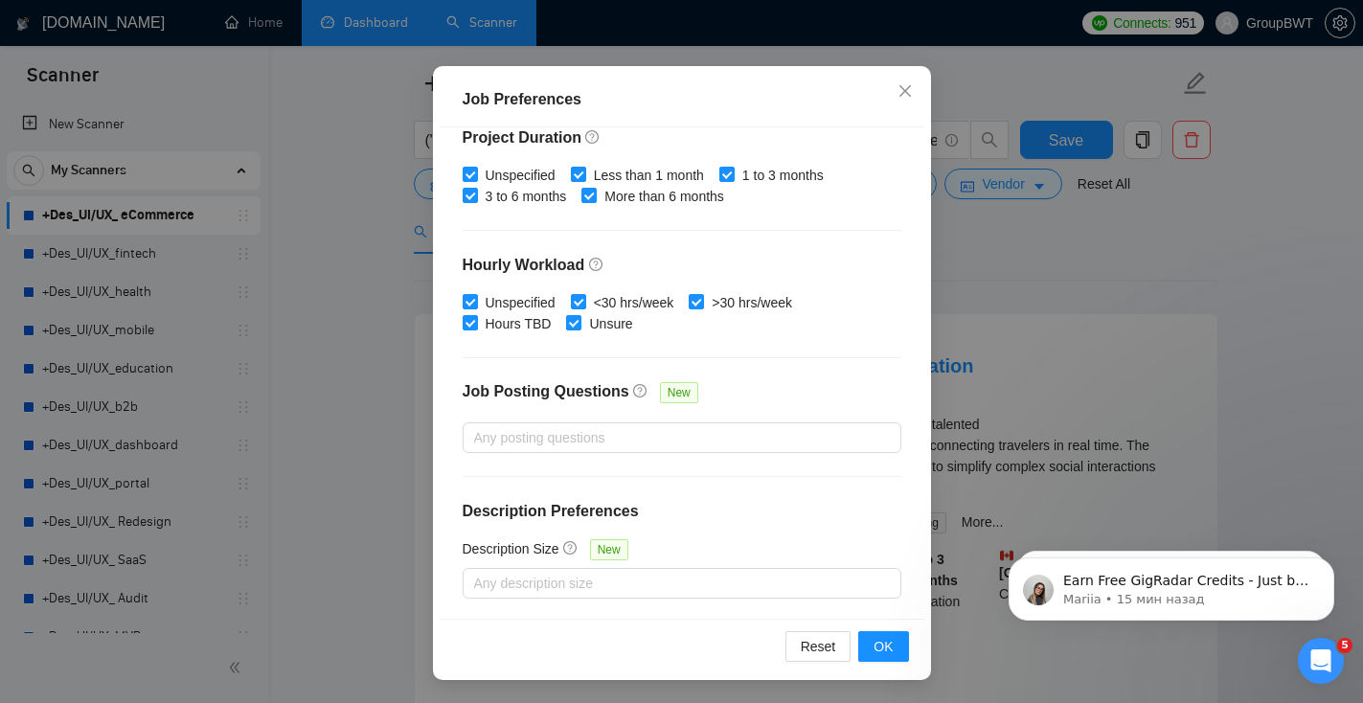
scroll to position [84, 0]
click at [625, 426] on div at bounding box center [672, 437] width 410 height 23
click at [753, 382] on div "Job Posting Questions New" at bounding box center [682, 401] width 439 height 41
click at [552, 435] on div at bounding box center [672, 437] width 410 height 23
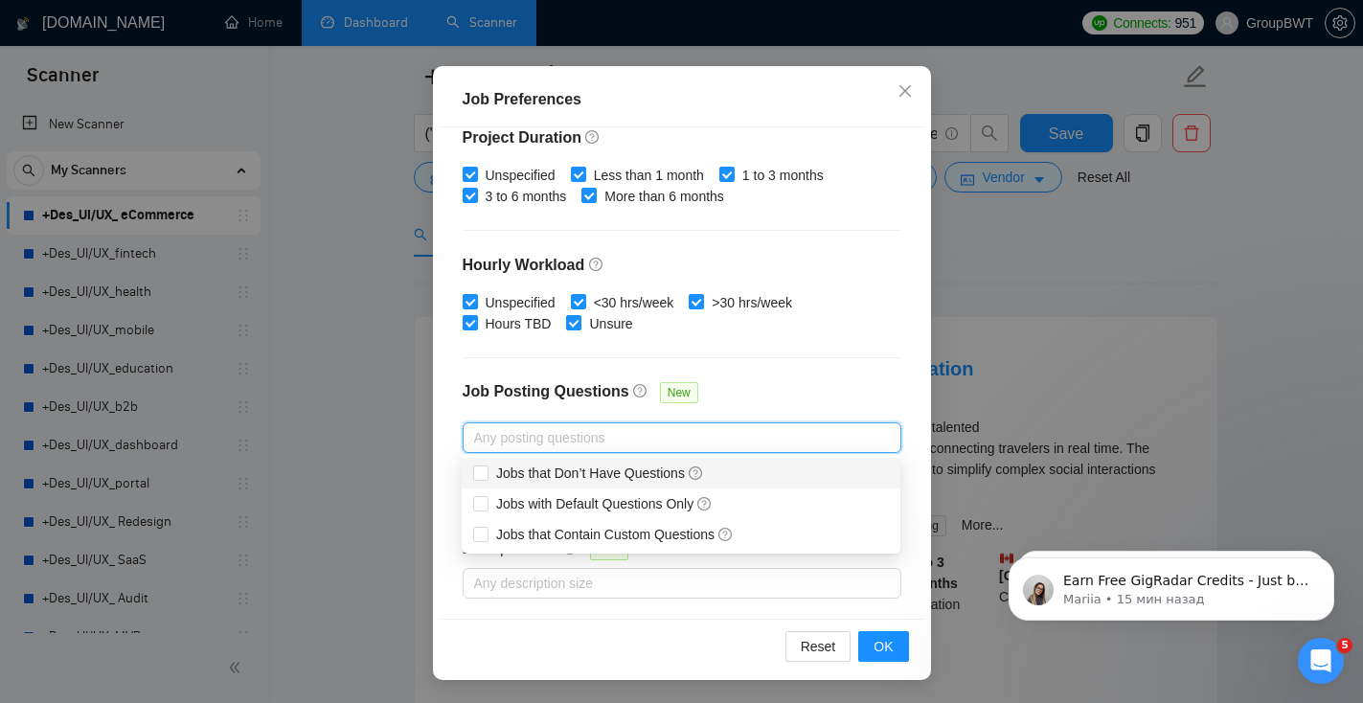
click at [804, 392] on div "Job Posting Questions New" at bounding box center [682, 401] width 439 height 41
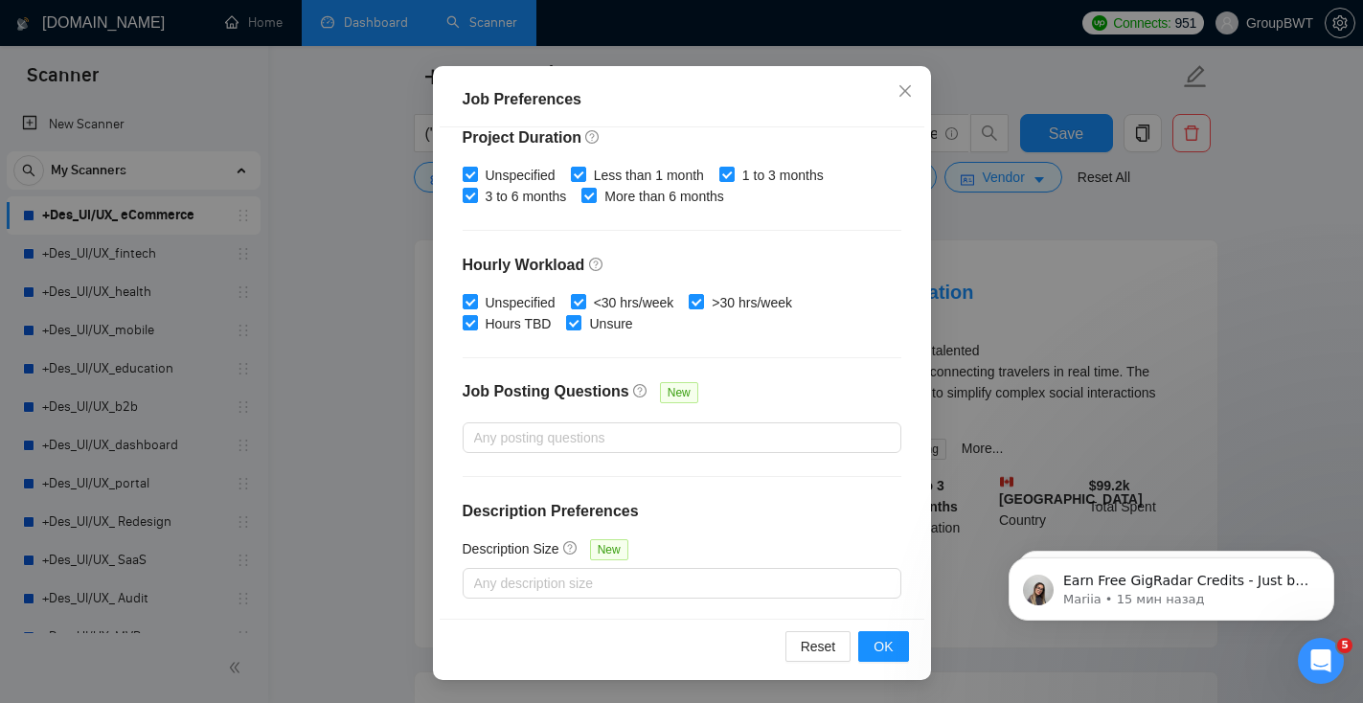
scroll to position [193, 0]
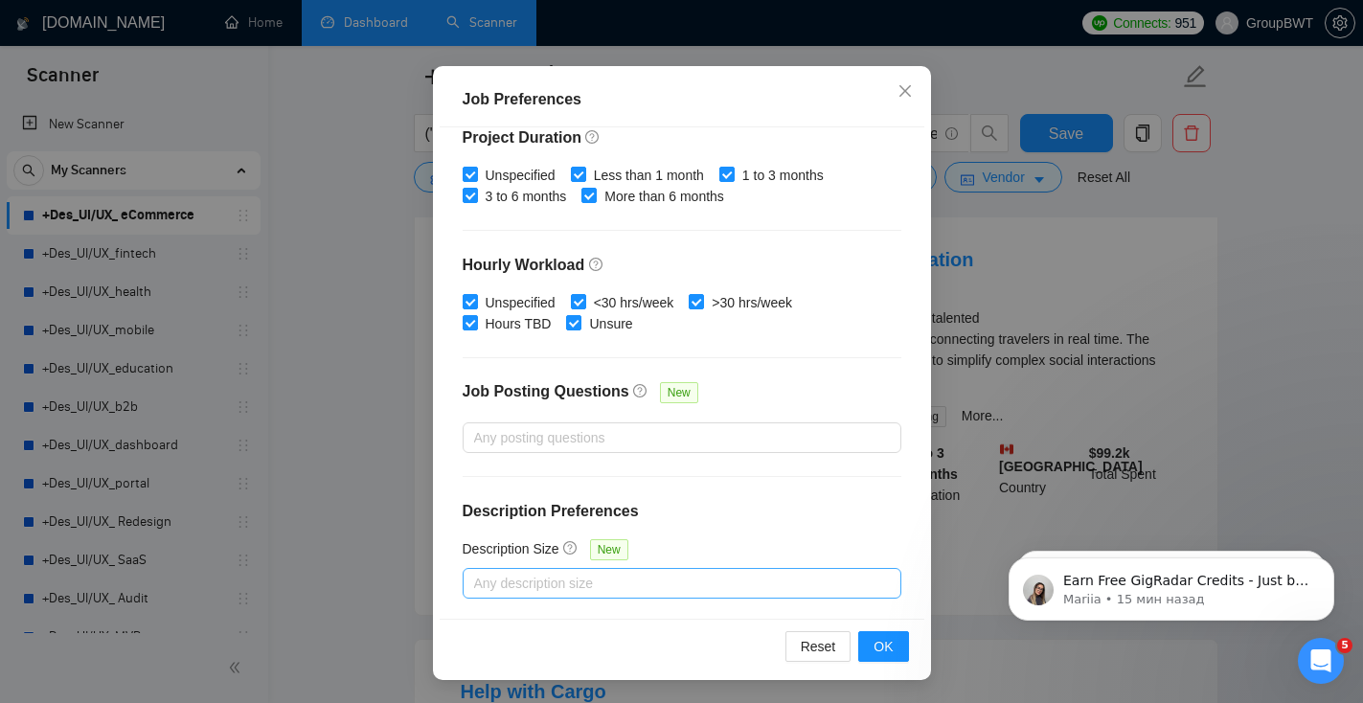
click at [600, 578] on div at bounding box center [672, 583] width 410 height 23
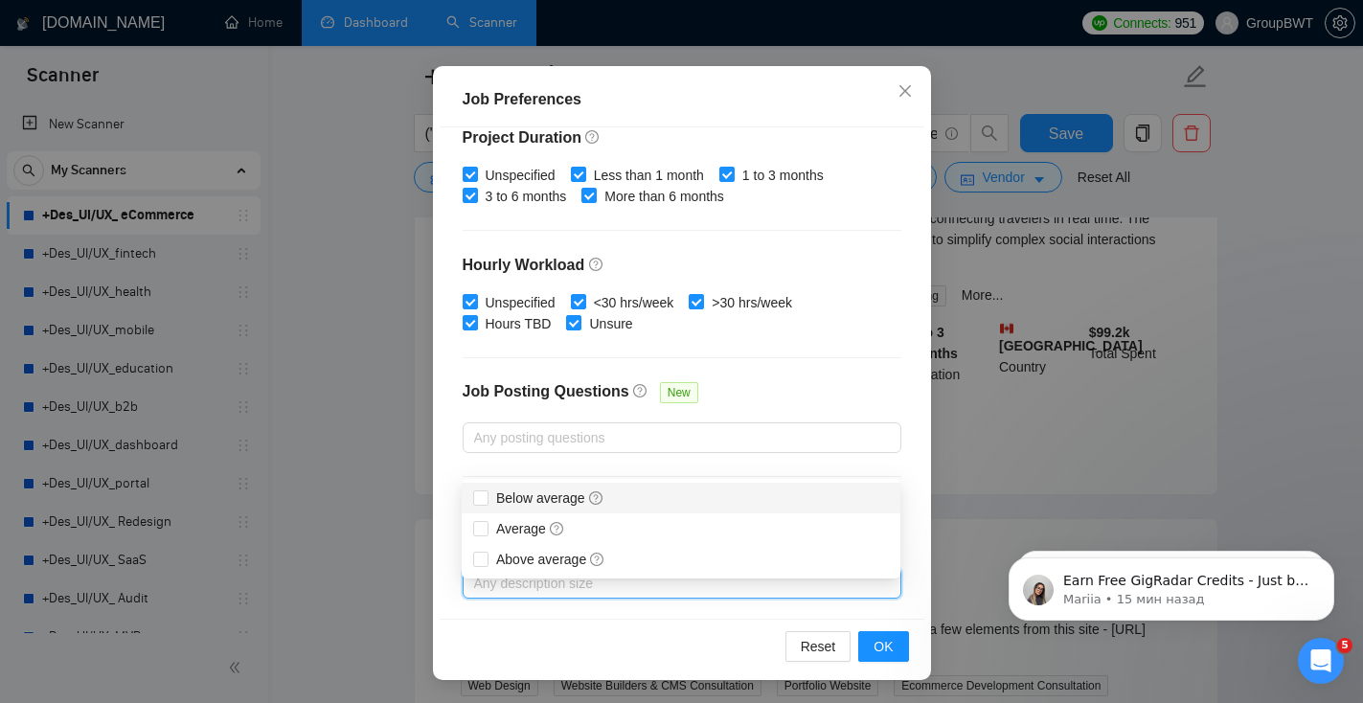
scroll to position [315, 0]
click at [653, 463] on div "Budget Project Type All Fixed Price Hourly Rate Fixed Price Budget $ 500 Min - …" at bounding box center [682, 373] width 485 height 492
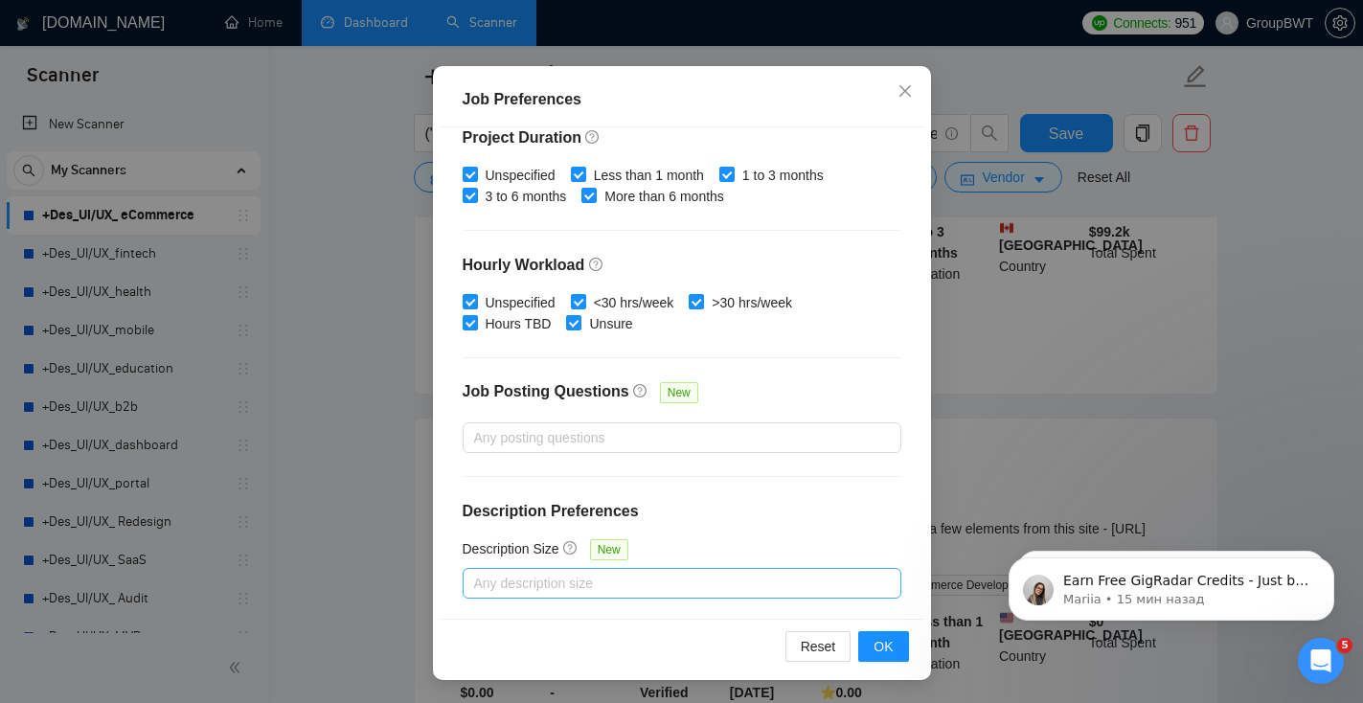
scroll to position [421, 0]
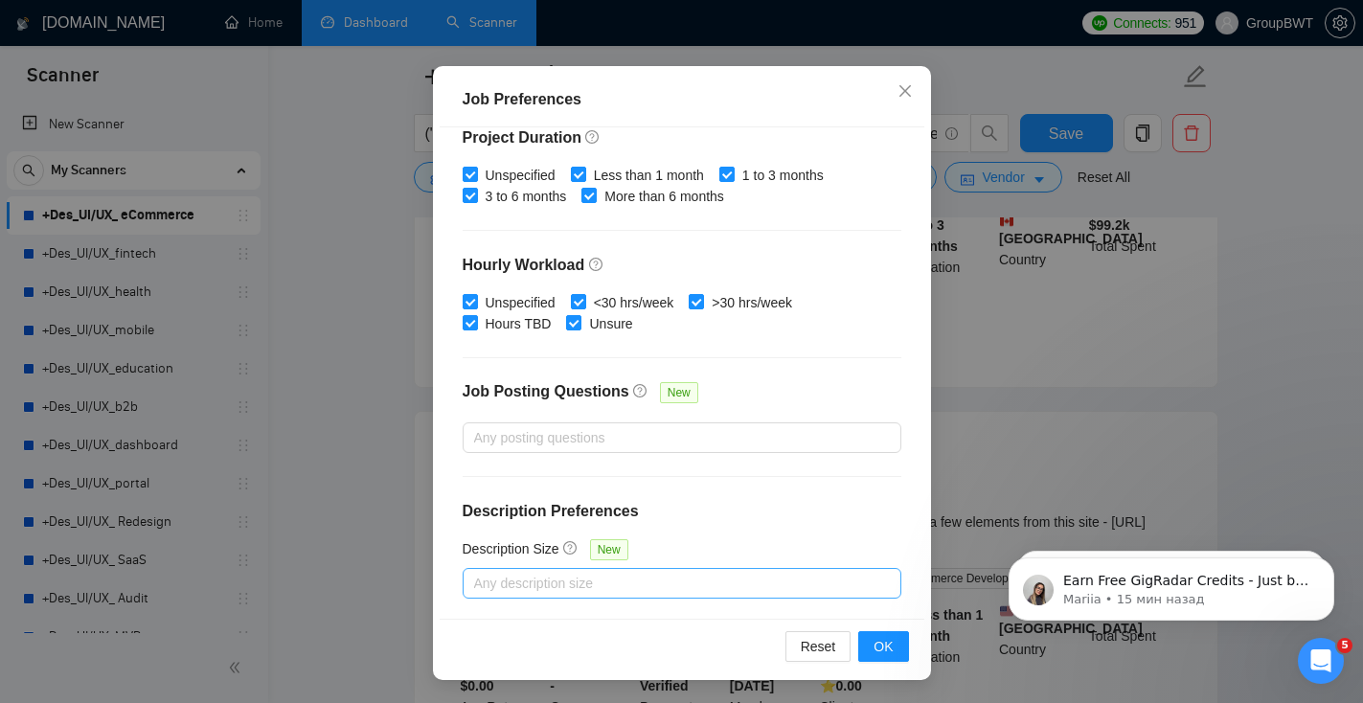
click at [635, 575] on div at bounding box center [672, 583] width 410 height 23
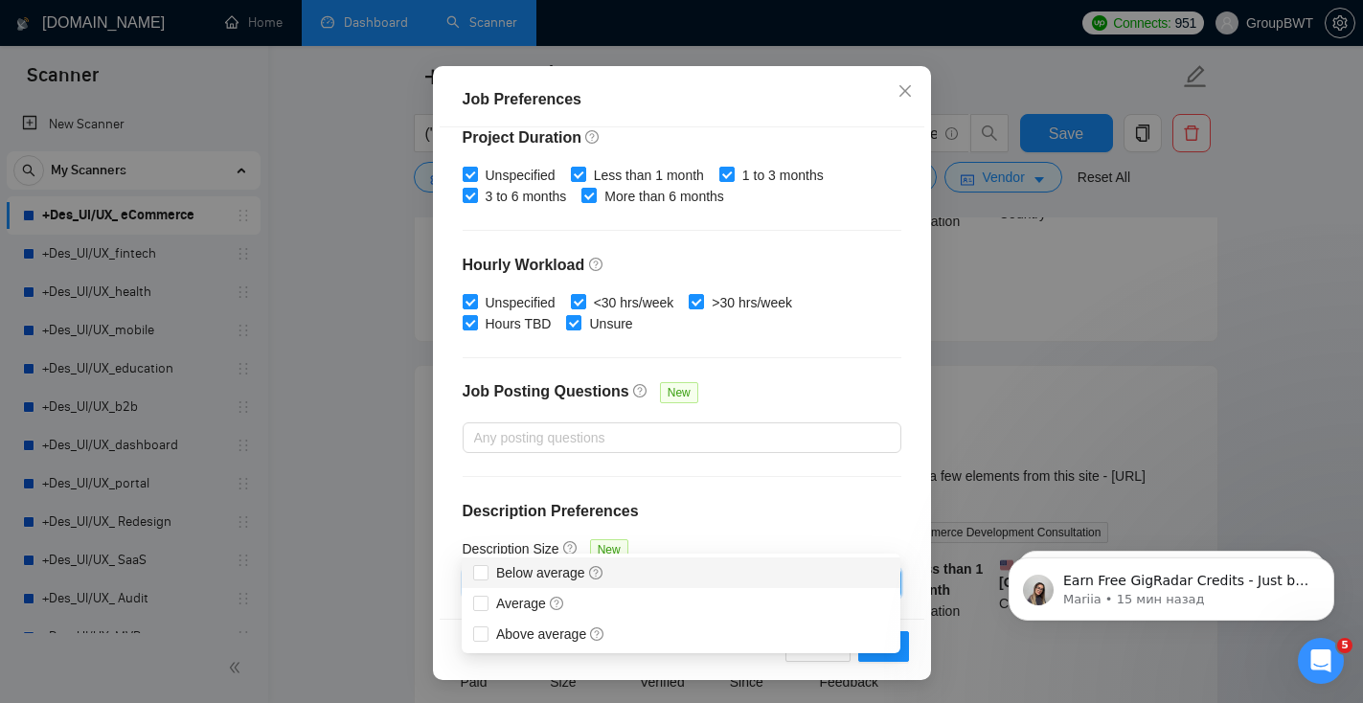
scroll to position [461, 0]
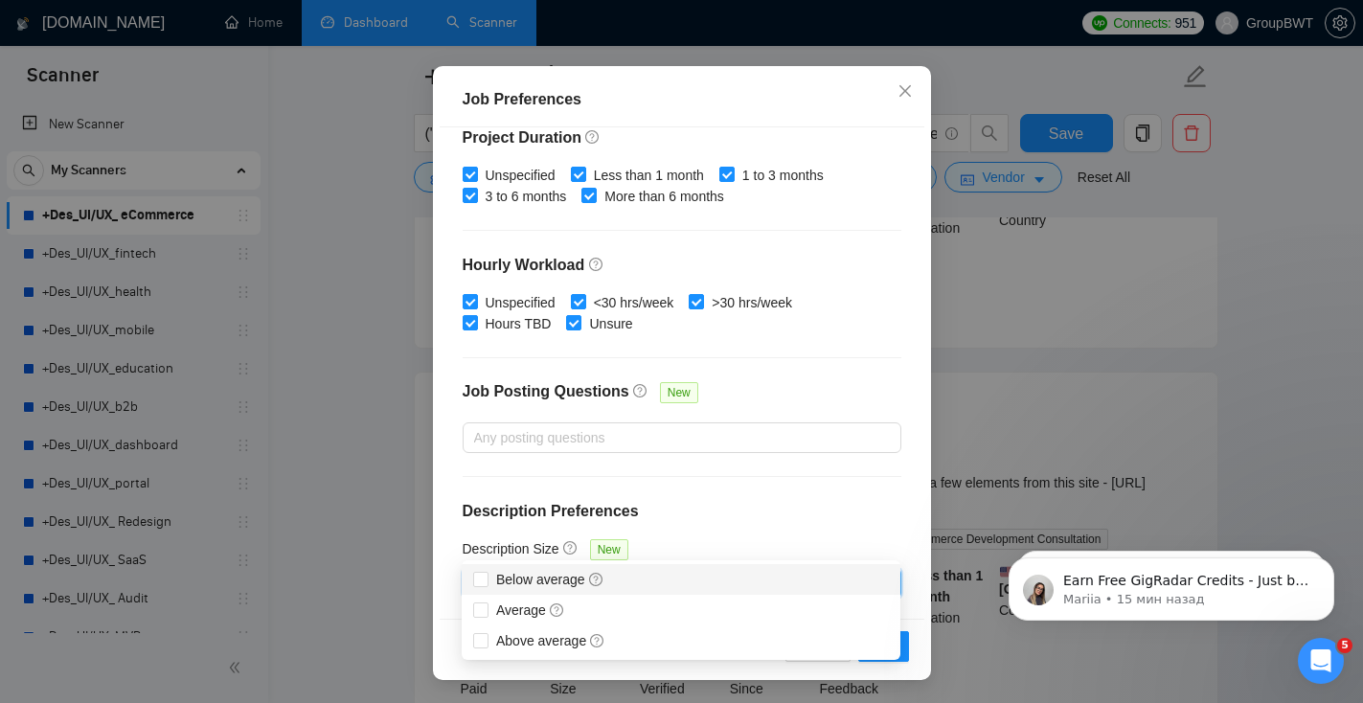
click at [754, 393] on div "Job Posting Questions New" at bounding box center [682, 401] width 439 height 41
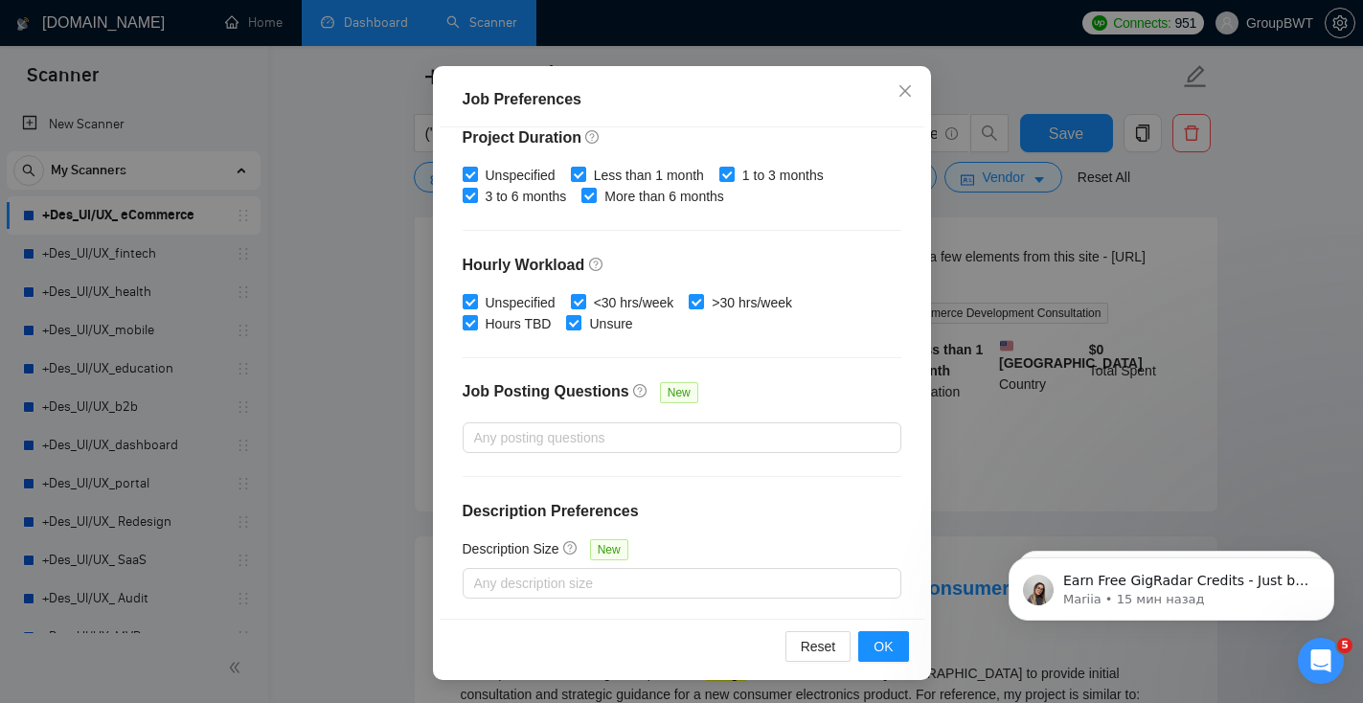
scroll to position [694, 0]
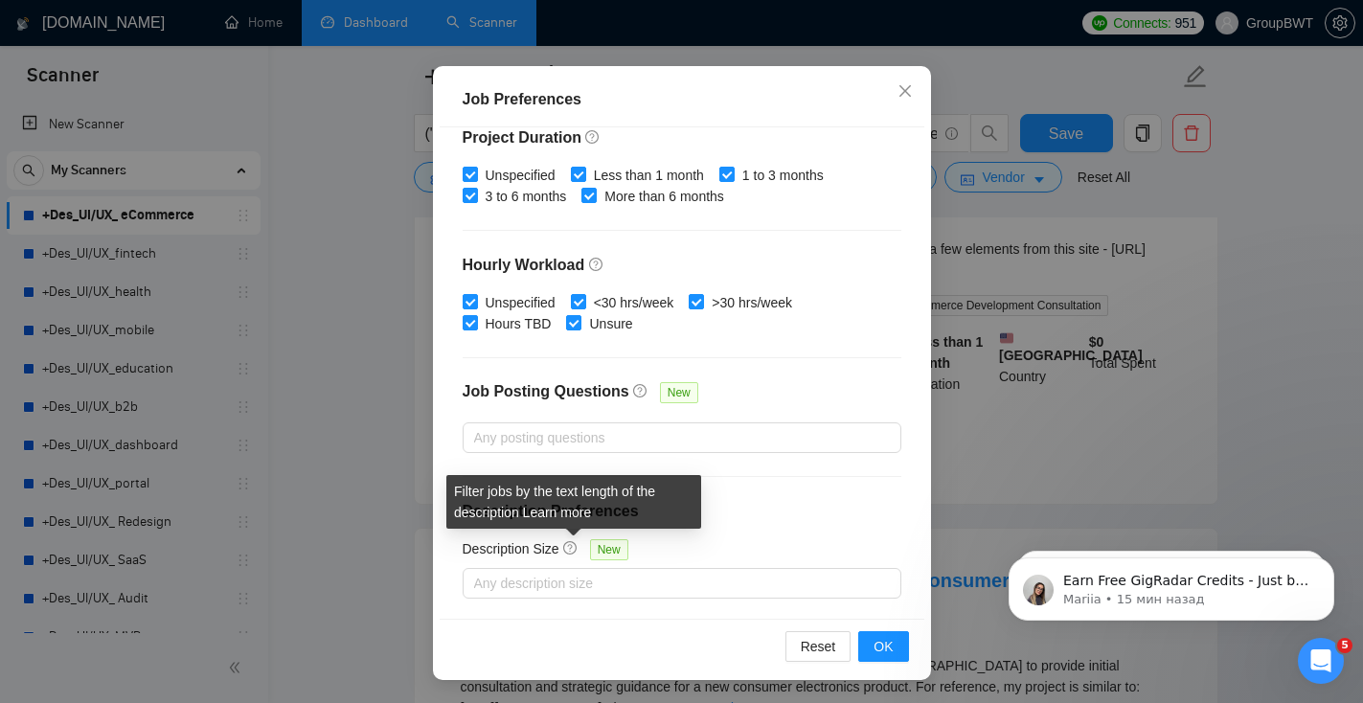
click at [576, 545] on icon "question-circle" at bounding box center [569, 547] width 13 height 13
click at [478, 572] on input "Description Size New" at bounding box center [476, 583] width 4 height 23
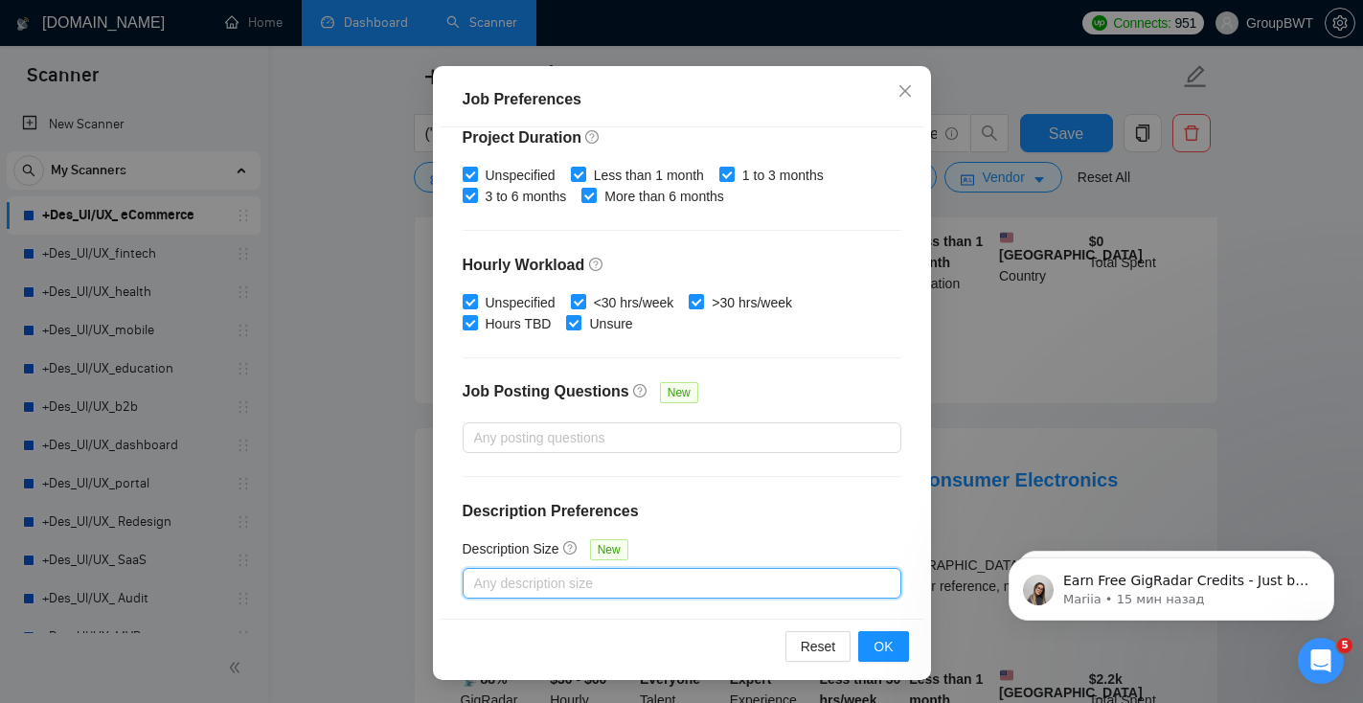
scroll to position [804, 0]
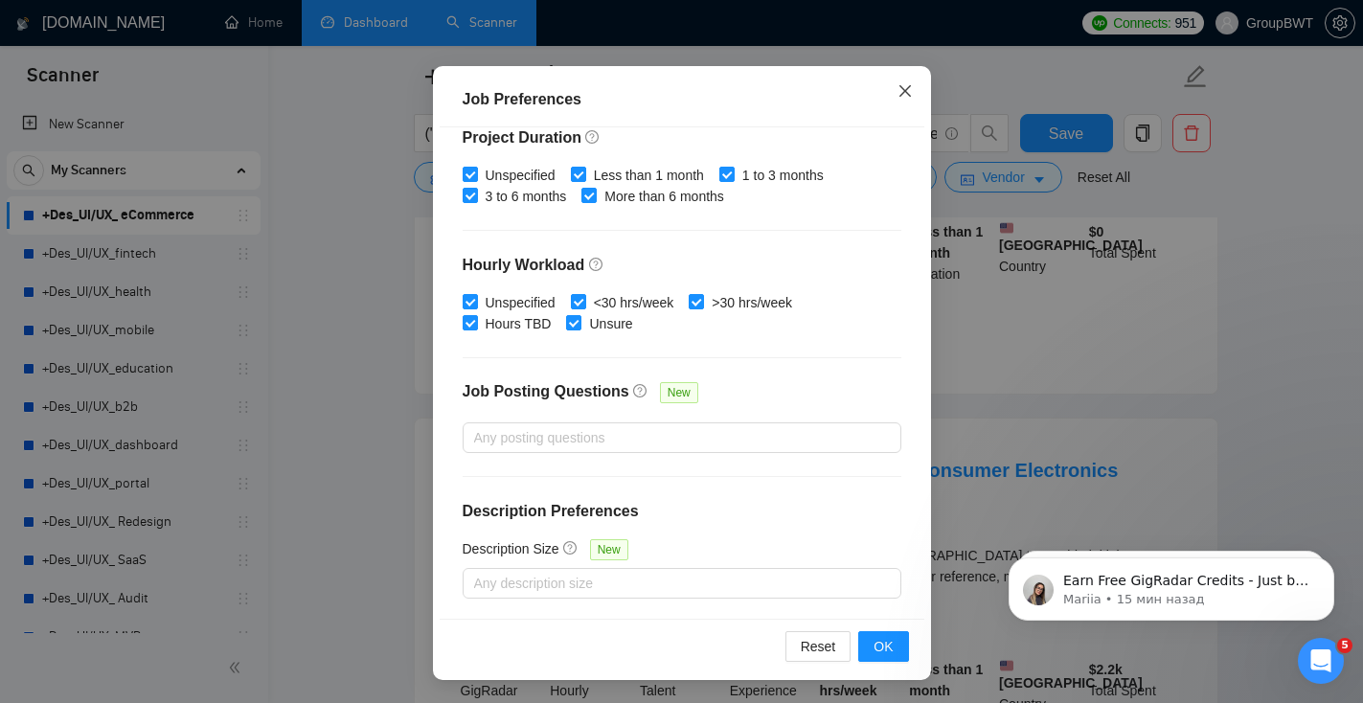
click at [908, 95] on icon "close" at bounding box center [903, 89] width 11 height 11
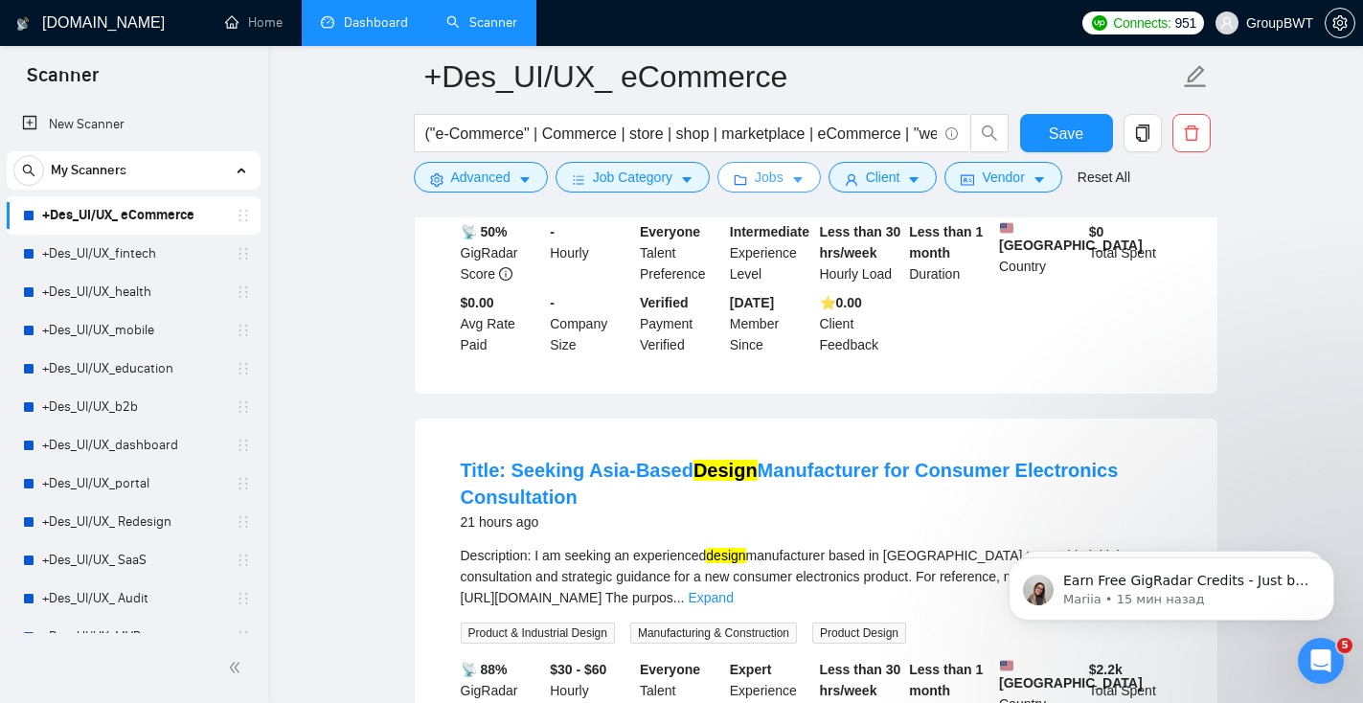
click at [783, 172] on span "Jobs" at bounding box center [769, 177] width 29 height 21
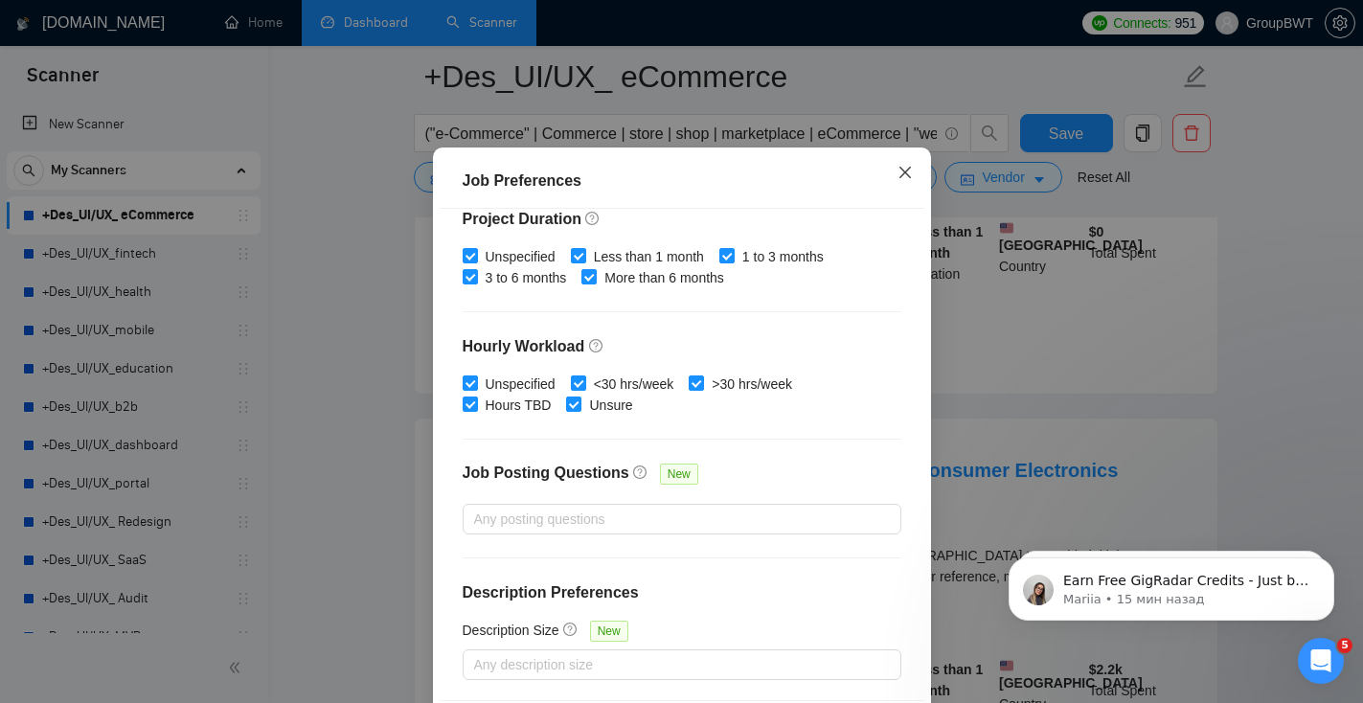
click at [899, 199] on span "Close" at bounding box center [905, 173] width 52 height 52
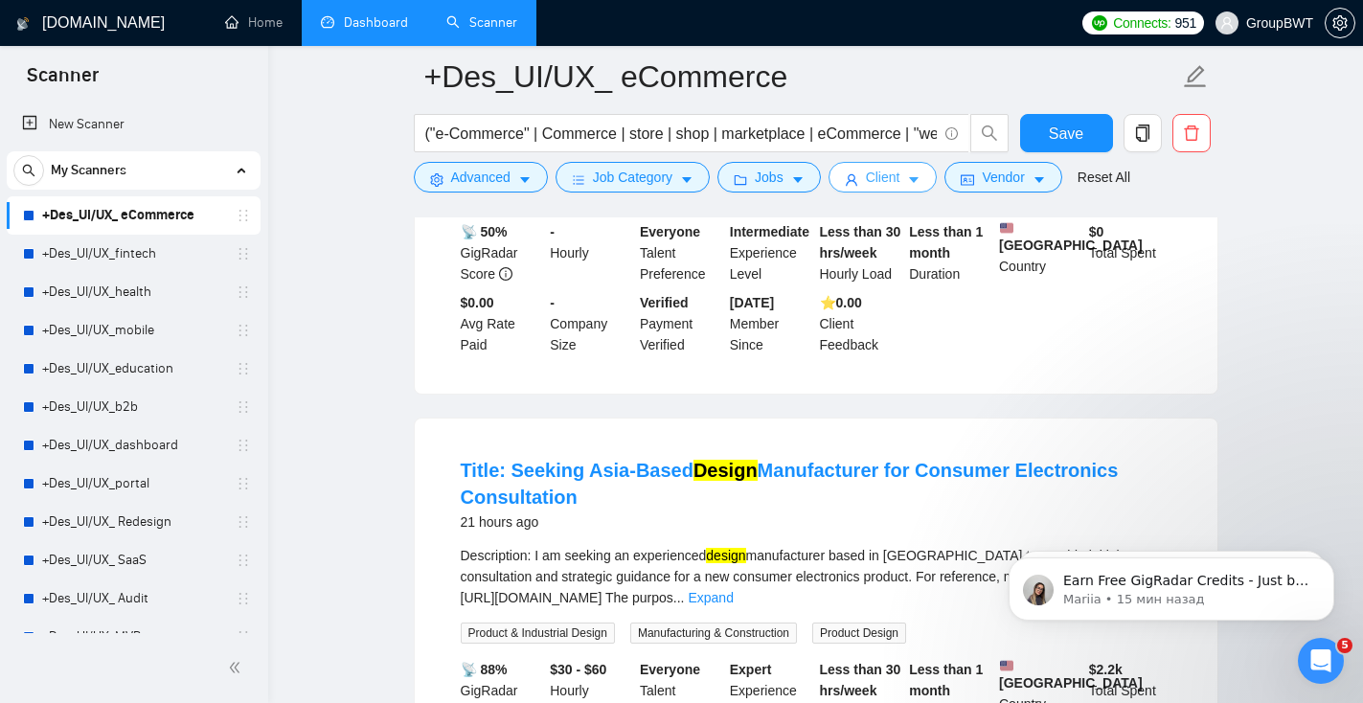
click at [899, 183] on span "Client" at bounding box center [883, 177] width 34 height 21
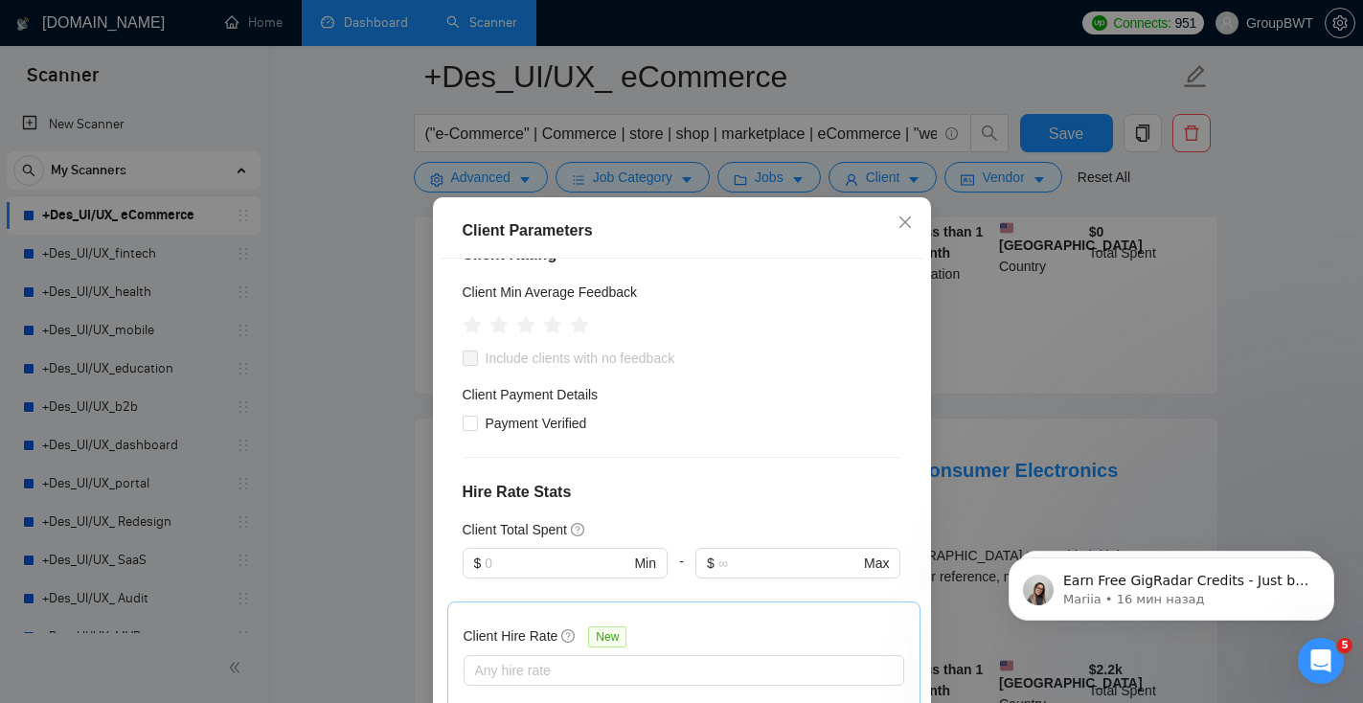
scroll to position [827, 0]
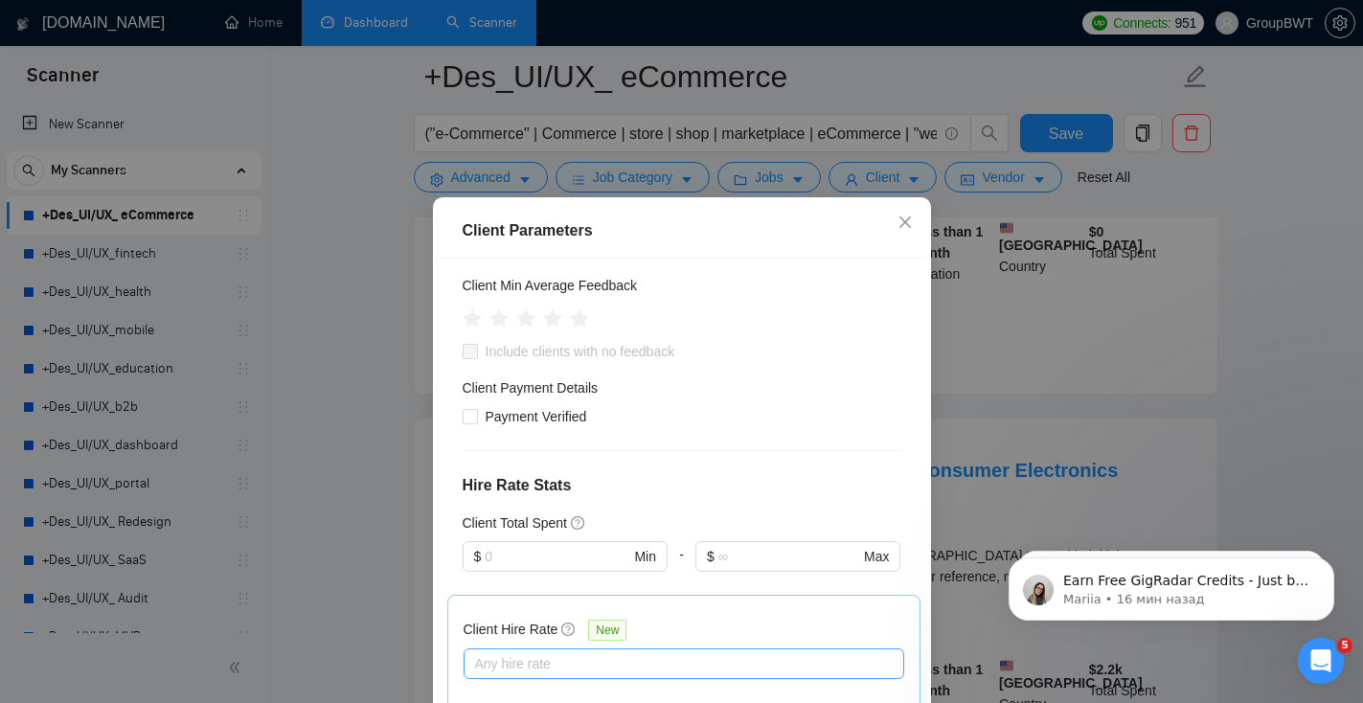
click at [564, 652] on div at bounding box center [674, 663] width 412 height 23
click at [673, 611] on div "Client Hire Rate New Any hire rate Avg Hourly Rate Paid New $ Min - $ Max Inclu…" at bounding box center [684, 713] width 441 height 205
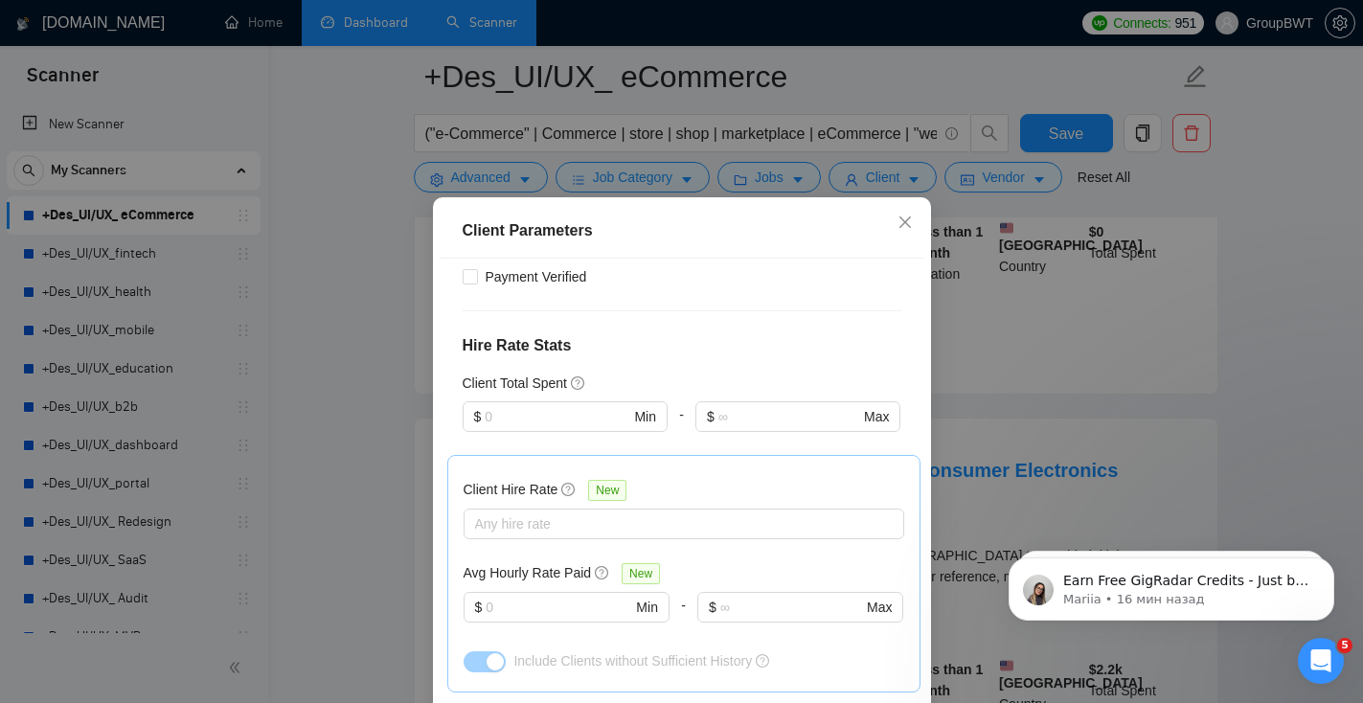
scroll to position [987, 0]
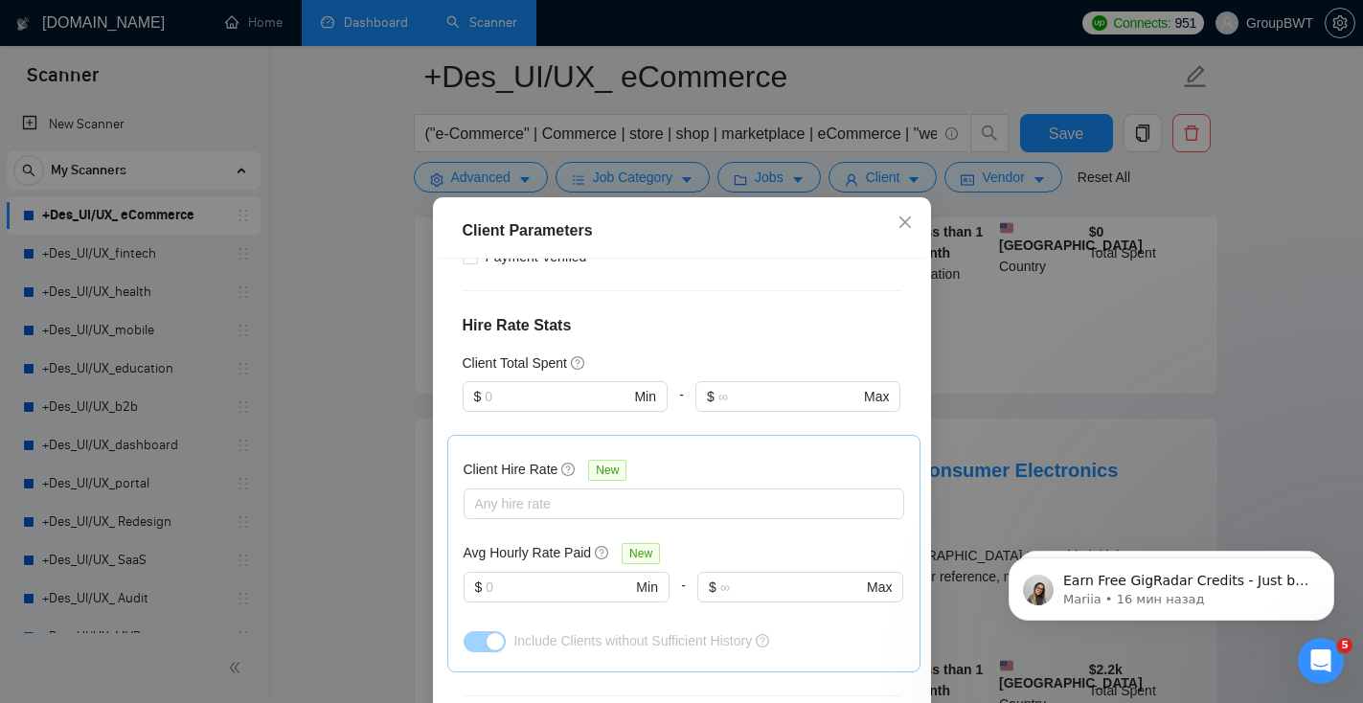
click at [725, 412] on div "Client Location Include Client Countries United States United Kingdom Canada Au…" at bounding box center [682, 505] width 485 height 492
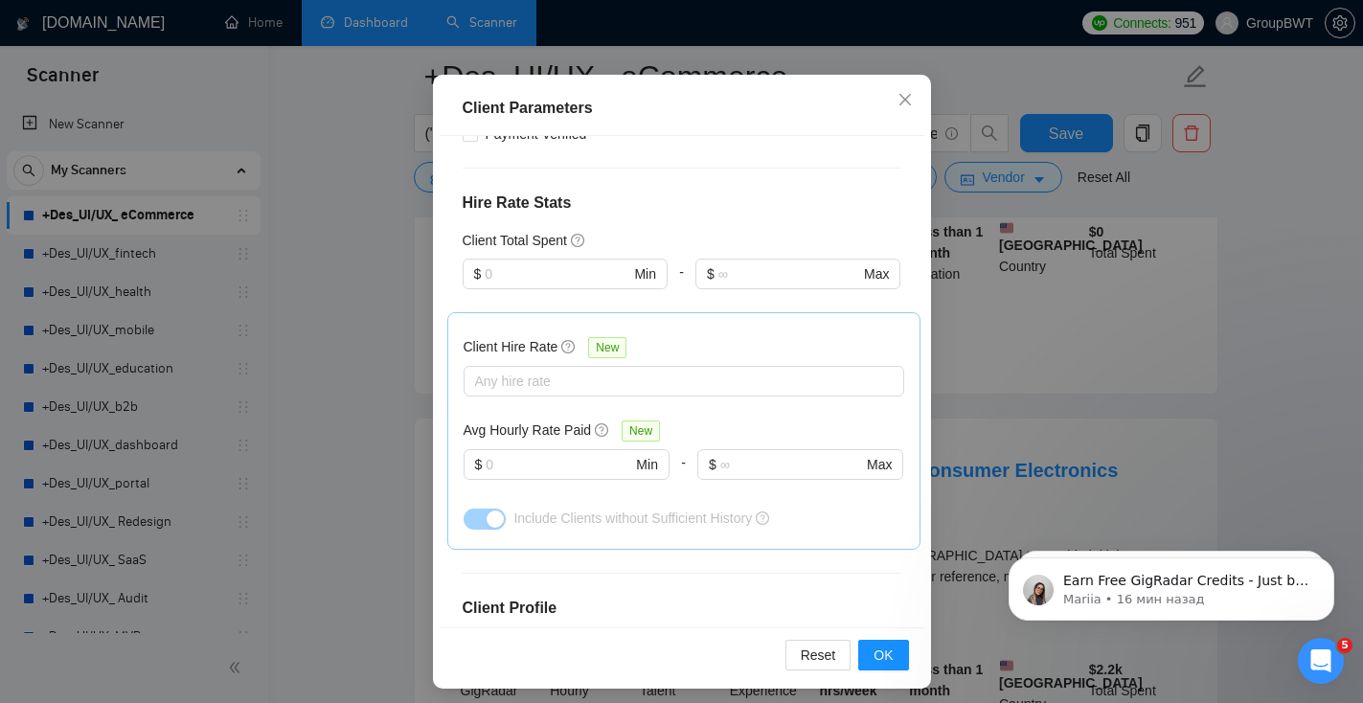
scroll to position [131, 0]
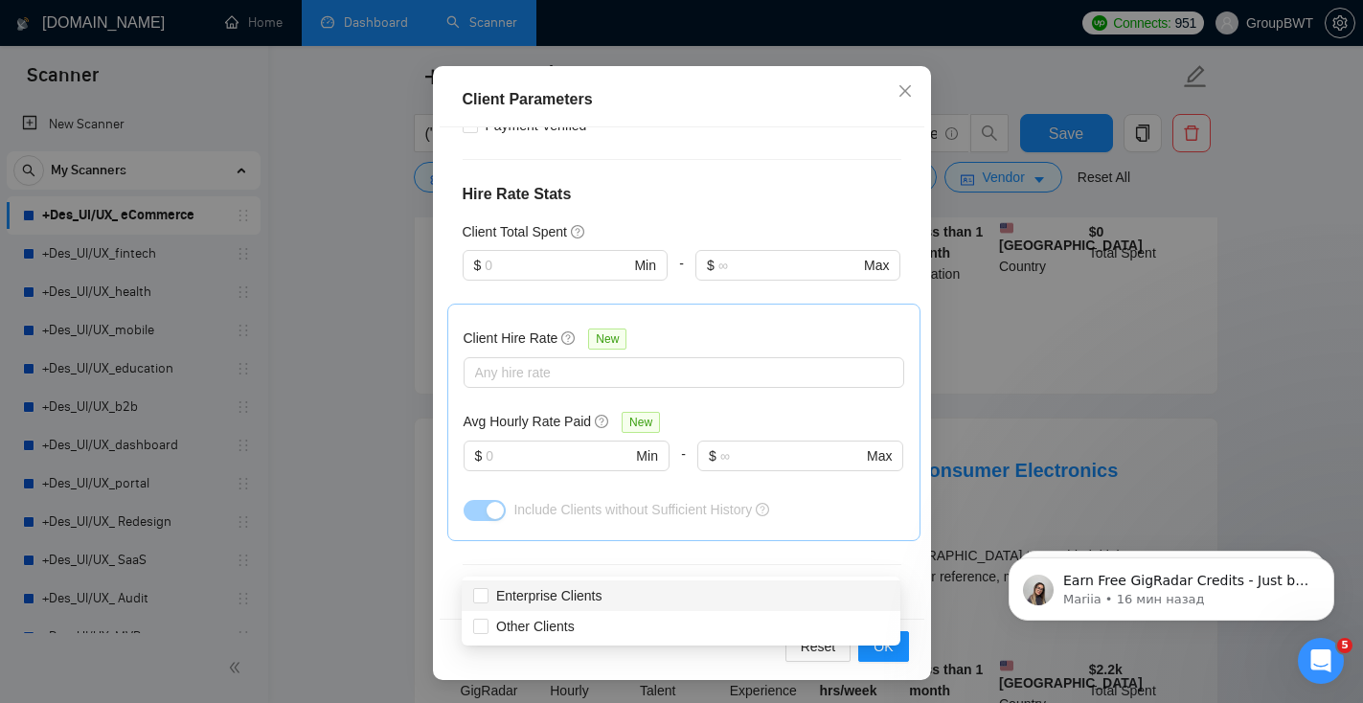
click at [730, 331] on div "Client Location Include Client Countries United States United Kingdom Canada Au…" at bounding box center [682, 373] width 485 height 492
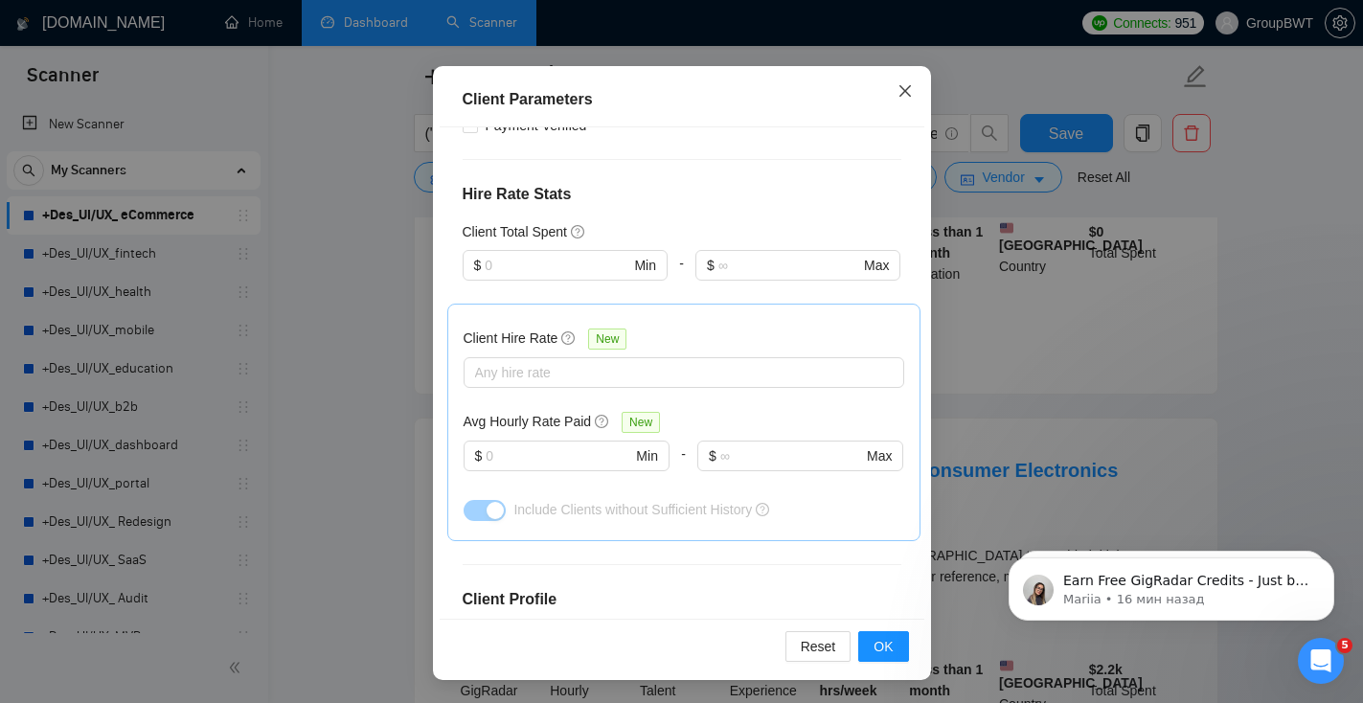
click at [902, 99] on span "Close" at bounding box center [905, 92] width 52 height 52
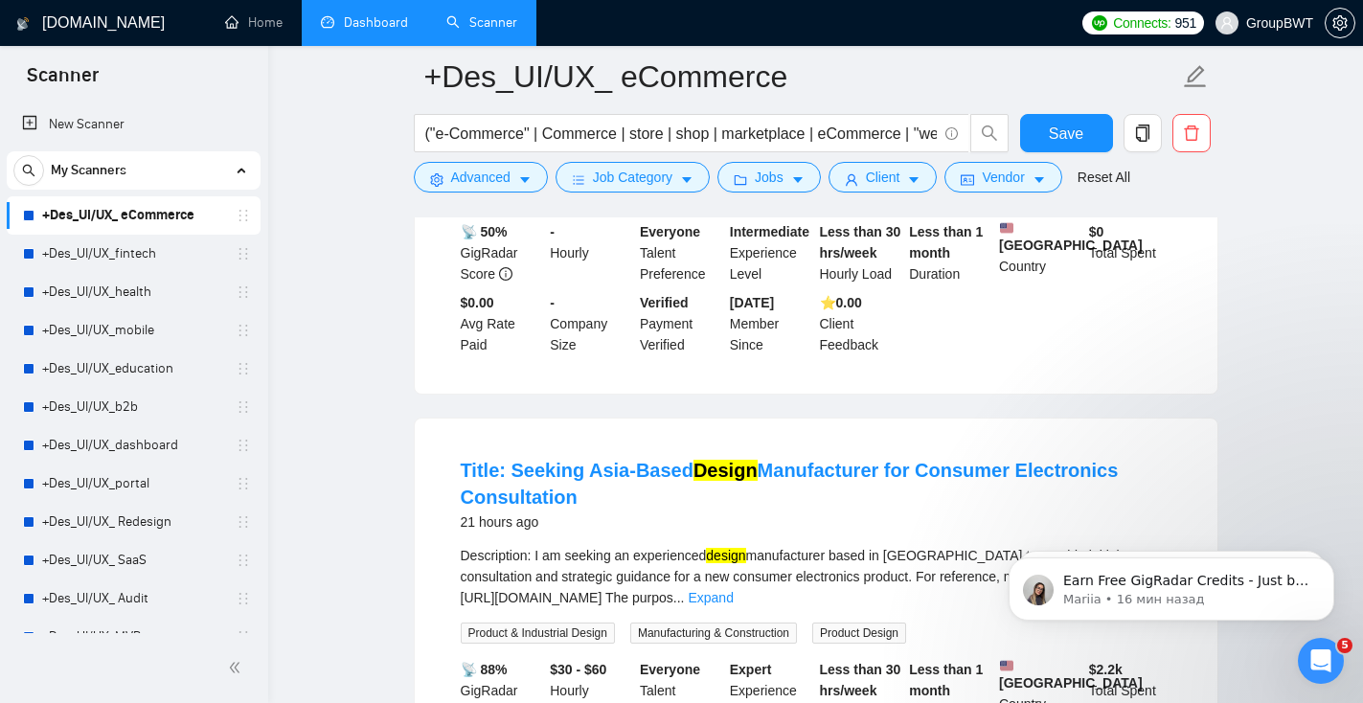
scroll to position [50, 0]
click at [996, 185] on span "Vendor" at bounding box center [1003, 177] width 42 height 21
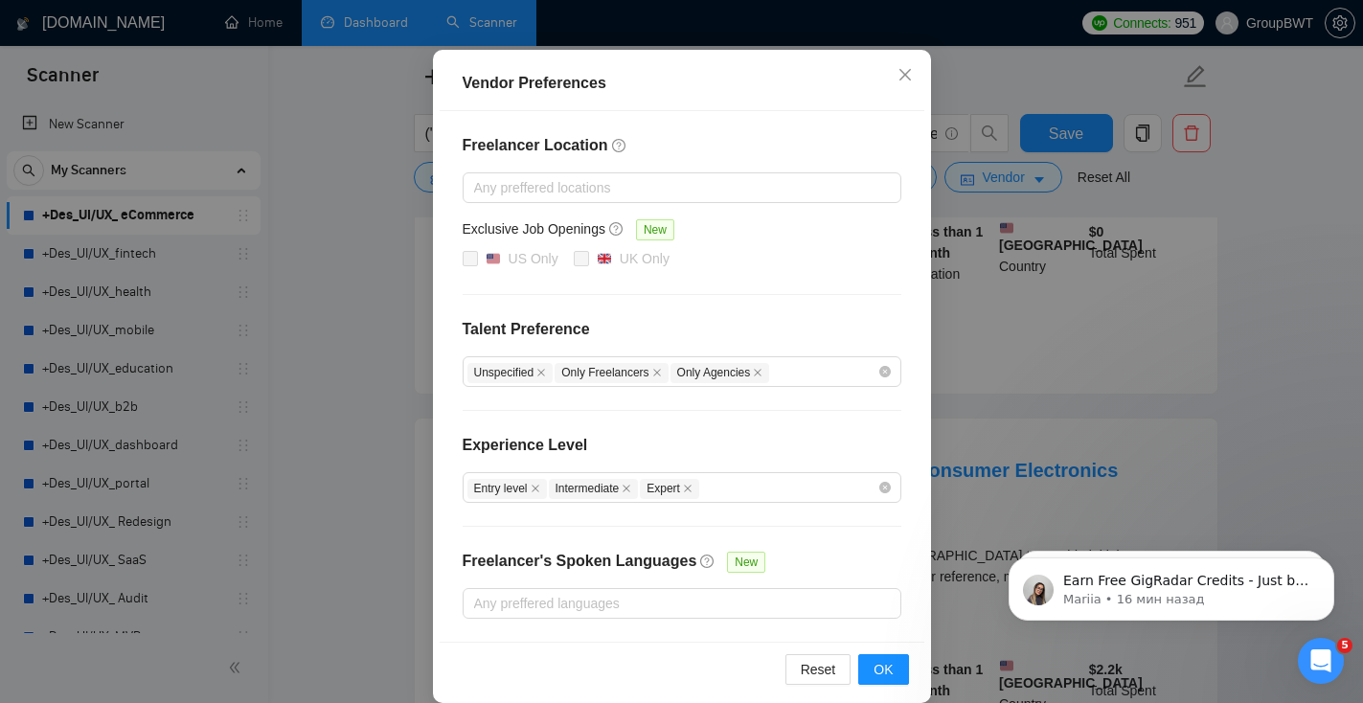
scroll to position [183, 0]
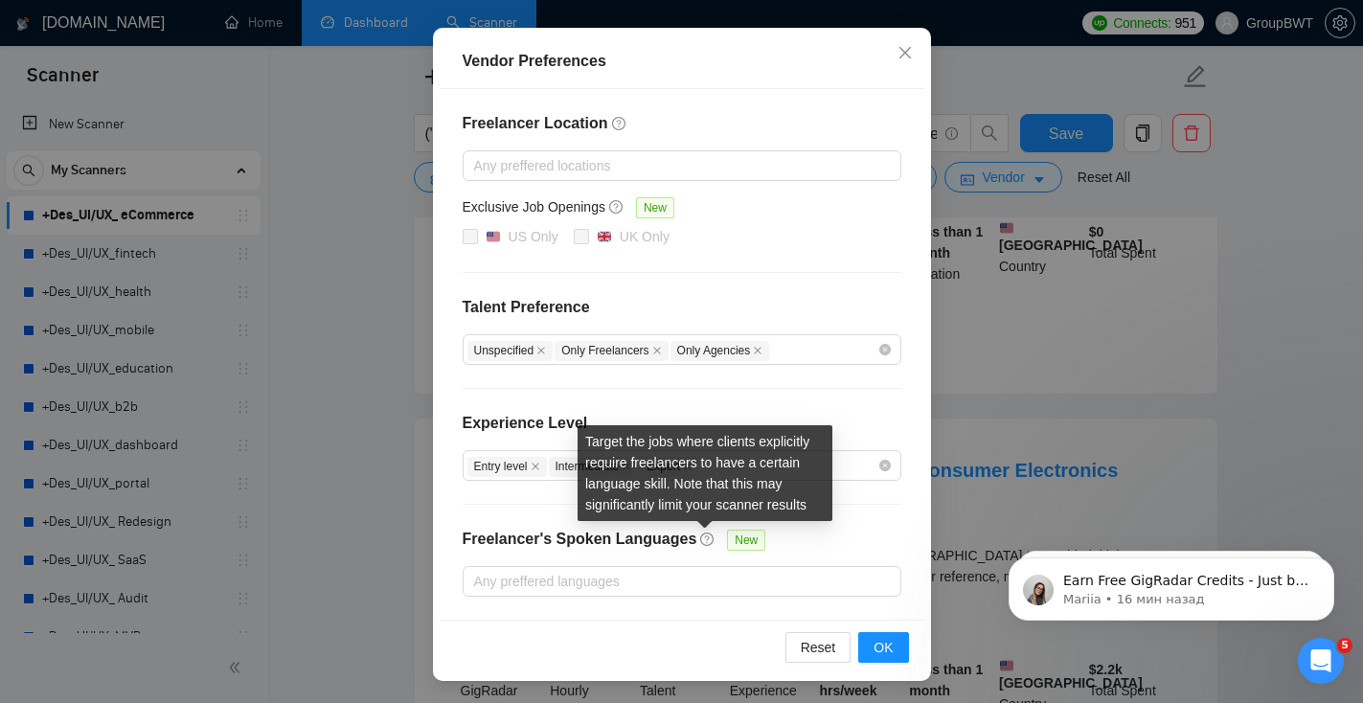
click at [702, 538] on icon "question-circle" at bounding box center [706, 538] width 13 height 13
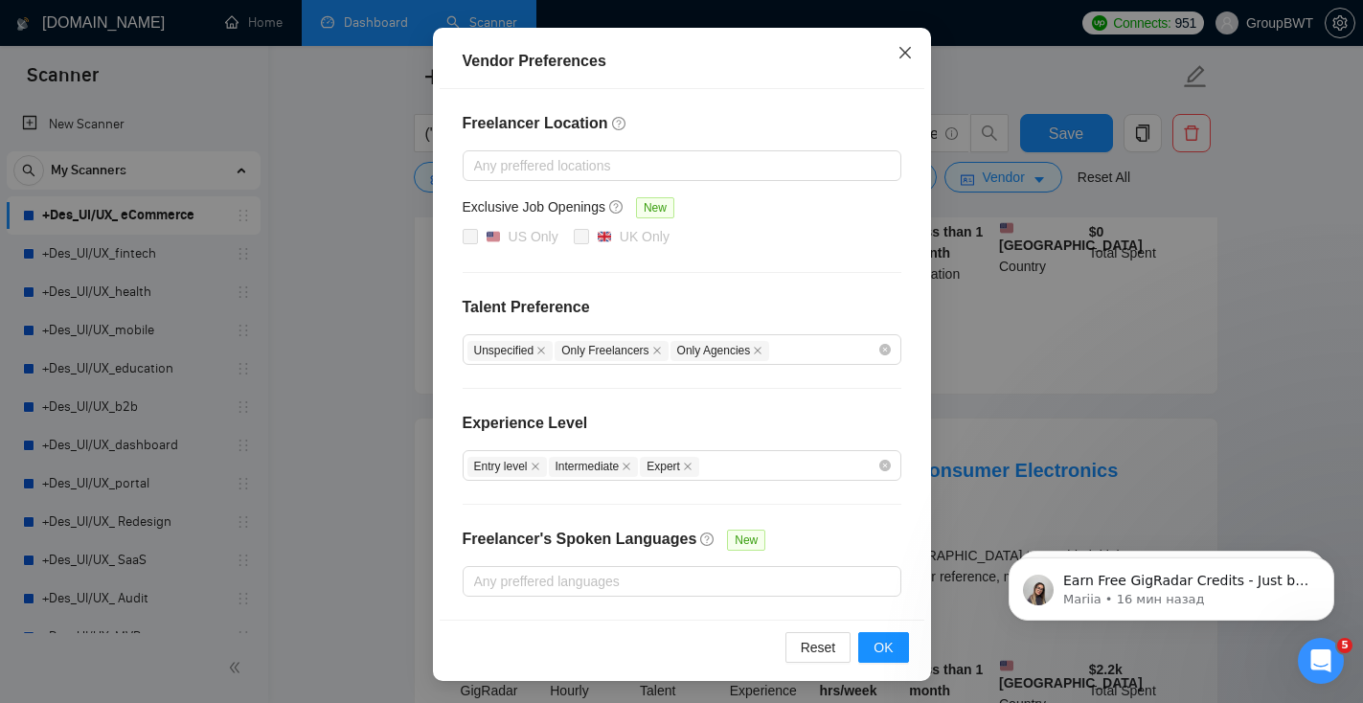
click at [906, 56] on icon "close" at bounding box center [904, 52] width 15 height 15
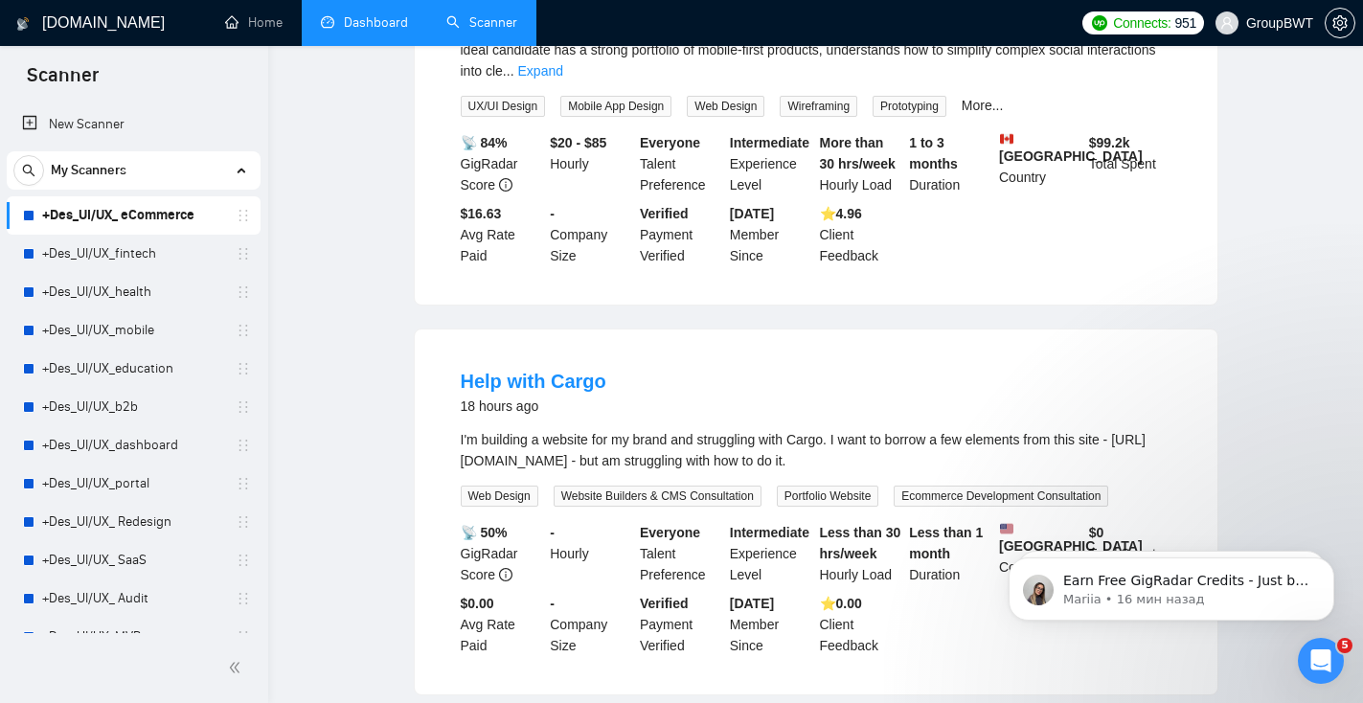
scroll to position [0, 0]
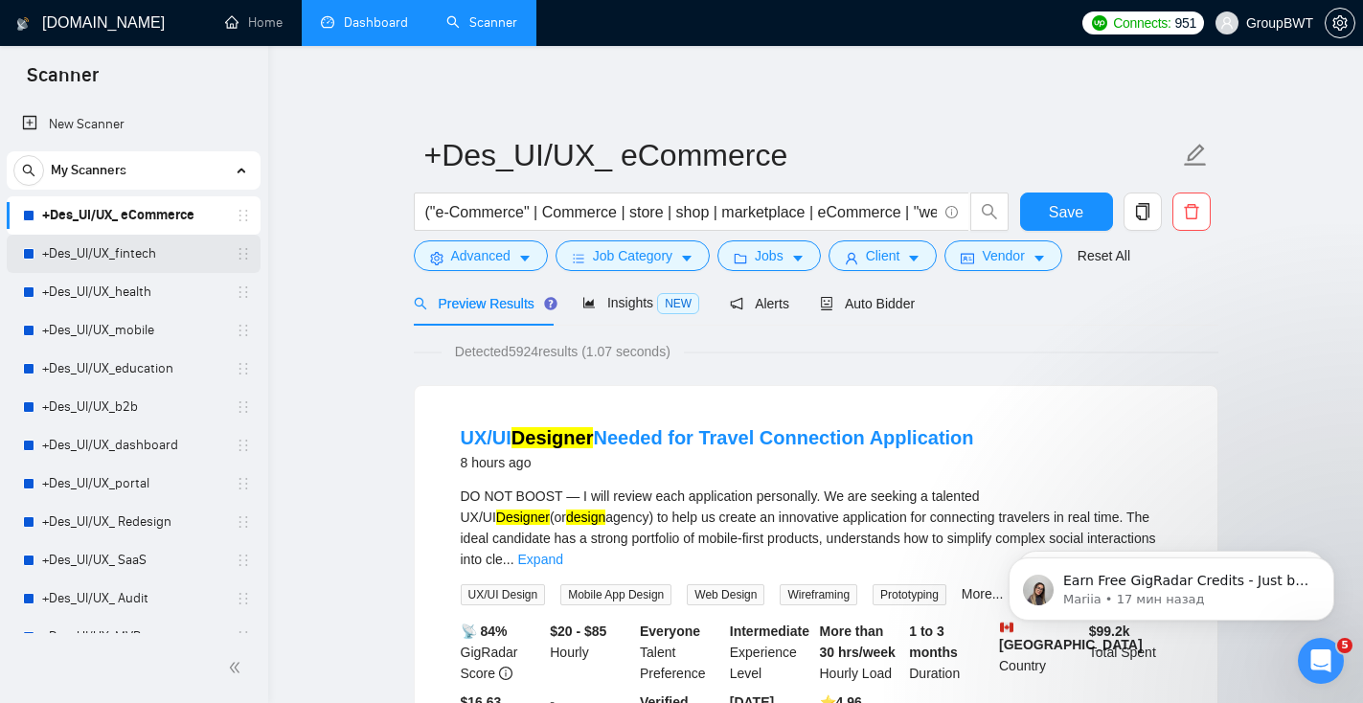
click at [127, 241] on link "+Des_UI/UX_fintech" at bounding box center [133, 254] width 182 height 38
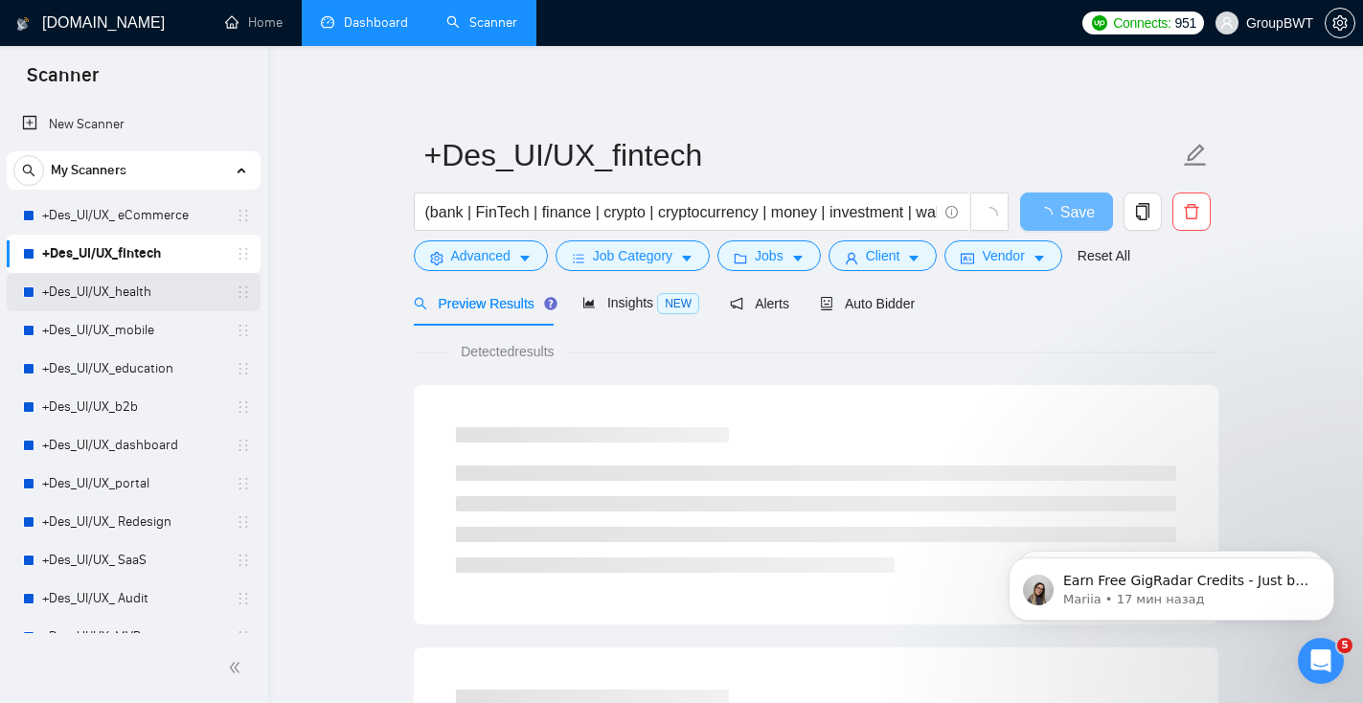
click at [142, 300] on link "+Des_UI/UX_health" at bounding box center [133, 292] width 182 height 38
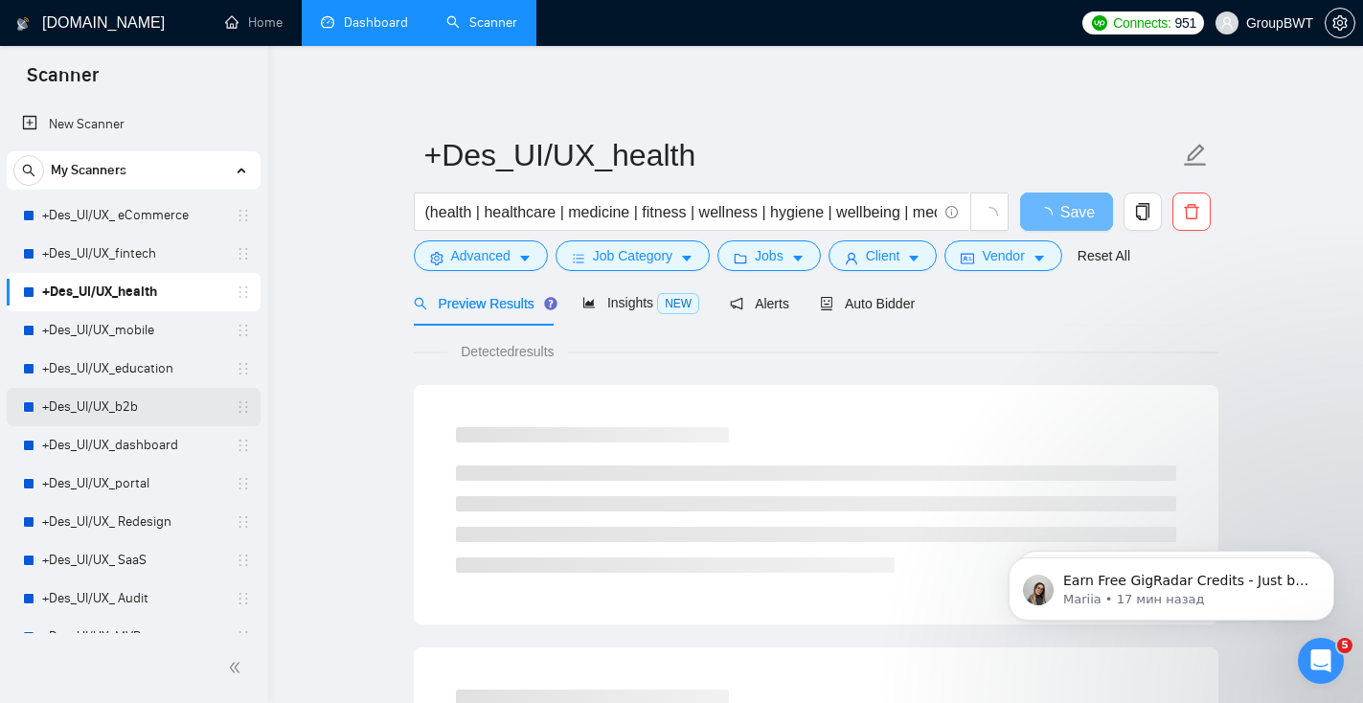
scroll to position [41, 0]
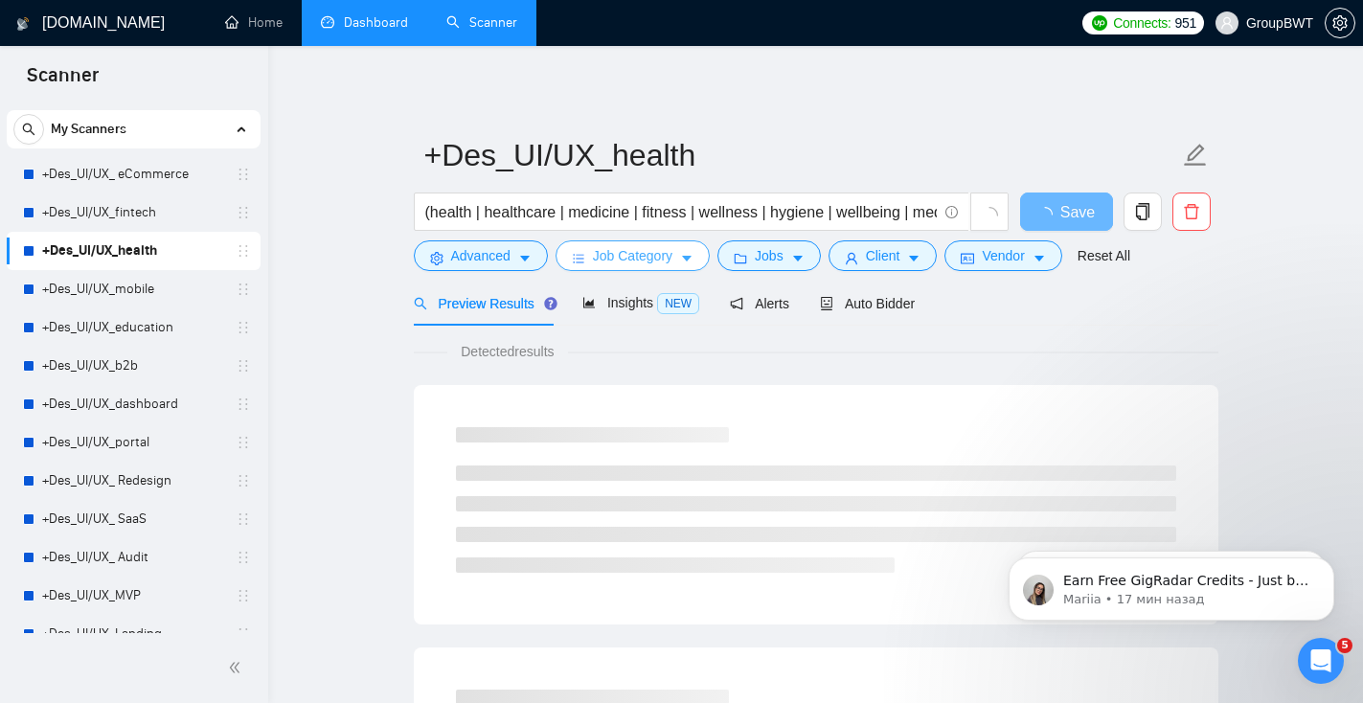
click at [665, 247] on span "Job Category" at bounding box center [632, 255] width 79 height 21
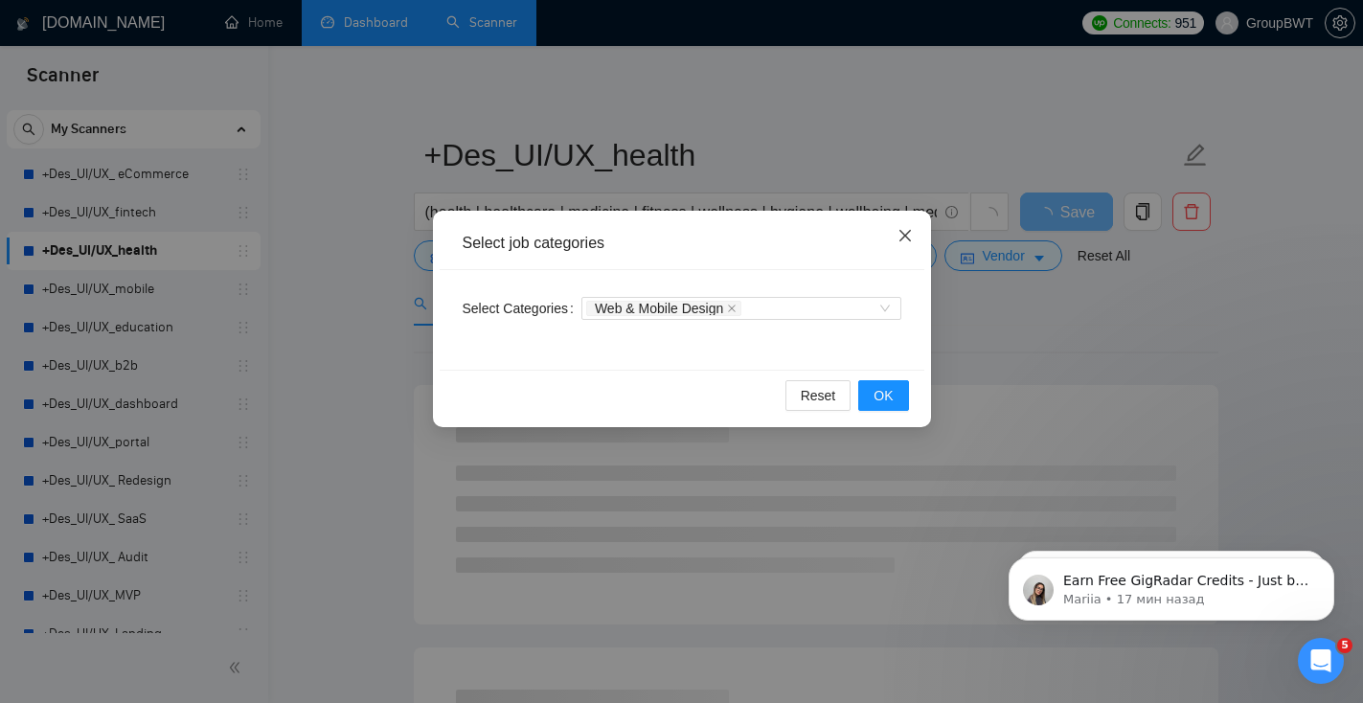
click at [902, 238] on icon "close" at bounding box center [903, 235] width 11 height 11
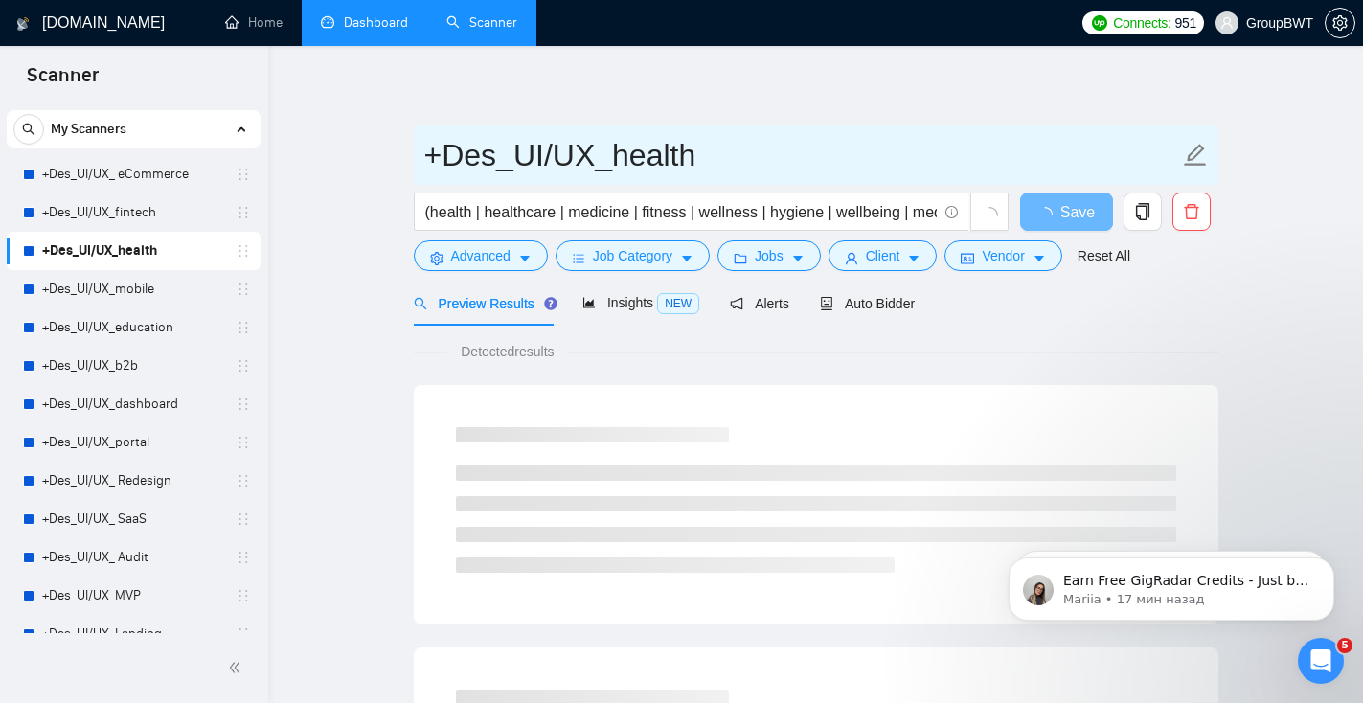
click at [815, 148] on input "+Des_UI/UX_health" at bounding box center [801, 155] width 755 height 48
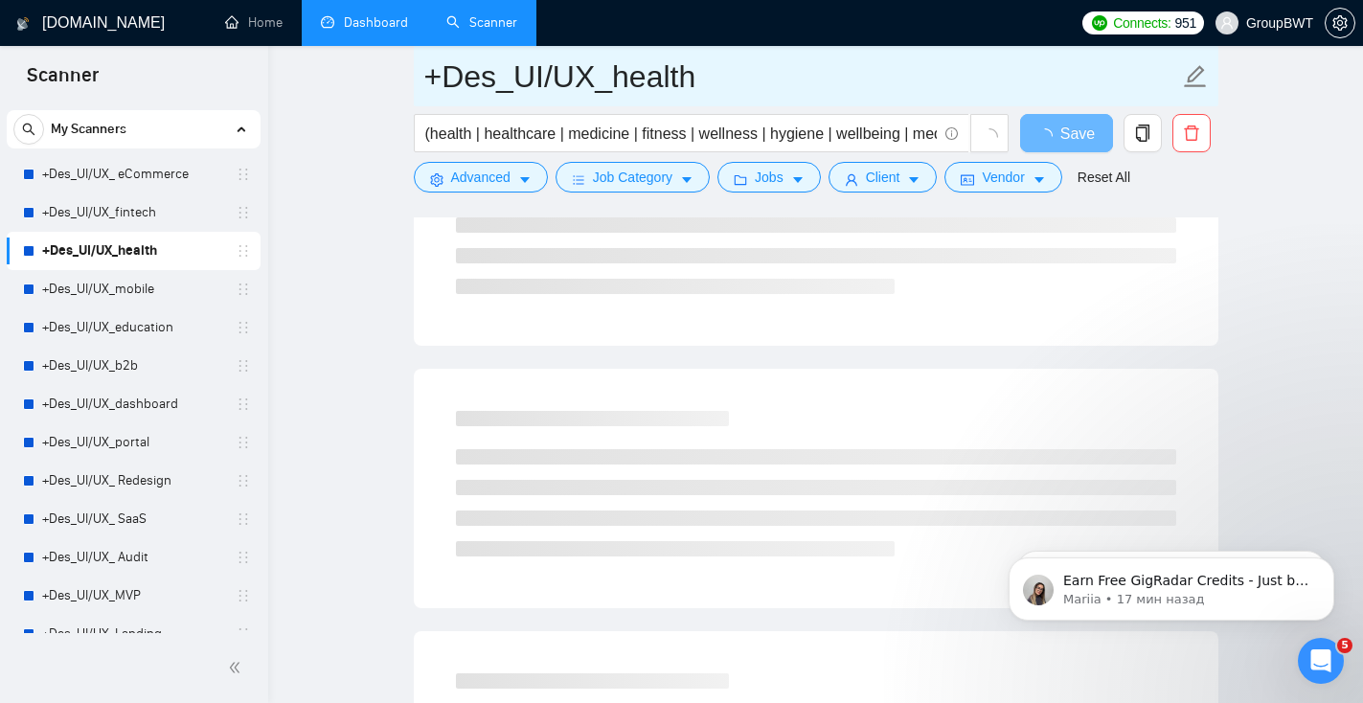
scroll to position [0, 0]
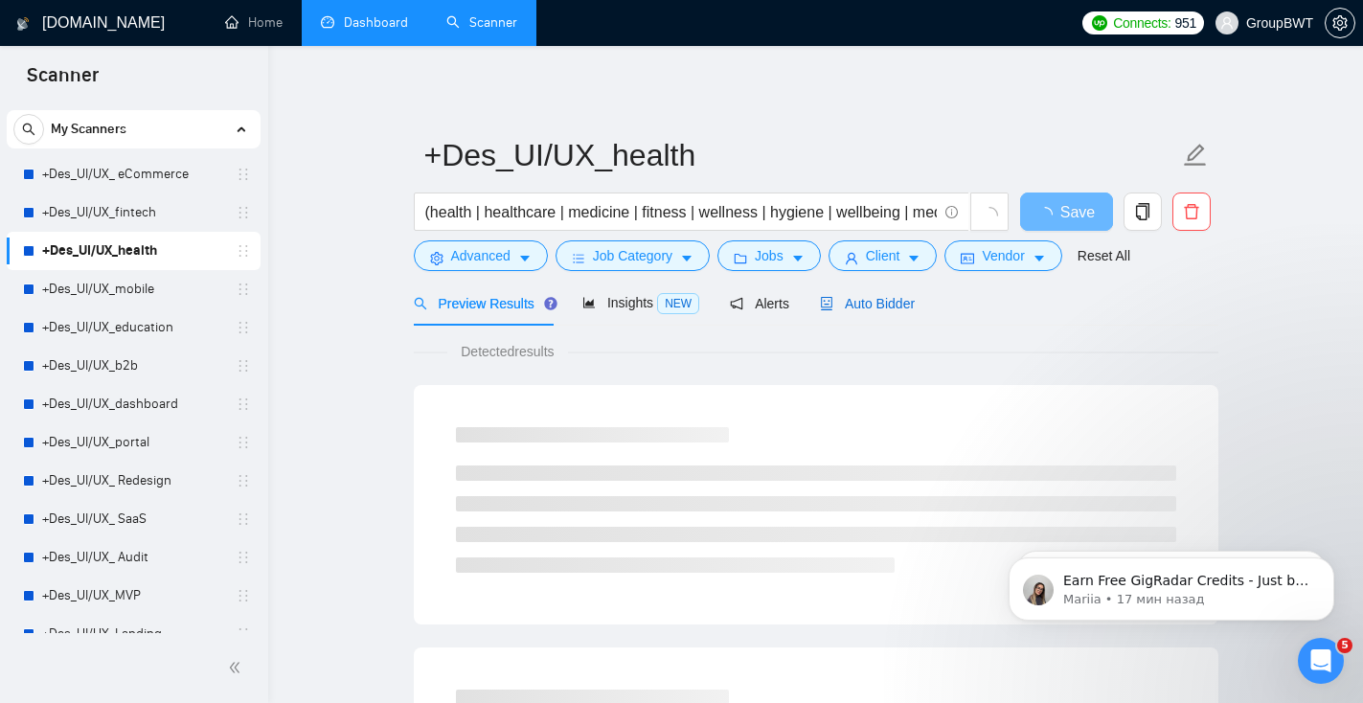
click at [856, 306] on span "Auto Bidder" at bounding box center [867, 303] width 95 height 15
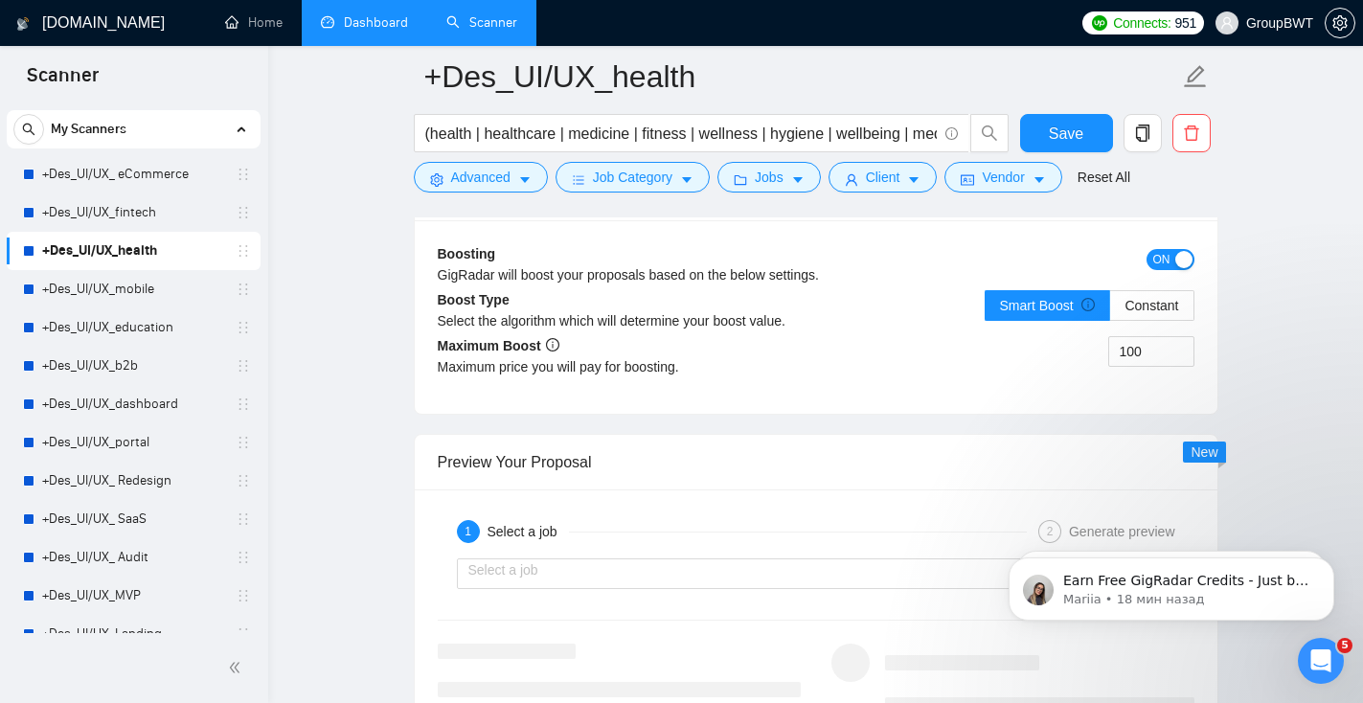
scroll to position [2457, 0]
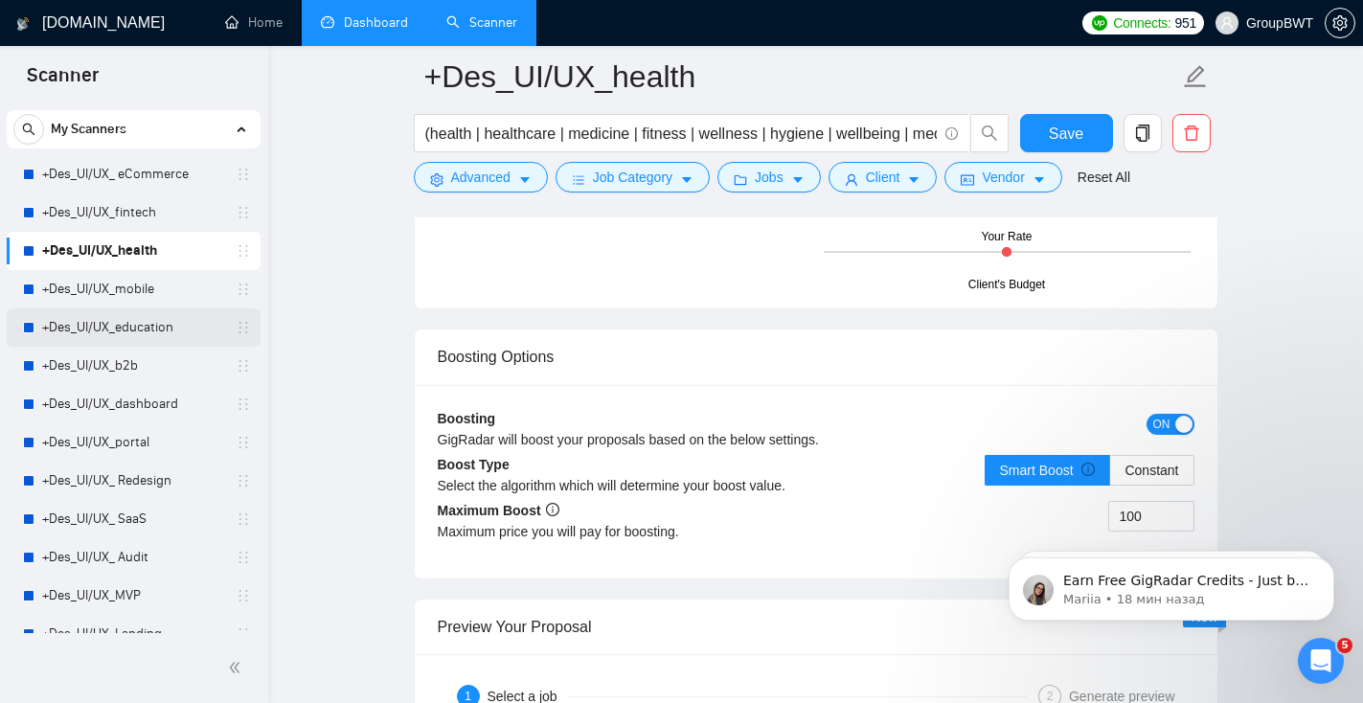
click at [128, 330] on link "+Des_UI/UX_education" at bounding box center [133, 327] width 182 height 38
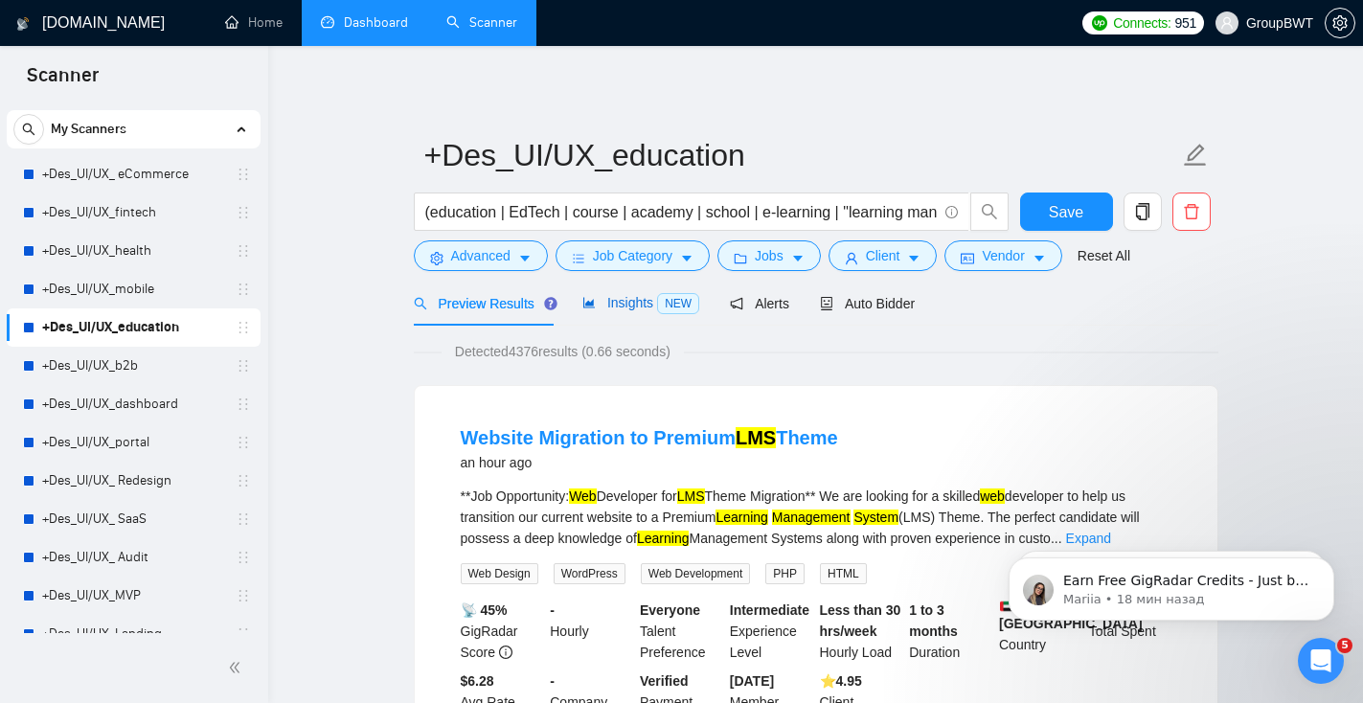
click at [640, 309] on span "Insights NEW" at bounding box center [640, 302] width 117 height 15
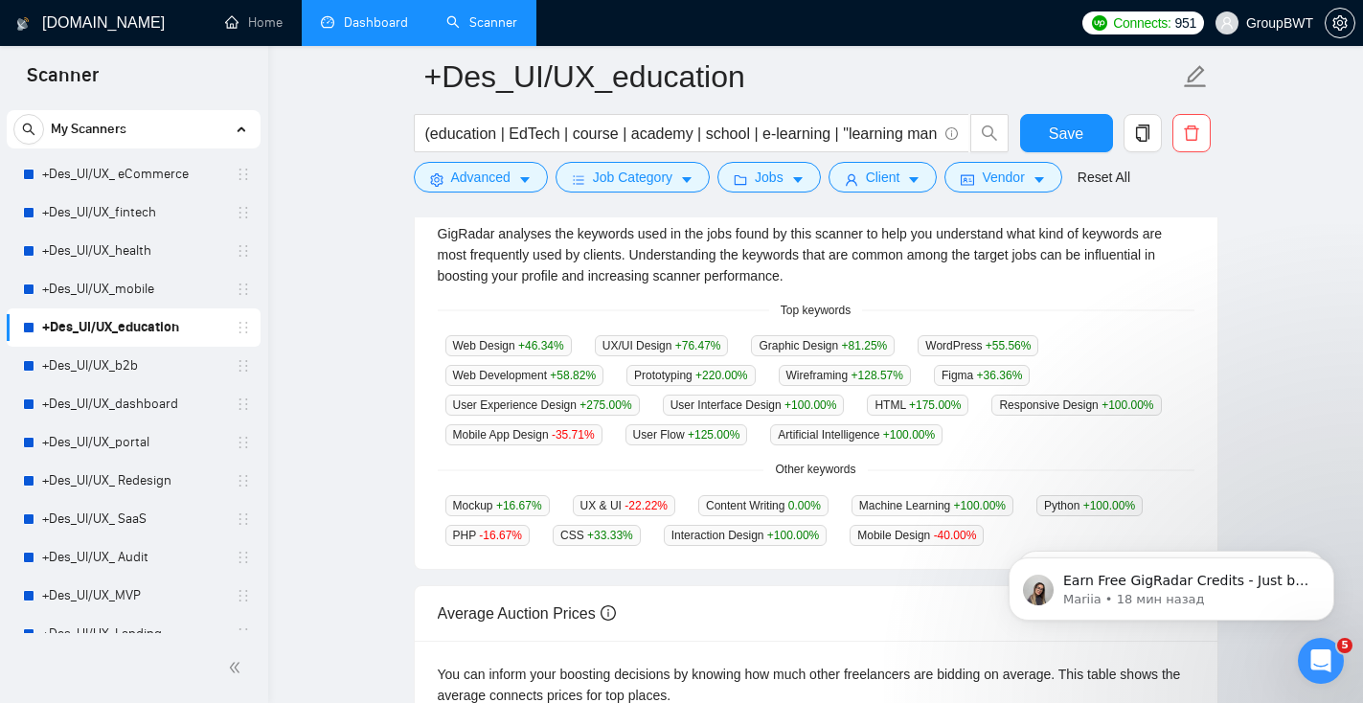
scroll to position [448, 0]
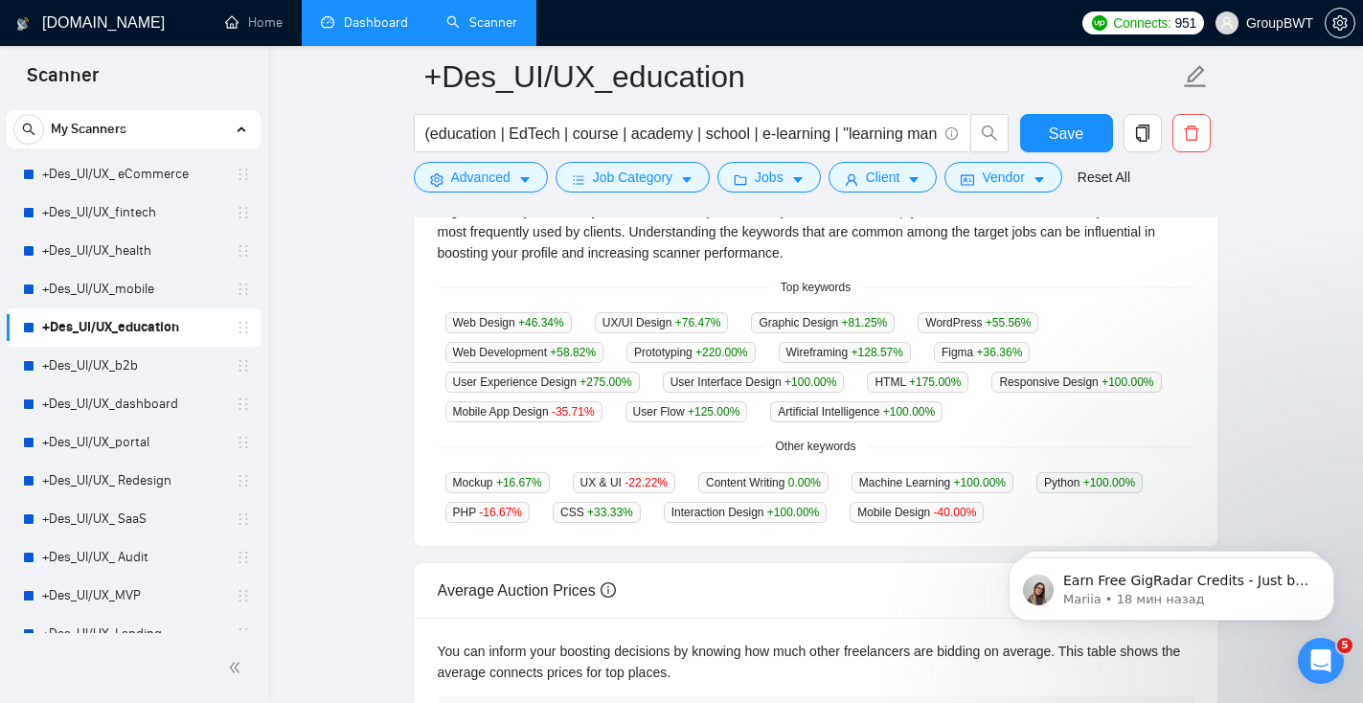
click at [343, 31] on link "Dashboard" at bounding box center [364, 22] width 87 height 16
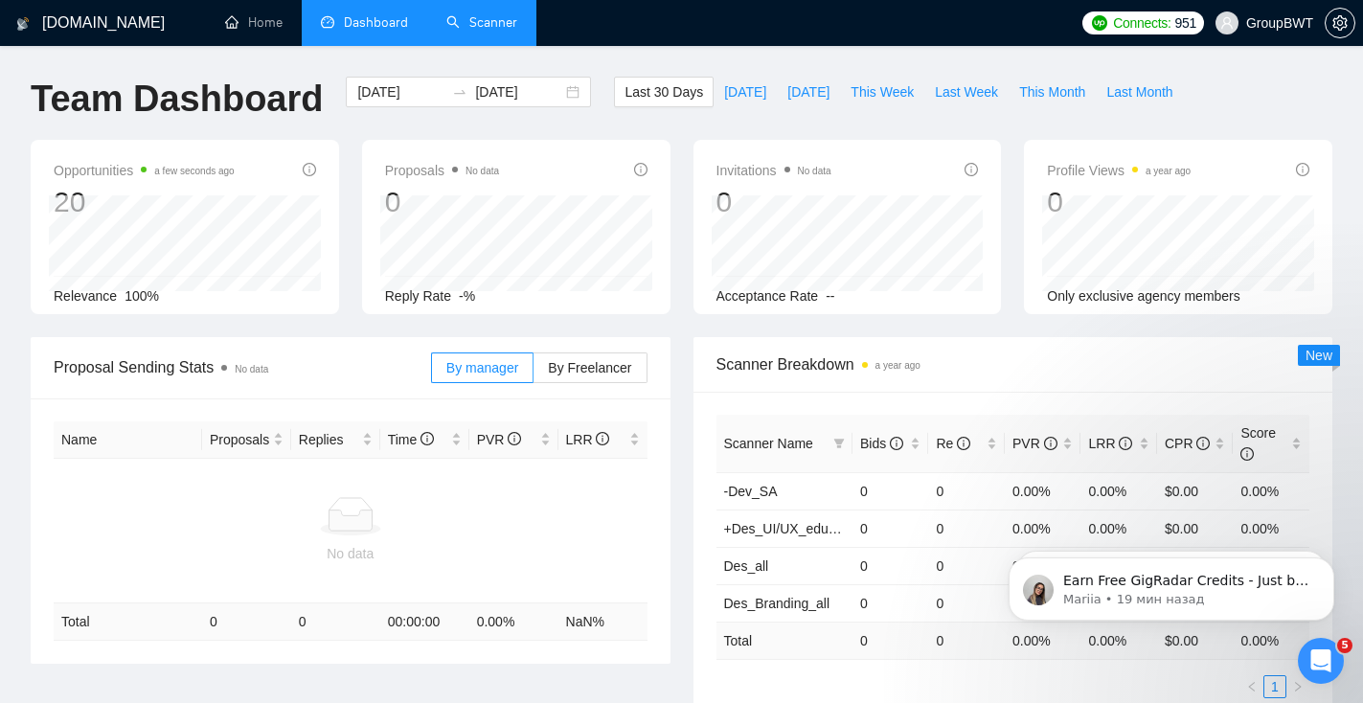
click at [504, 28] on link "Scanner" at bounding box center [481, 22] width 71 height 16
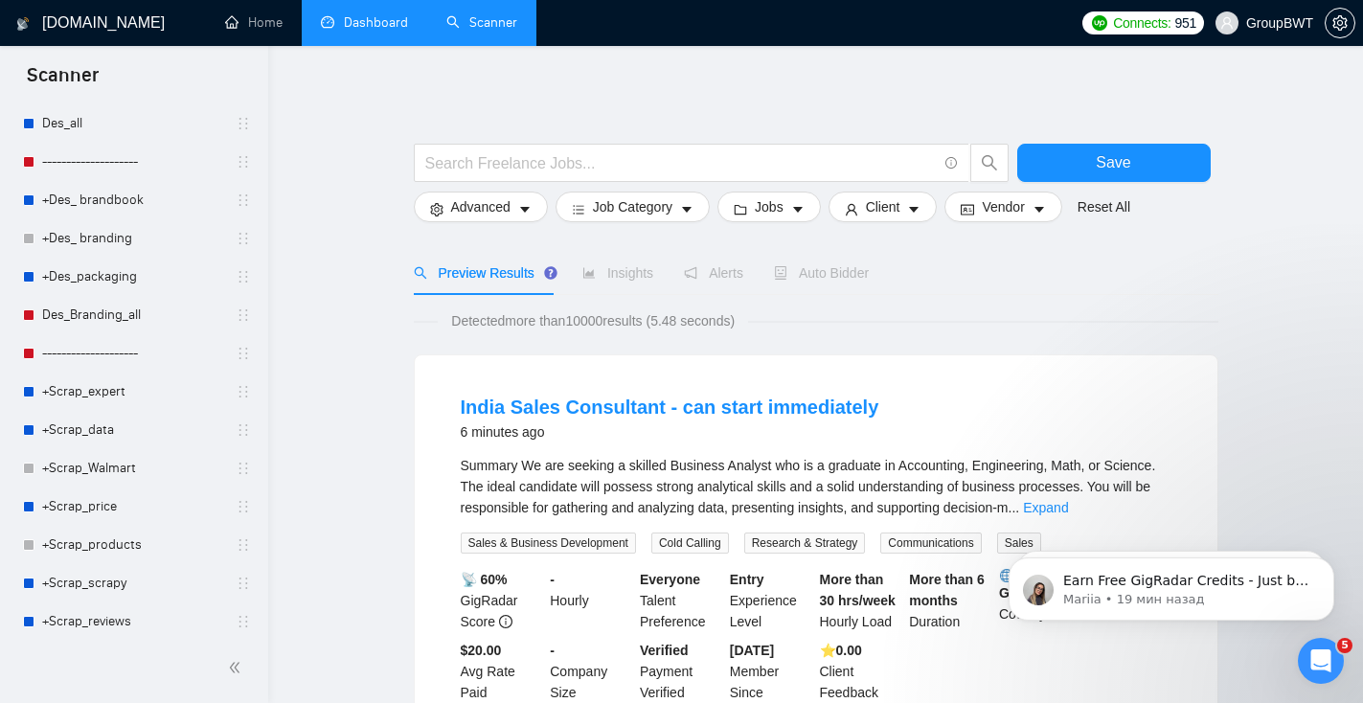
scroll to position [909, 0]
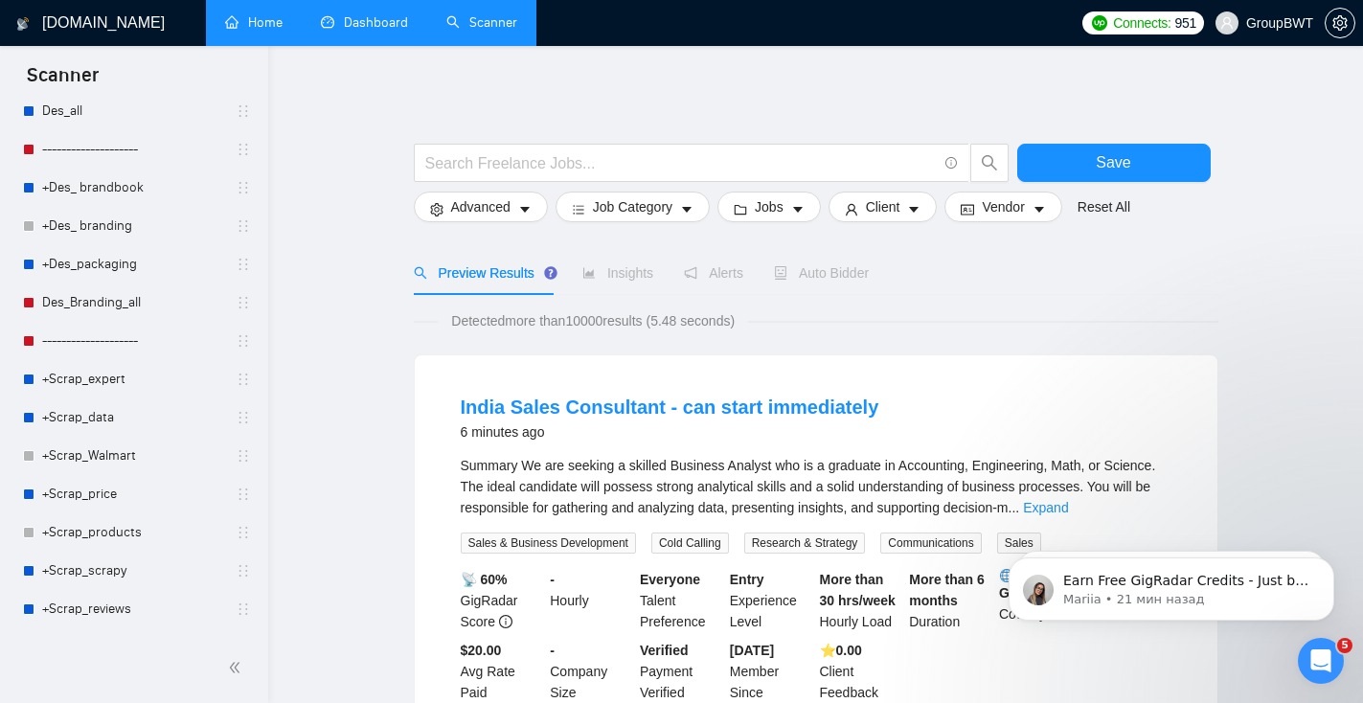
click at [252, 28] on link "Home" at bounding box center [253, 22] width 57 height 16
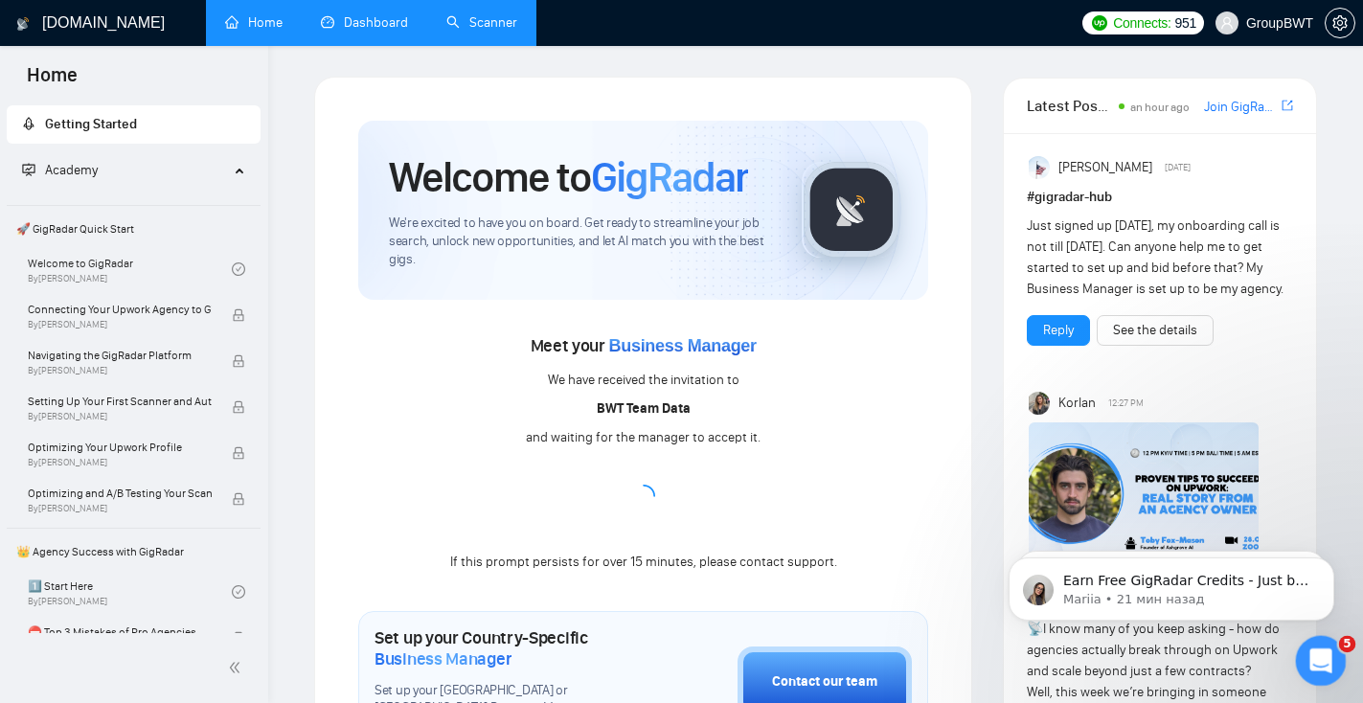
click at [1320, 668] on icon "Открыть службу сообщений Intercom" at bounding box center [1319, 659] width 32 height 32
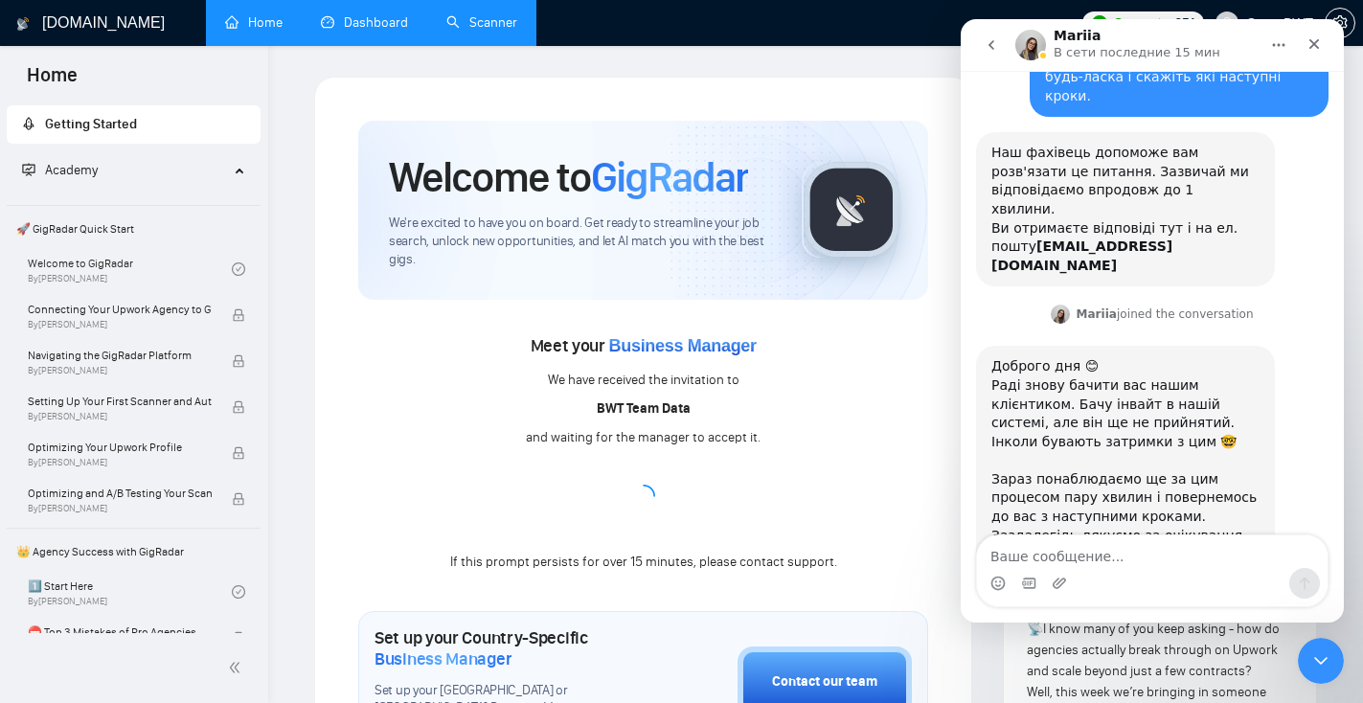
scroll to position [136, 0]
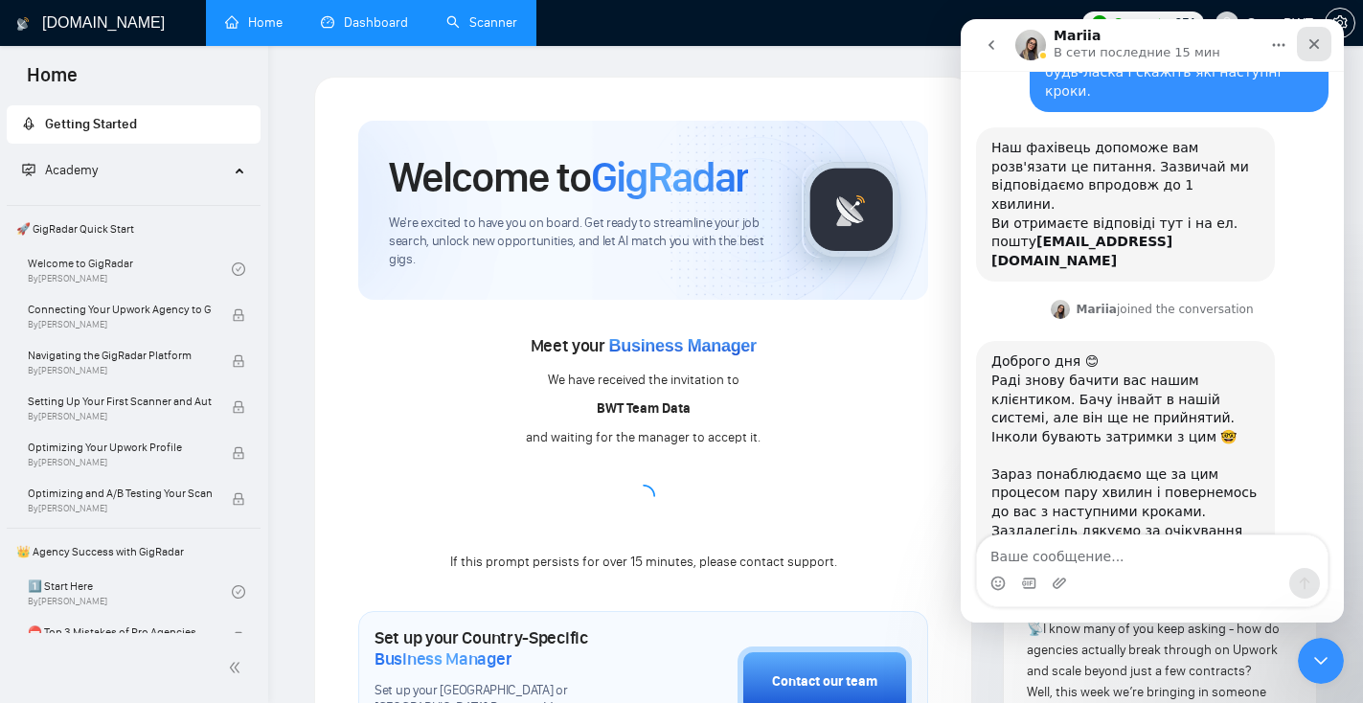
click at [1322, 44] on div "Закрыть" at bounding box center [1314, 44] width 34 height 34
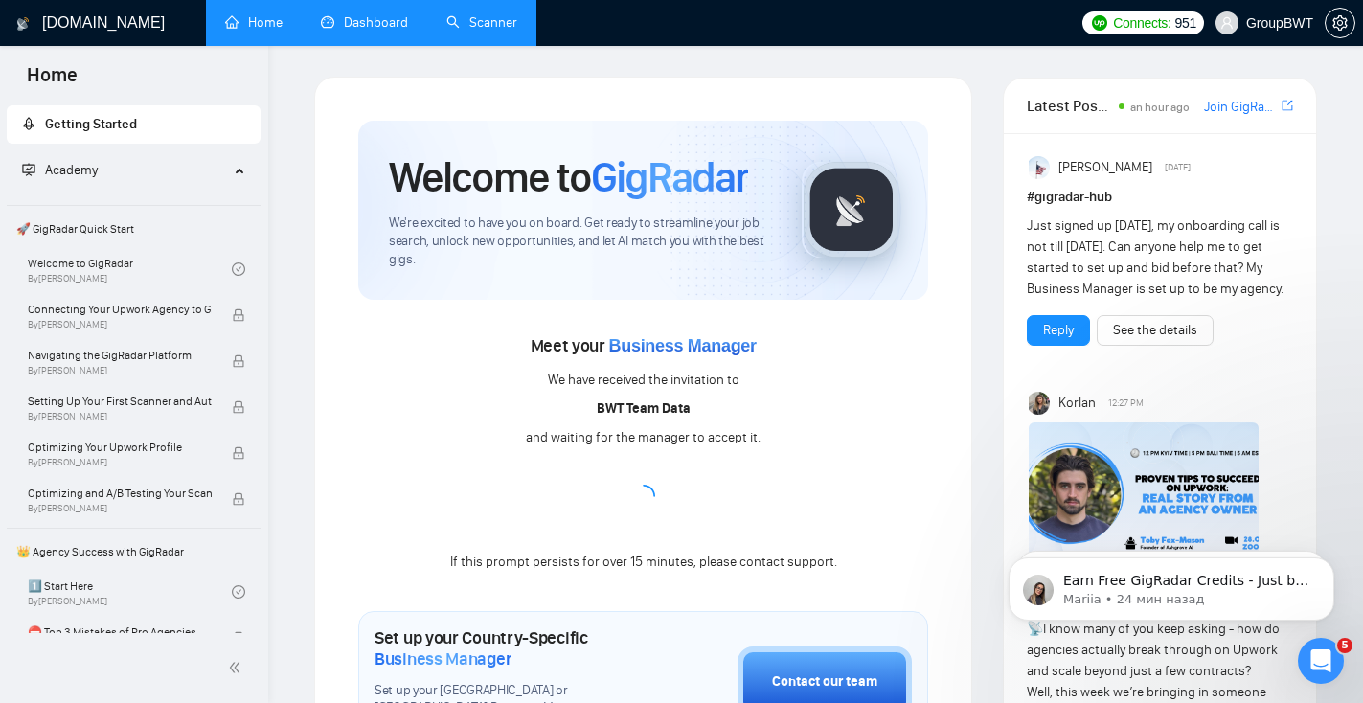
scroll to position [0, 0]
click at [498, 19] on link "Scanner" at bounding box center [481, 22] width 71 height 16
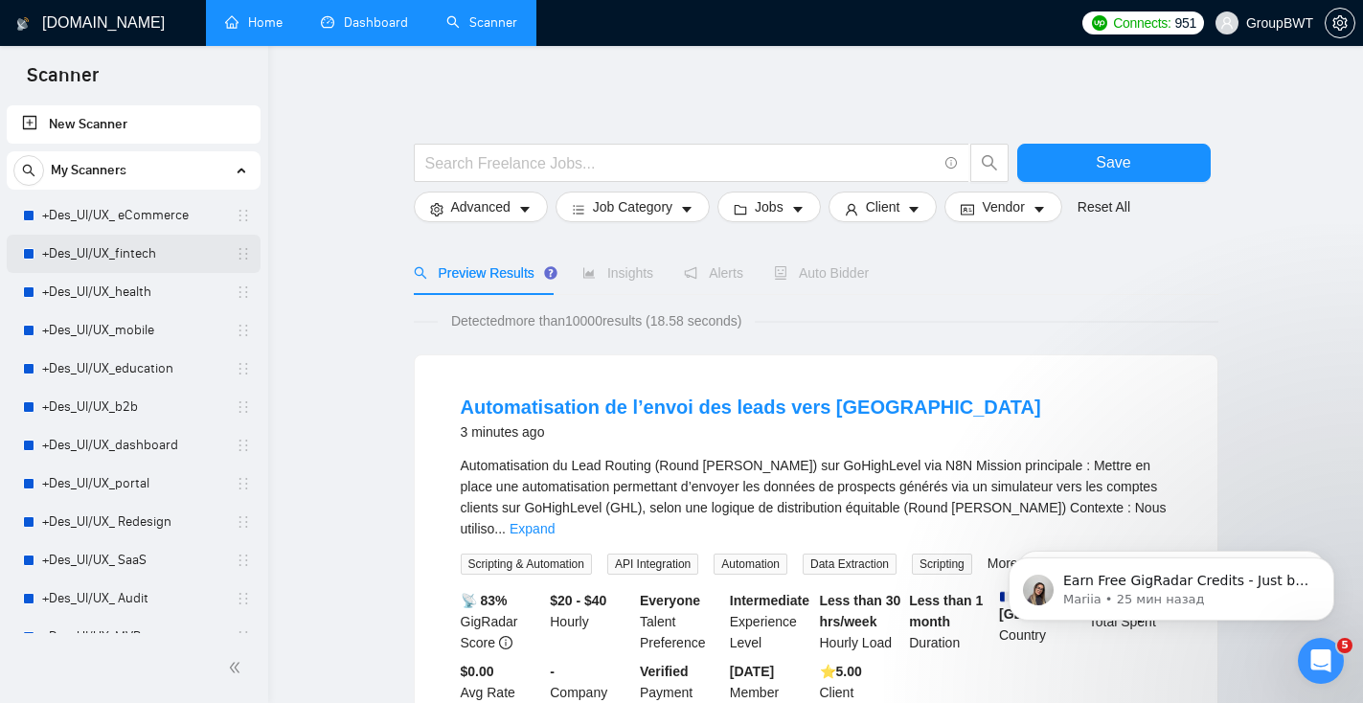
click at [108, 263] on link "+Des_UI/UX_fintech" at bounding box center [133, 254] width 182 height 38
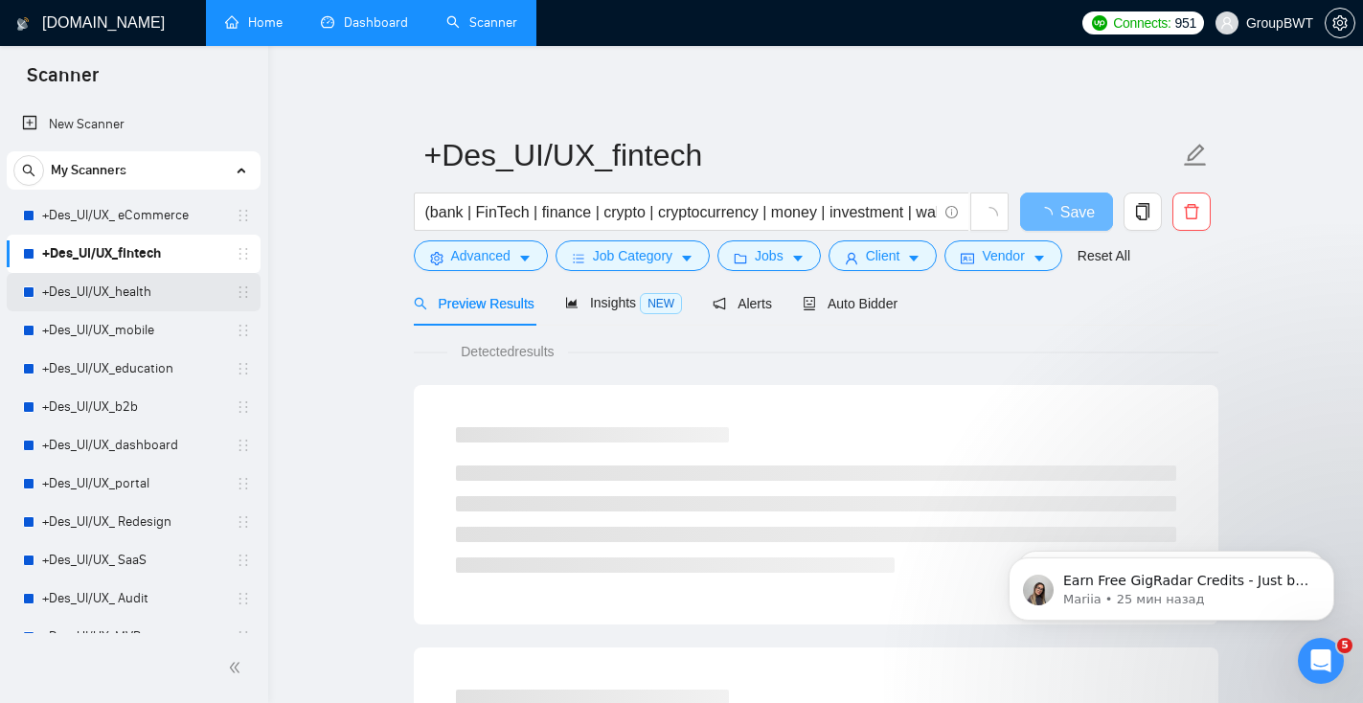
click at [124, 302] on link "+Des_UI/UX_health" at bounding box center [133, 292] width 182 height 38
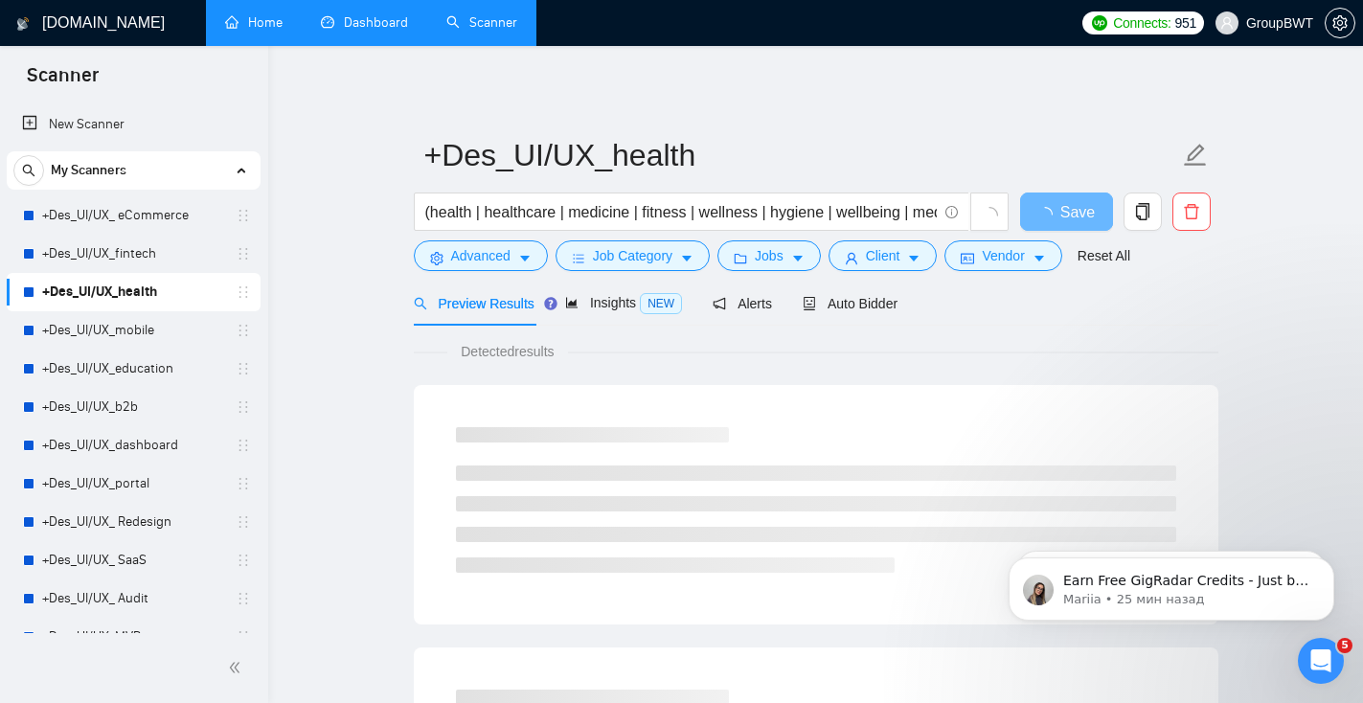
click at [270, 31] on link "Home" at bounding box center [253, 22] width 57 height 16
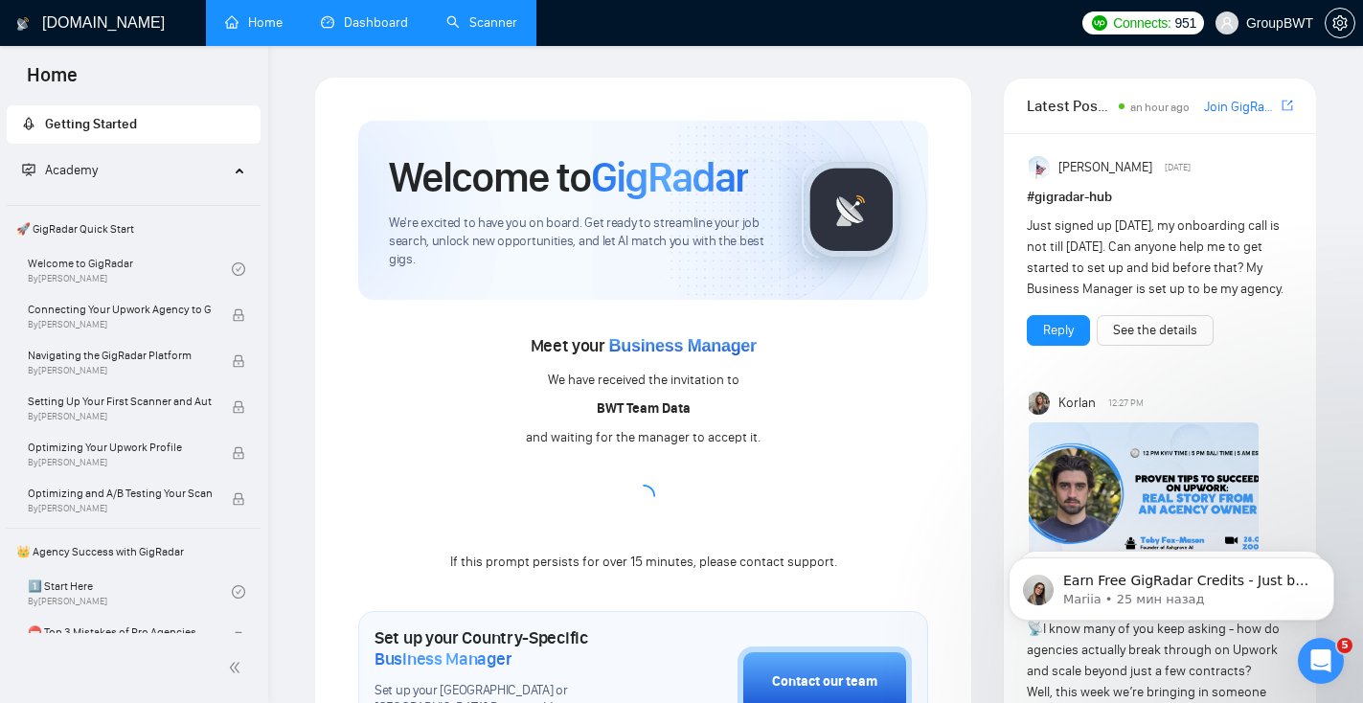
click at [152, 179] on span "Academy" at bounding box center [125, 170] width 207 height 38
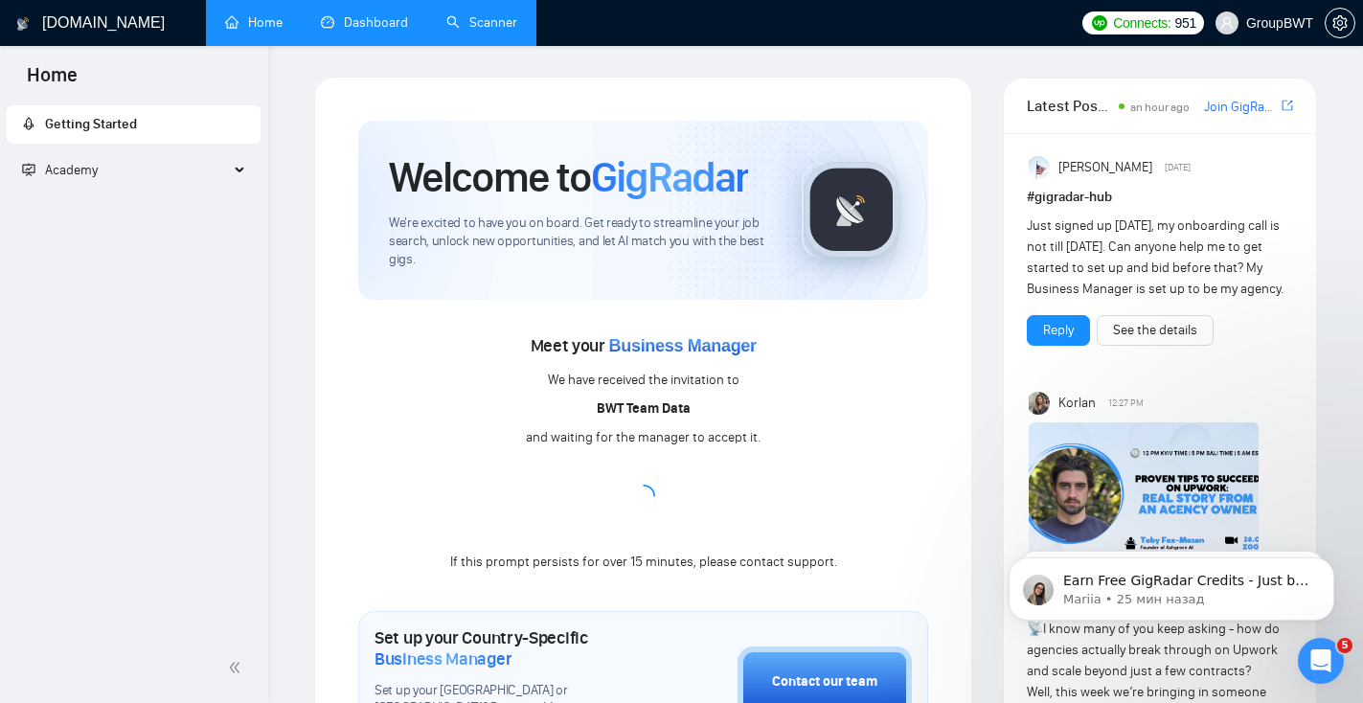
click at [225, 174] on span "Academy" at bounding box center [125, 170] width 207 height 38
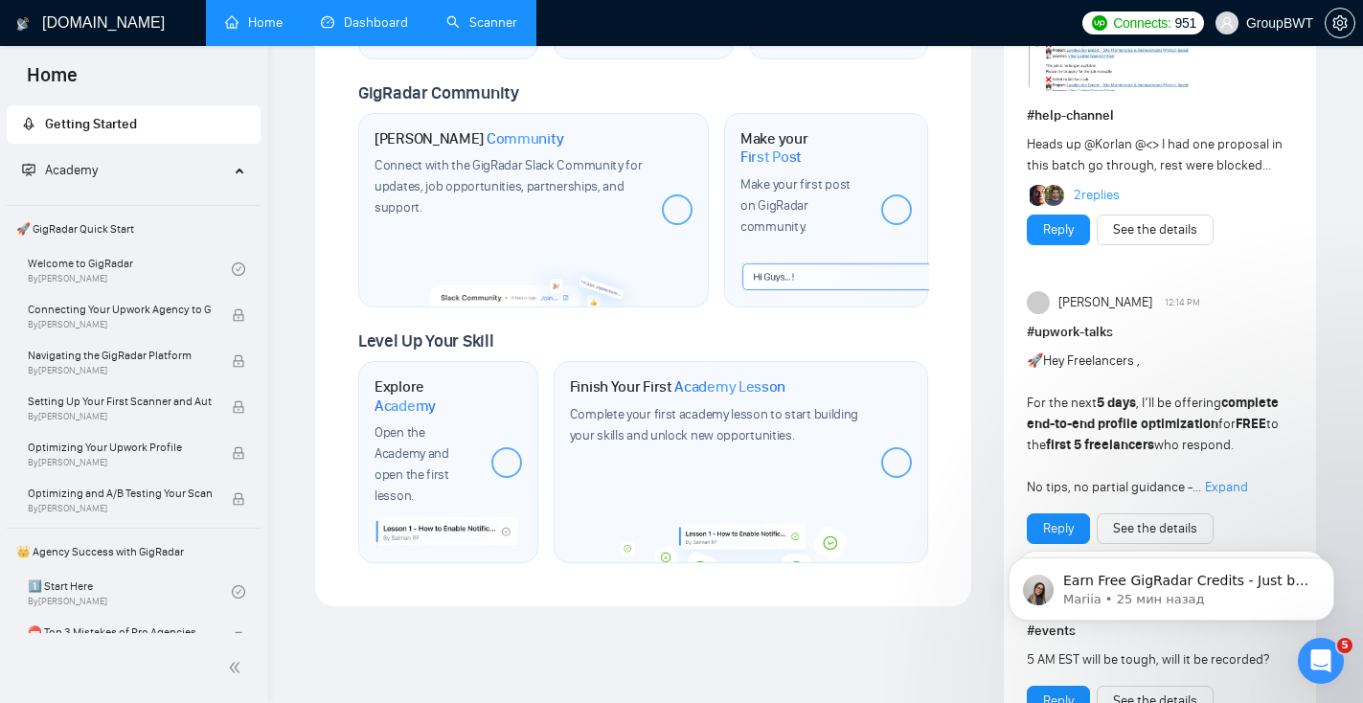
click at [349, 31] on link "Dashboard" at bounding box center [364, 22] width 87 height 16
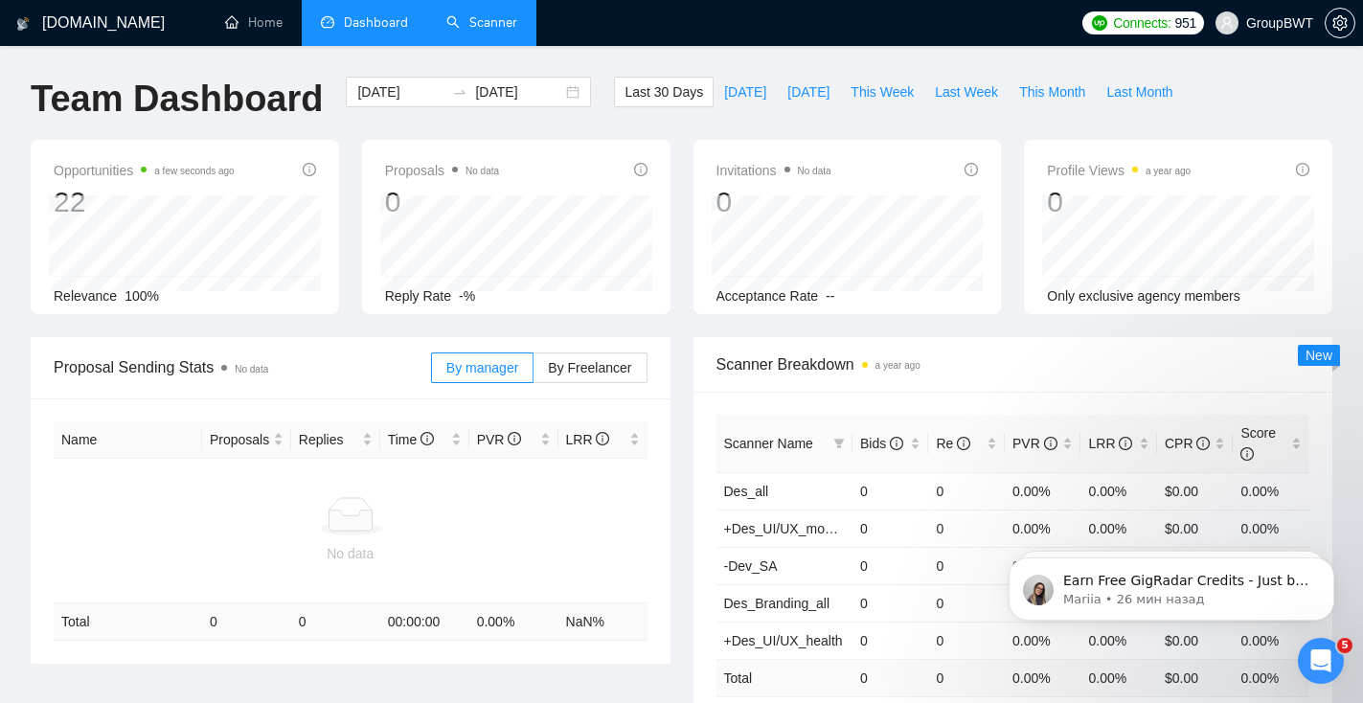
click at [491, 23] on link "Scanner" at bounding box center [481, 22] width 71 height 16
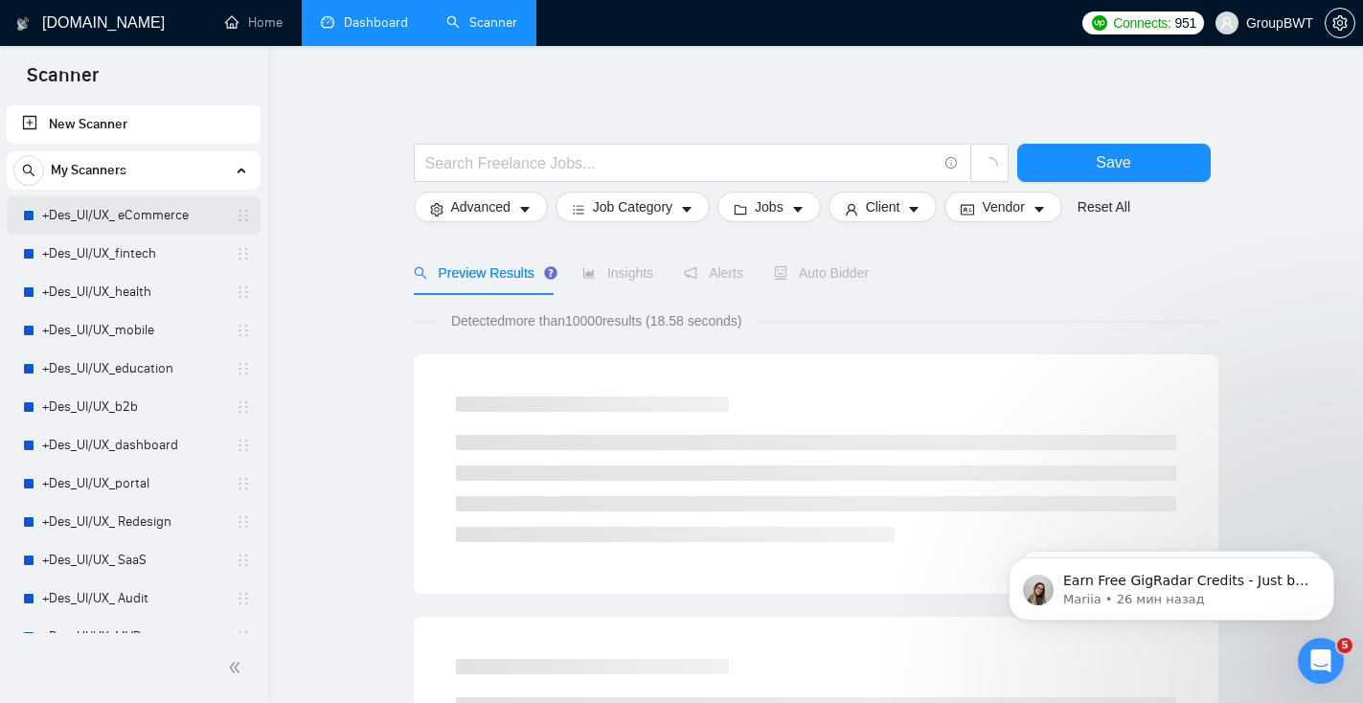
click at [105, 226] on link "+Des_UI/UX_ eCommerce" at bounding box center [133, 215] width 182 height 38
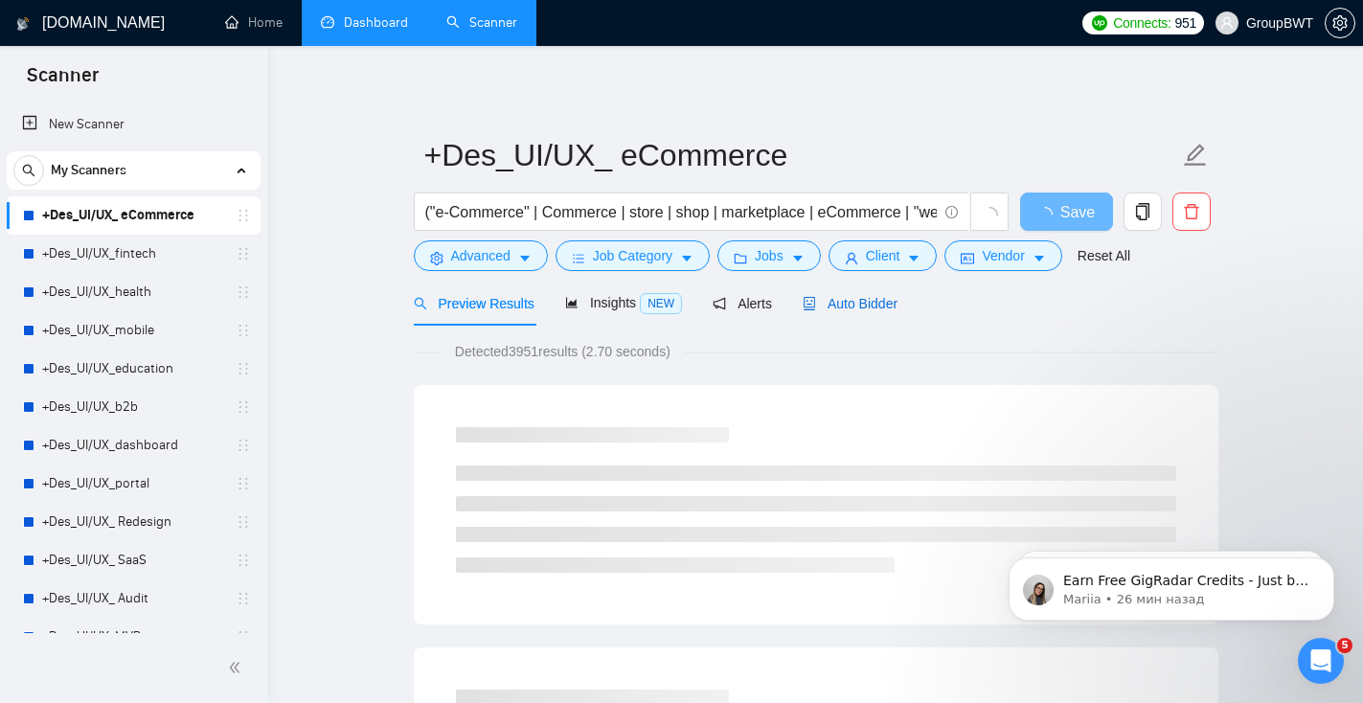
click at [834, 310] on span "Auto Bidder" at bounding box center [850, 303] width 95 height 15
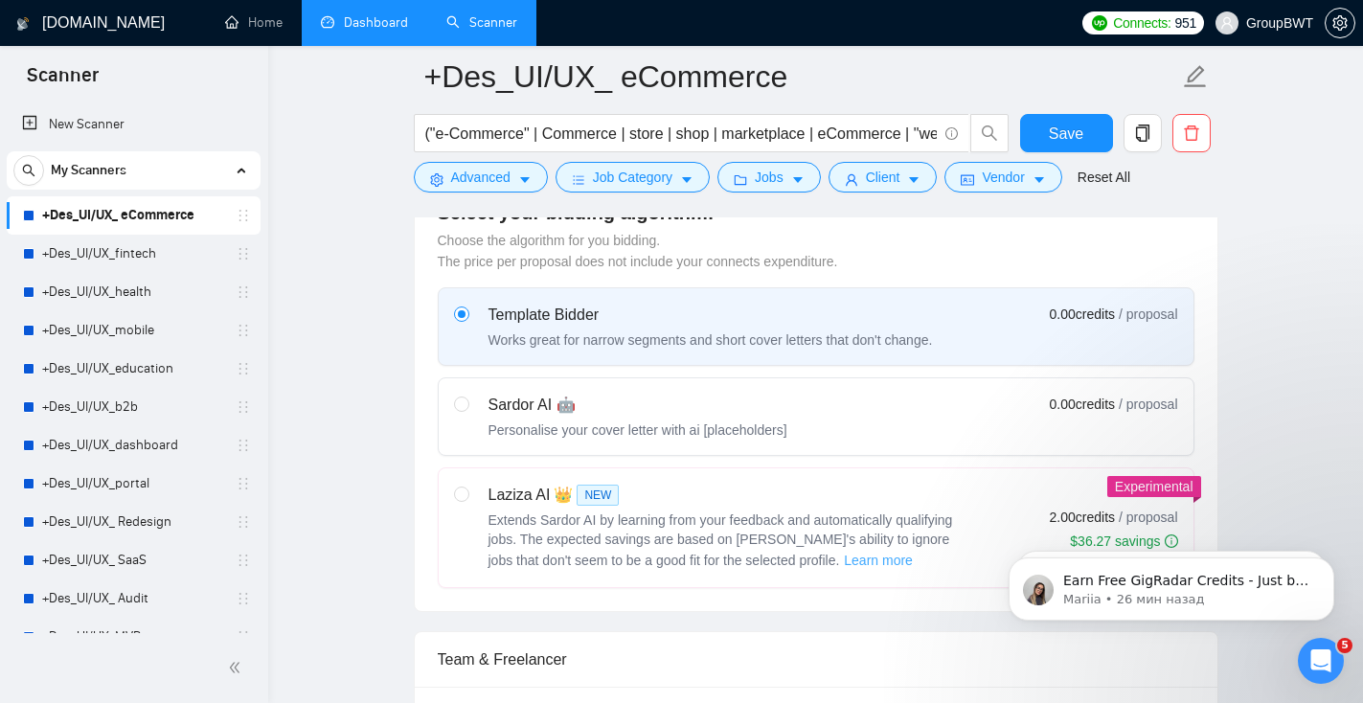
scroll to position [537, 0]
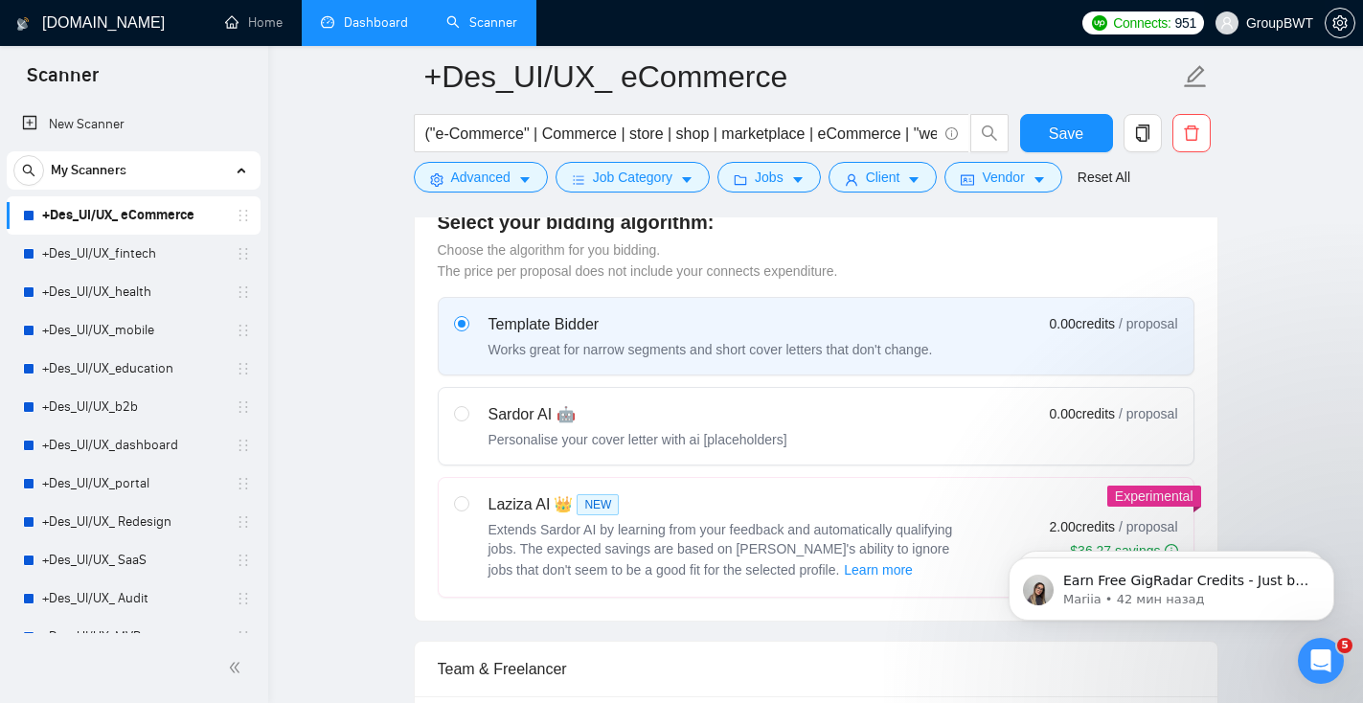
click at [1303, 23] on span "GroupBWT" at bounding box center [1279, 23] width 67 height 0
click at [1336, 29] on icon "setting" at bounding box center [1339, 22] width 15 height 15
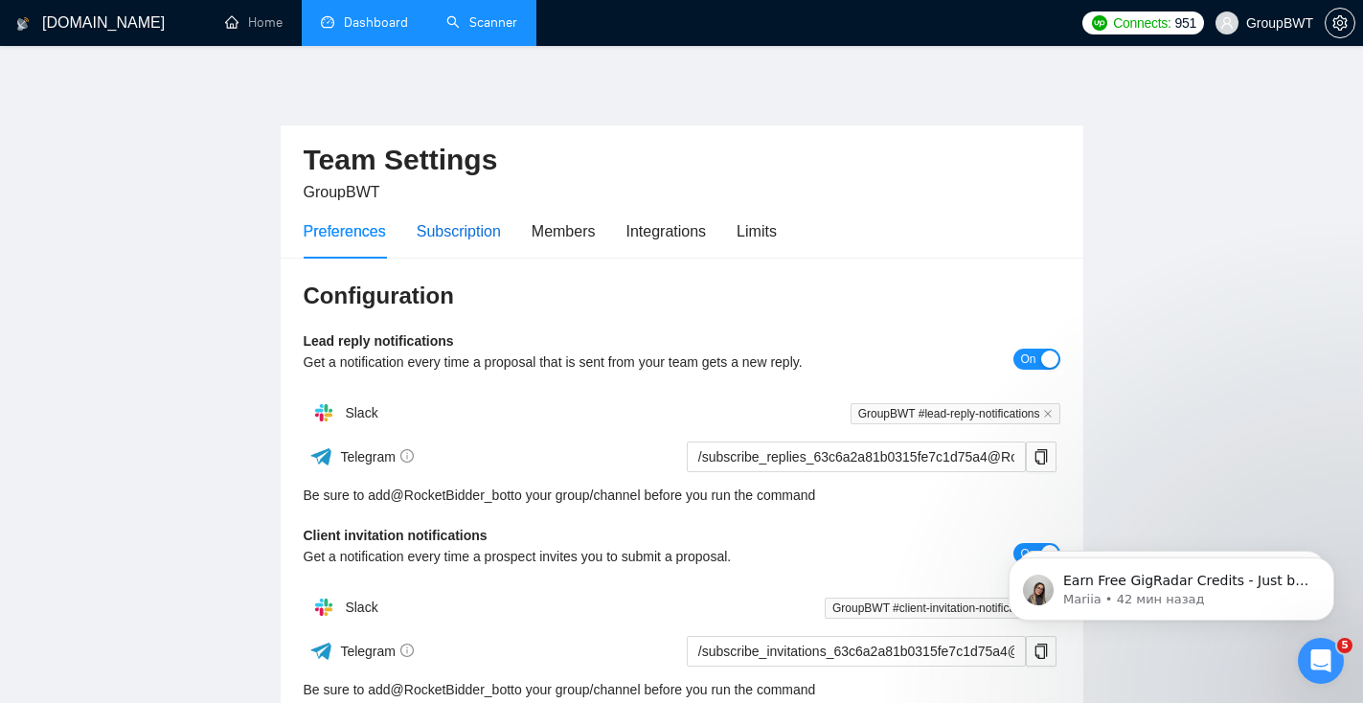
click at [491, 229] on div "Subscription" at bounding box center [459, 231] width 84 height 24
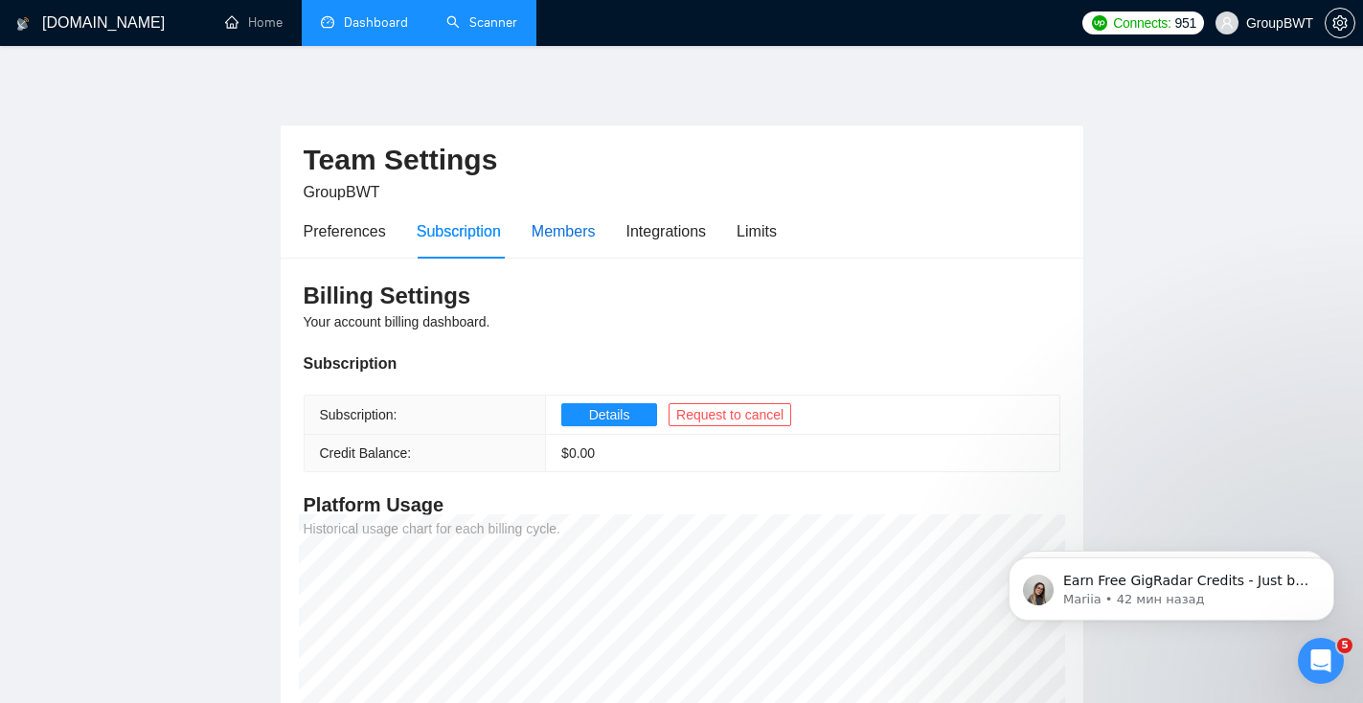
click at [577, 240] on div "Members" at bounding box center [564, 231] width 64 height 24
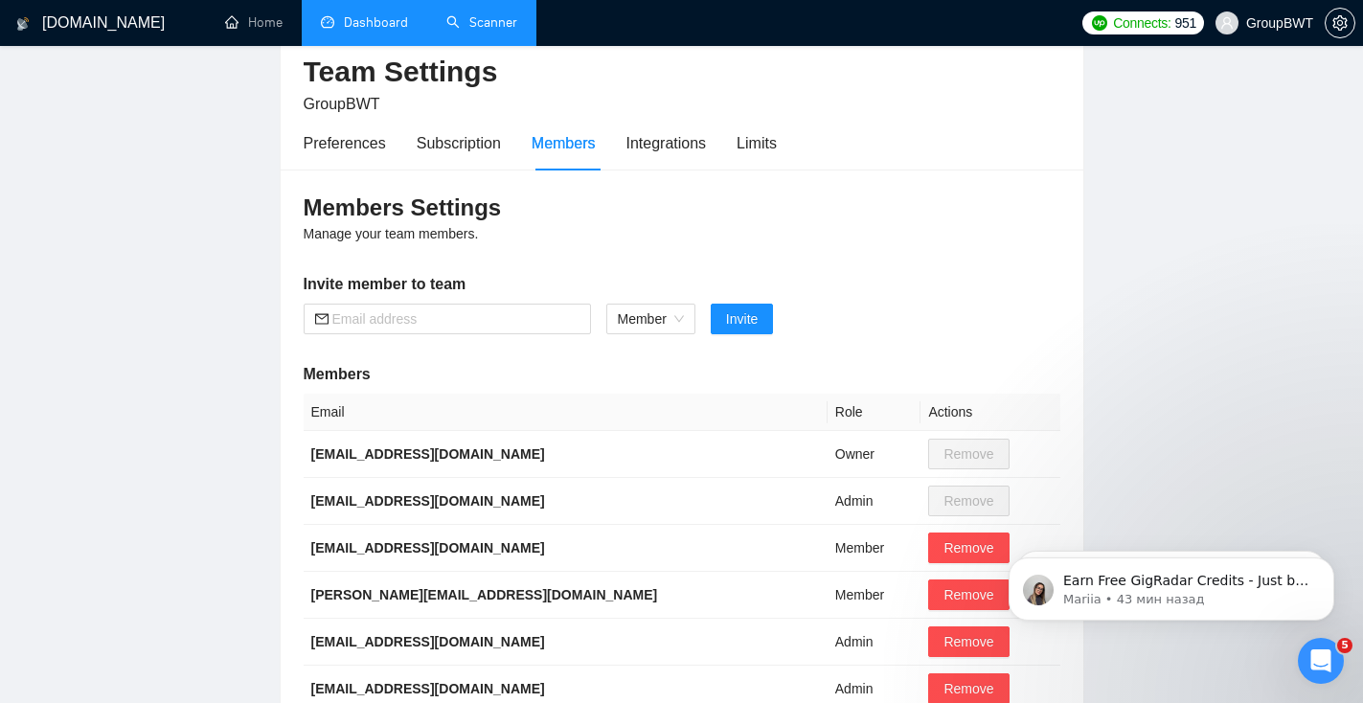
scroll to position [83, 0]
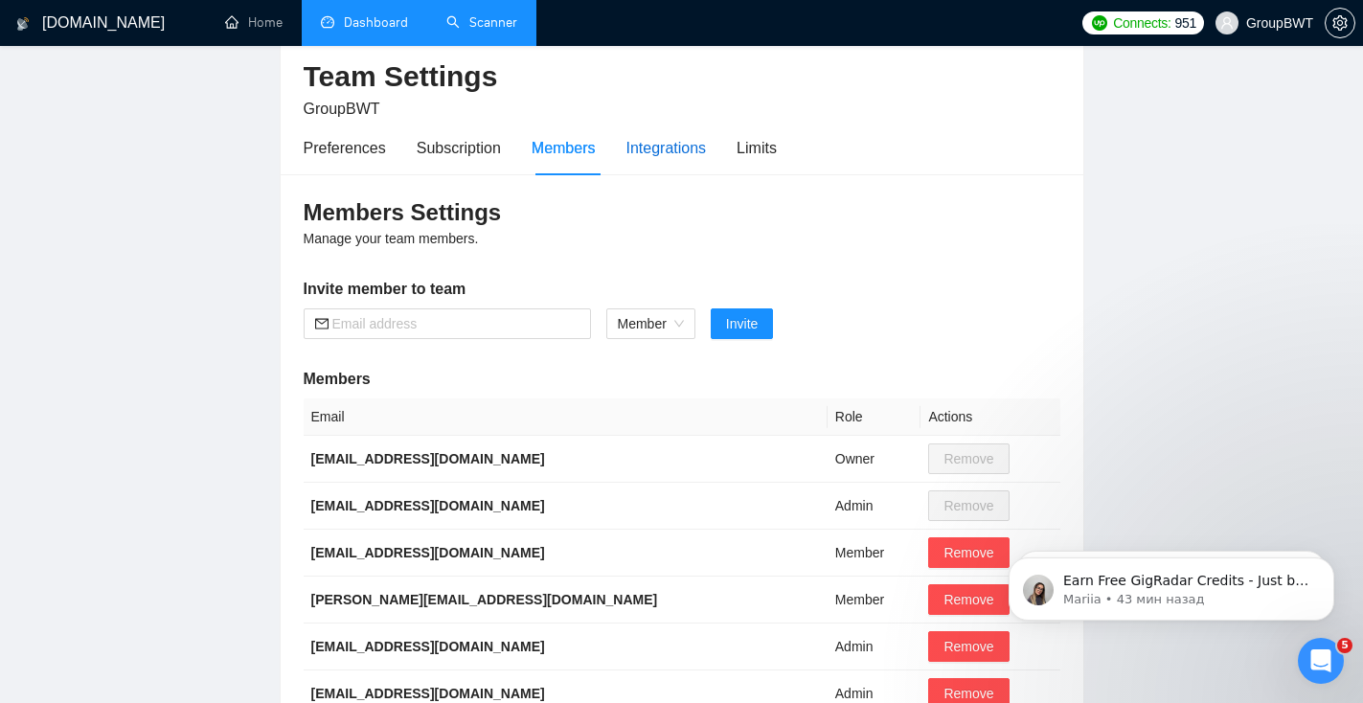
click at [686, 153] on div "Integrations" at bounding box center [666, 148] width 80 height 24
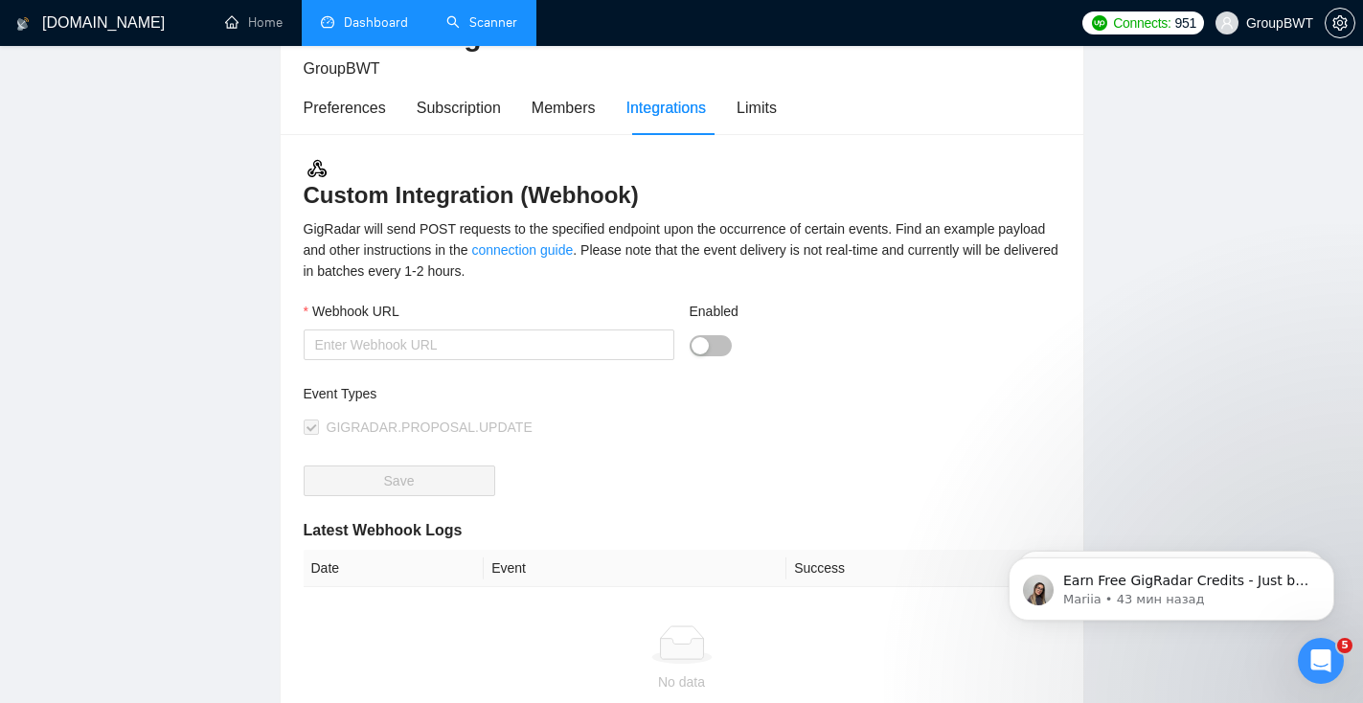
scroll to position [63, 0]
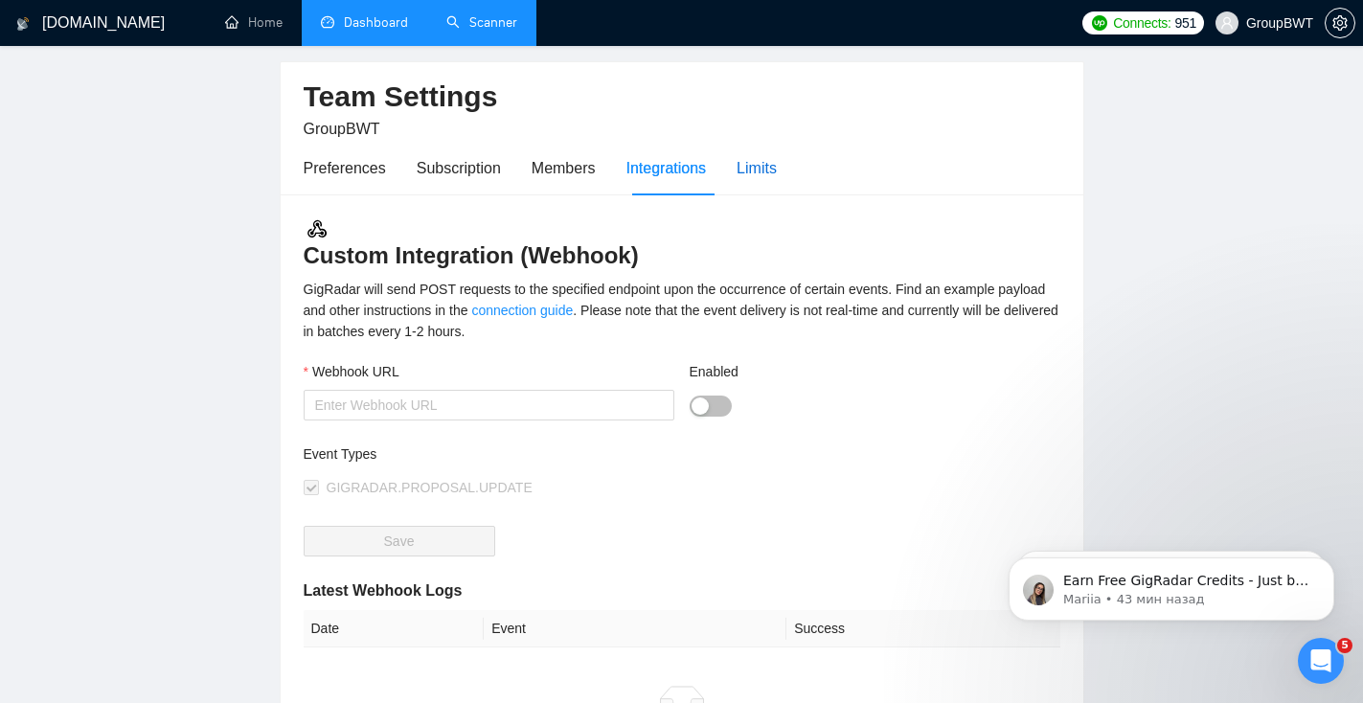
click at [773, 175] on div "Limits" at bounding box center [756, 168] width 40 height 24
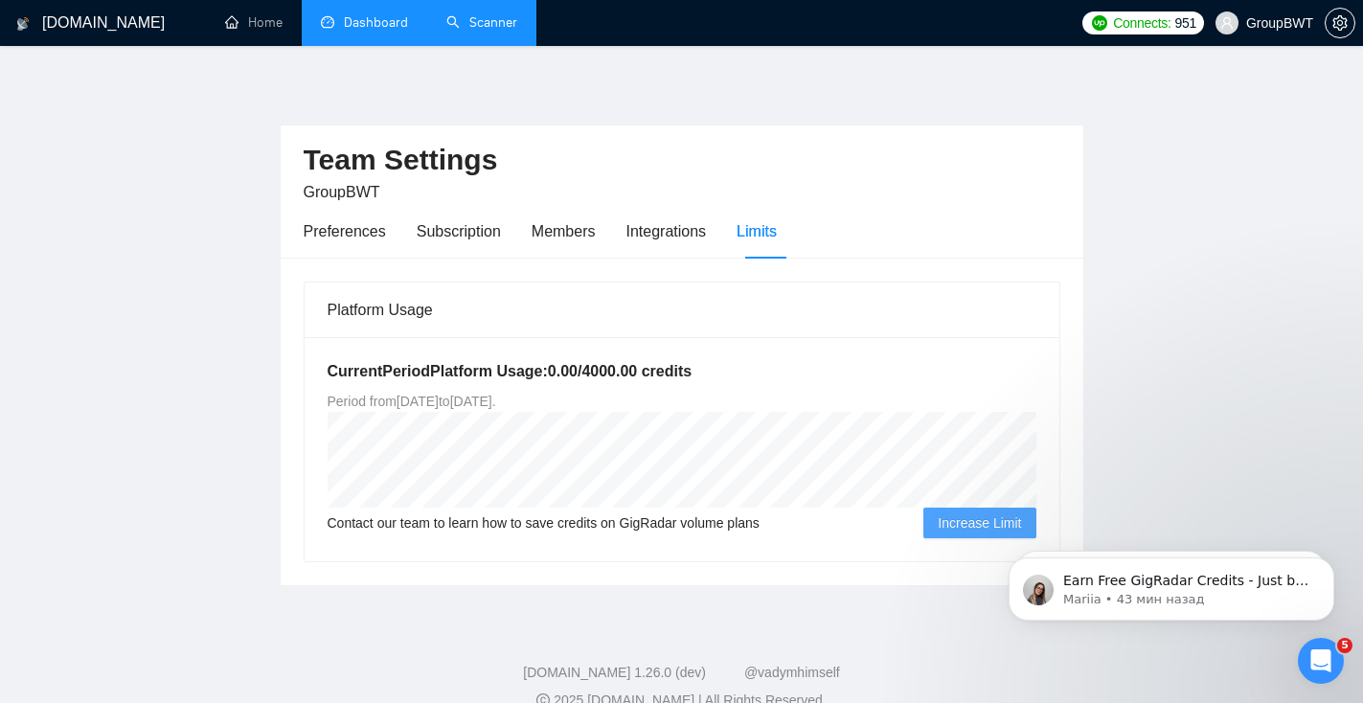
click at [371, 24] on link "Dashboard" at bounding box center [364, 22] width 87 height 16
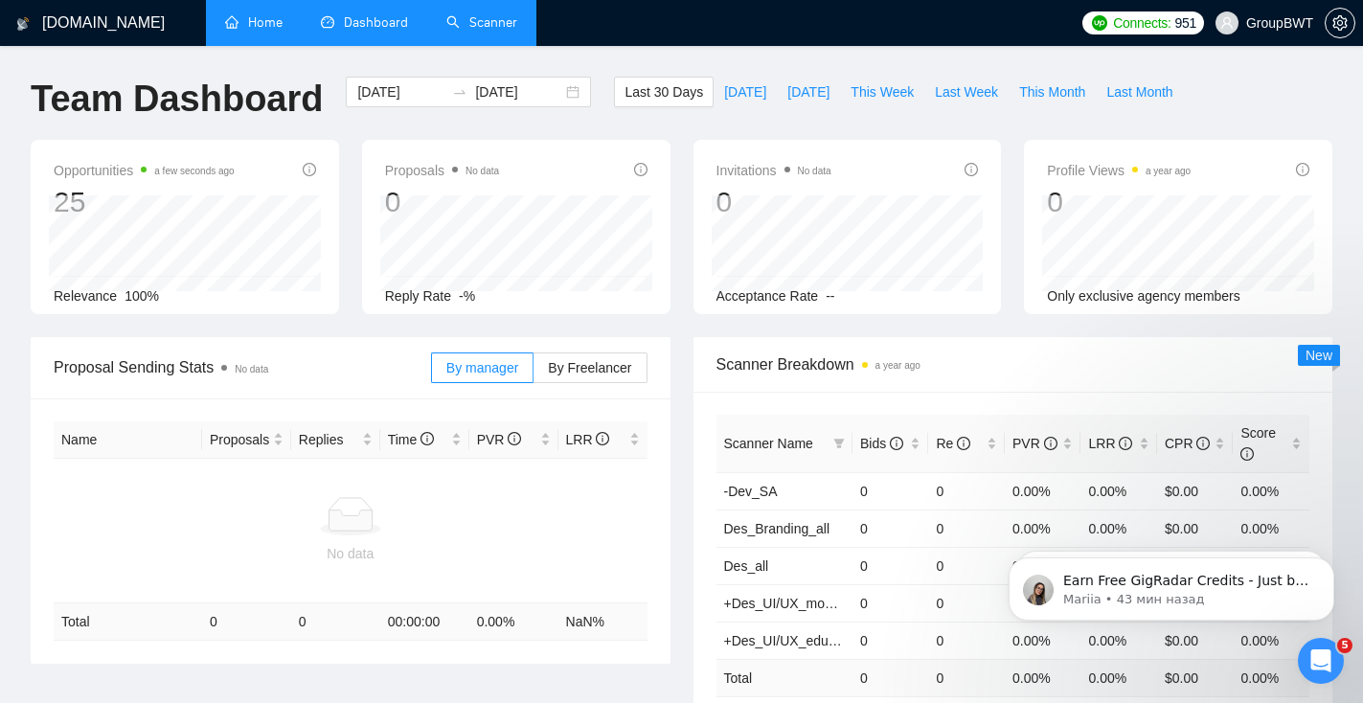
click at [271, 14] on link "Home" at bounding box center [253, 22] width 57 height 16
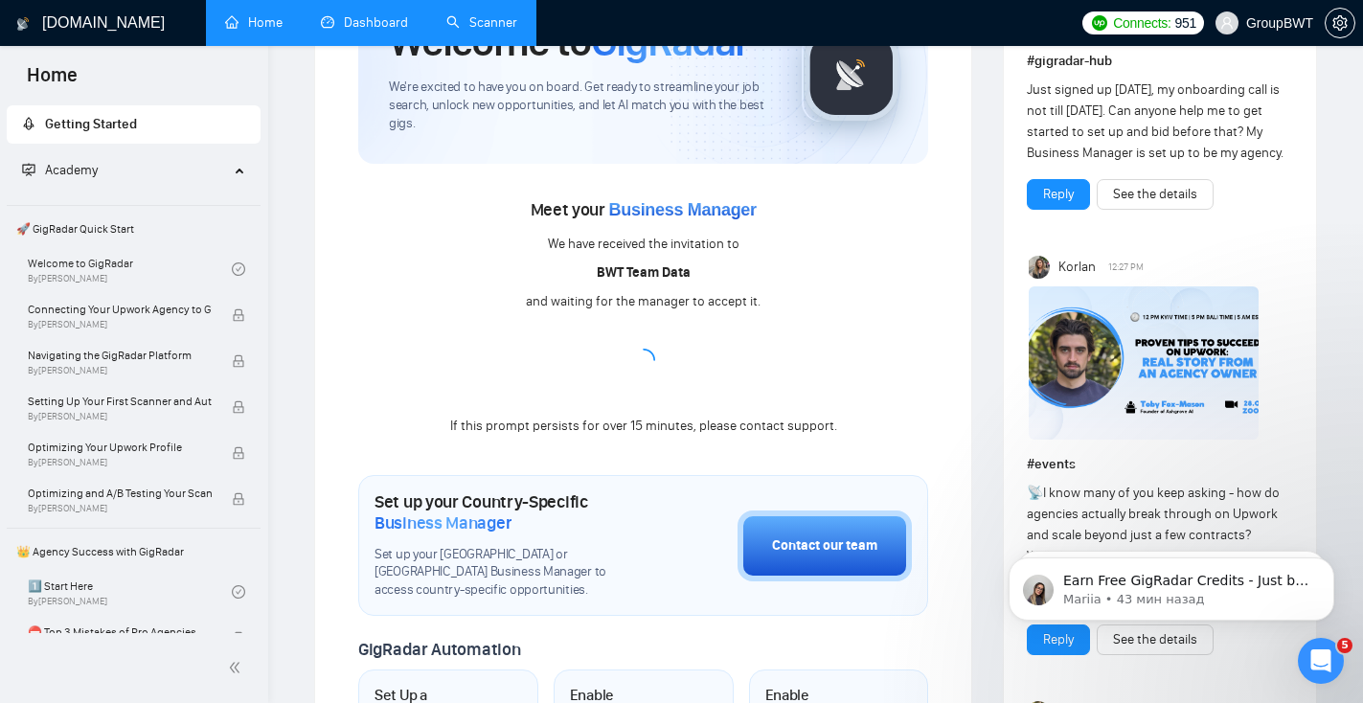
scroll to position [155, 0]
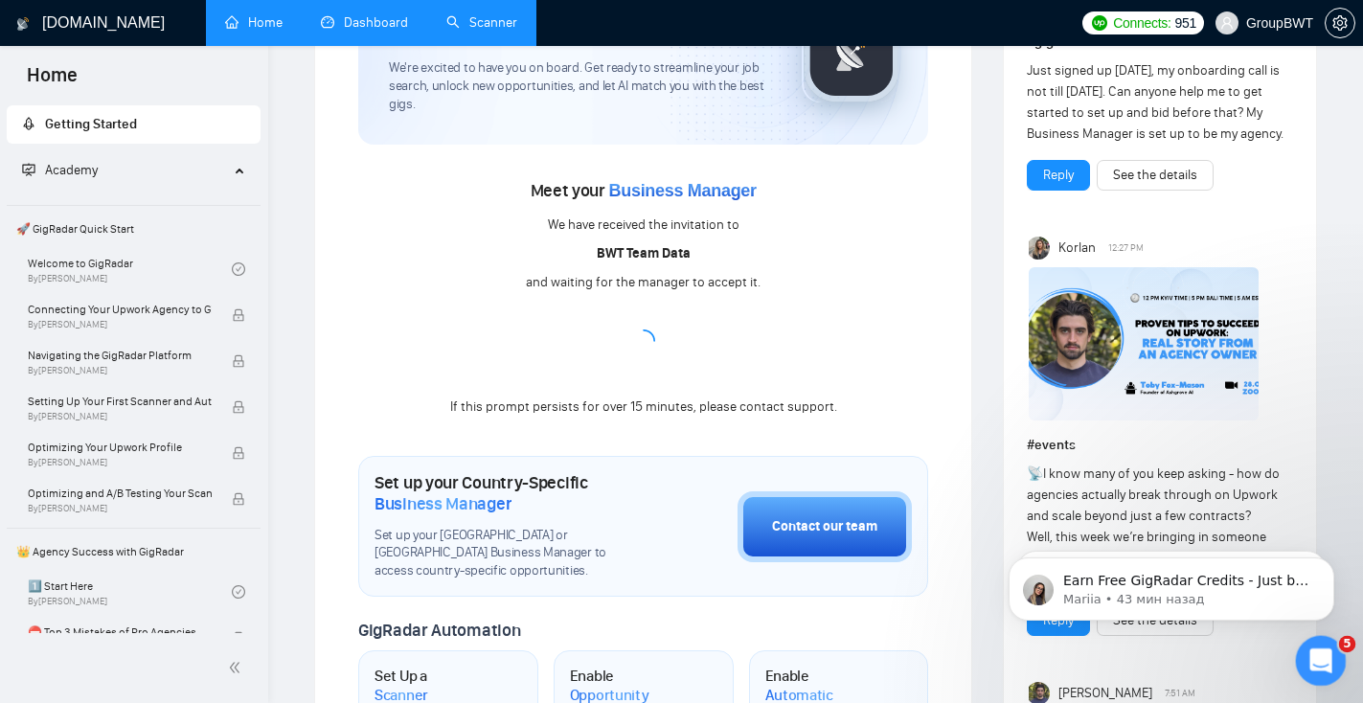
click at [1319, 647] on icon "Открыть службу сообщений Intercom" at bounding box center [1319, 659] width 32 height 32
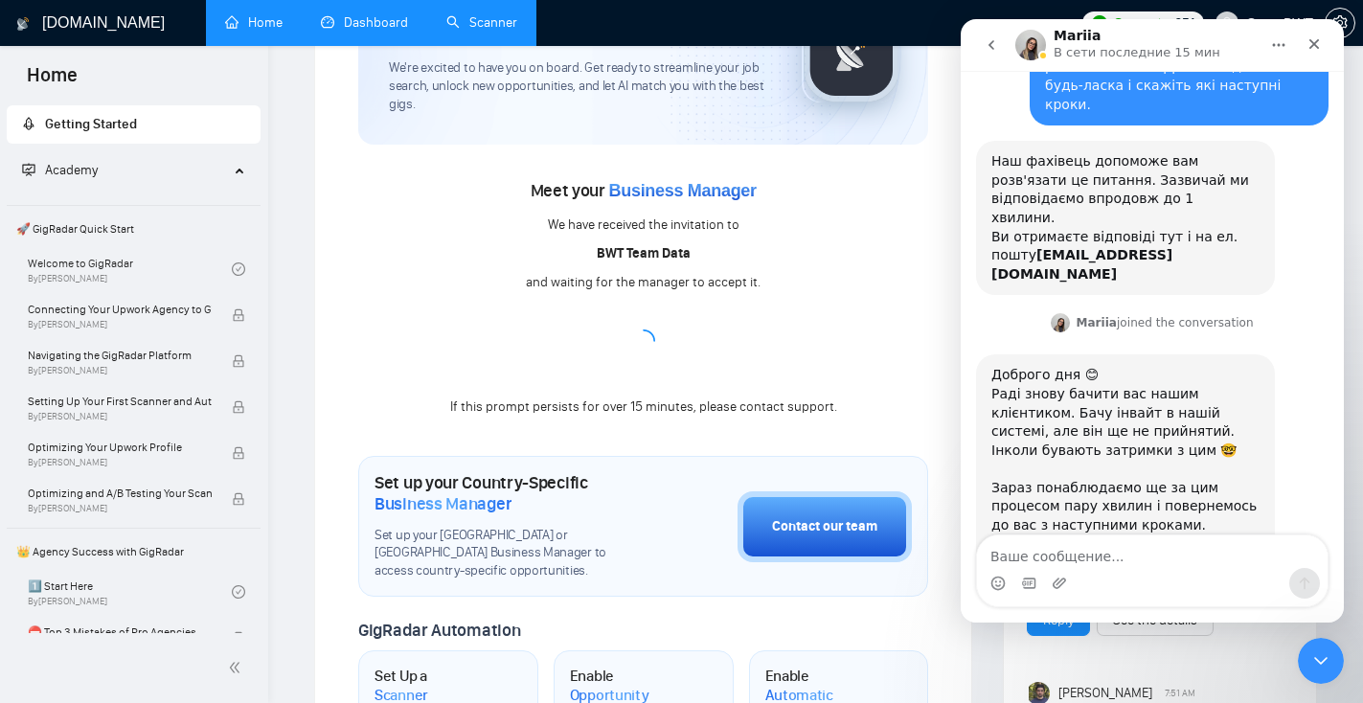
scroll to position [136, 0]
